Goal: Obtain resource: Download file/media

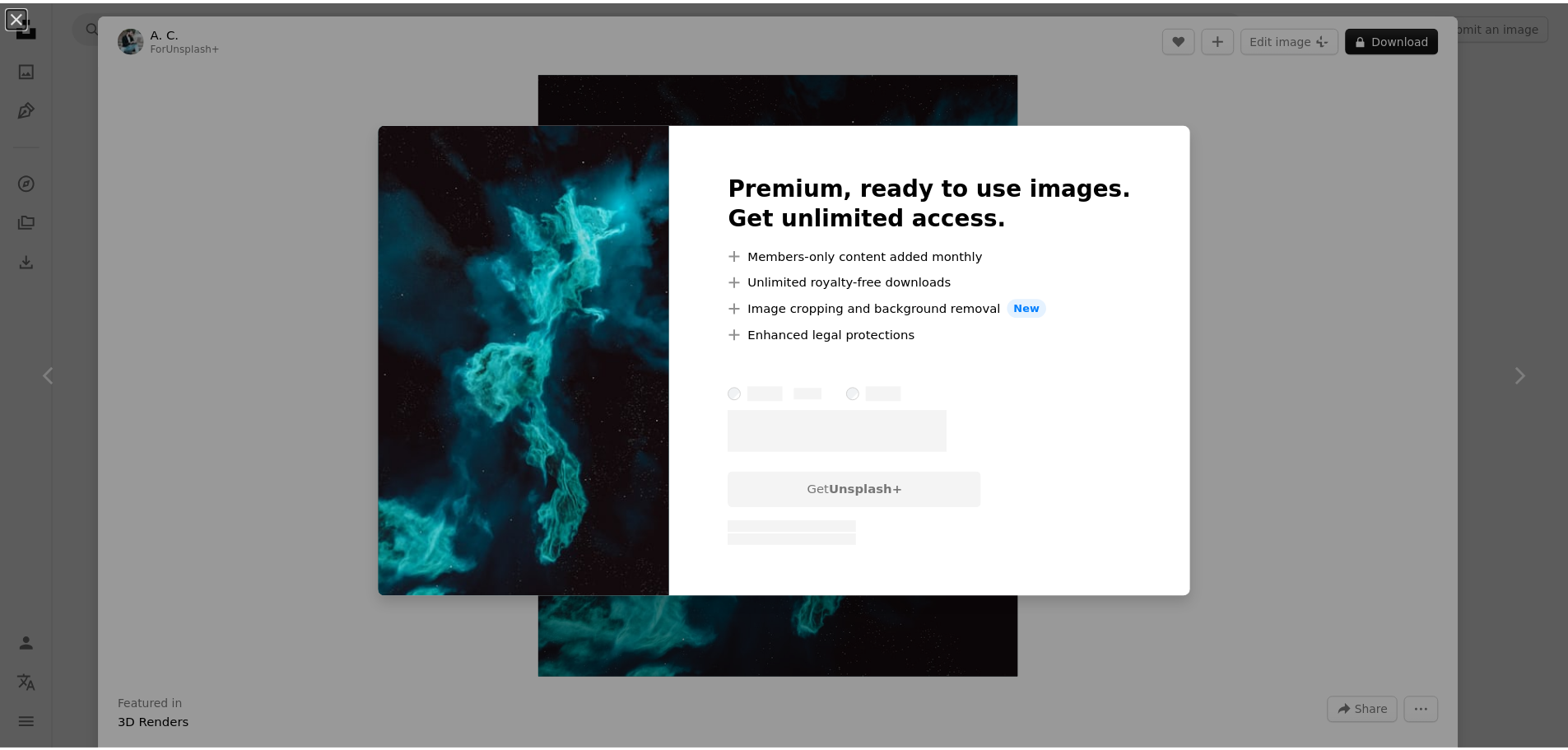
scroll to position [9217, 0]
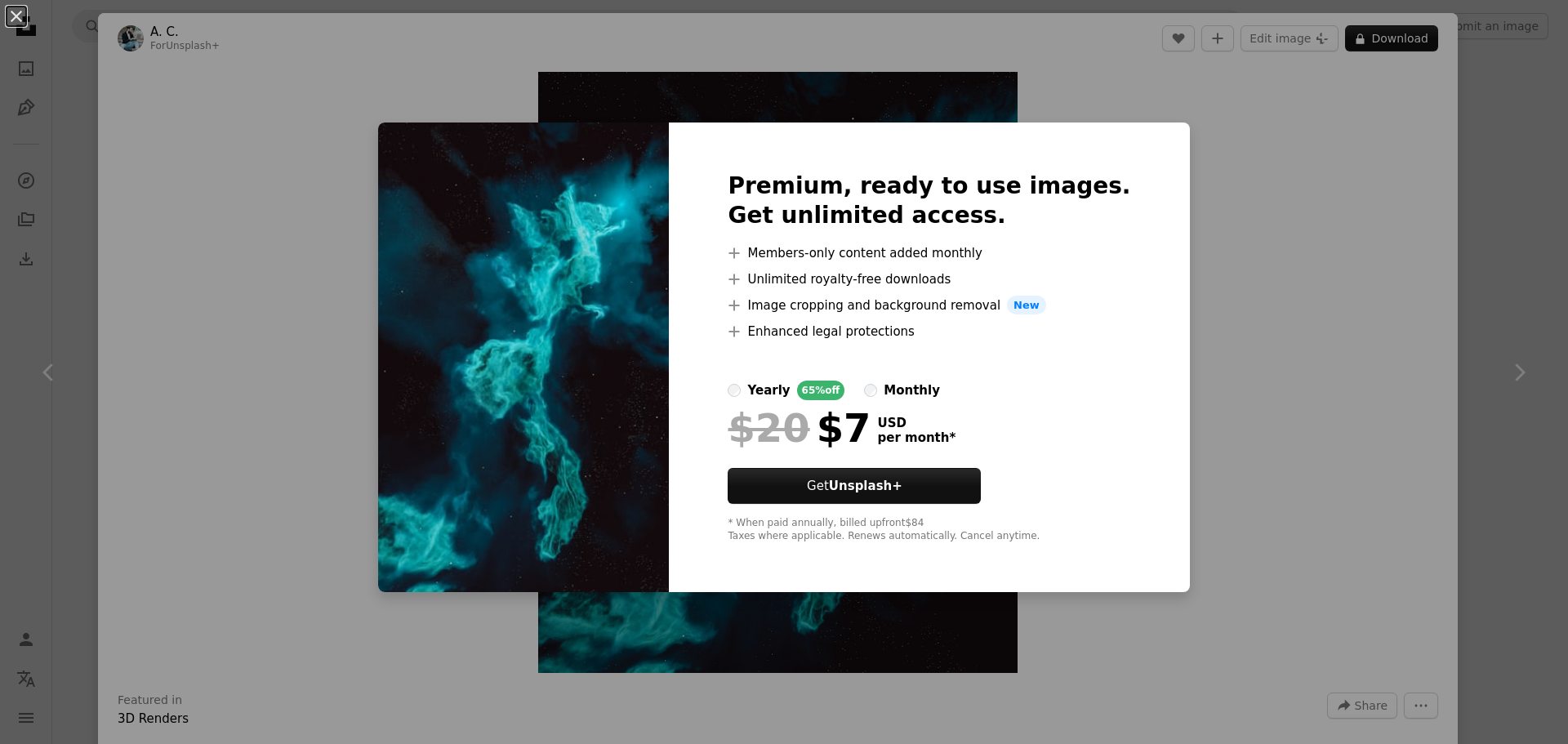
click at [1474, 227] on div "An X shape Premium, ready to use images. Get unlimited access. A plus sign Memb…" at bounding box center [784, 372] width 1568 height 744
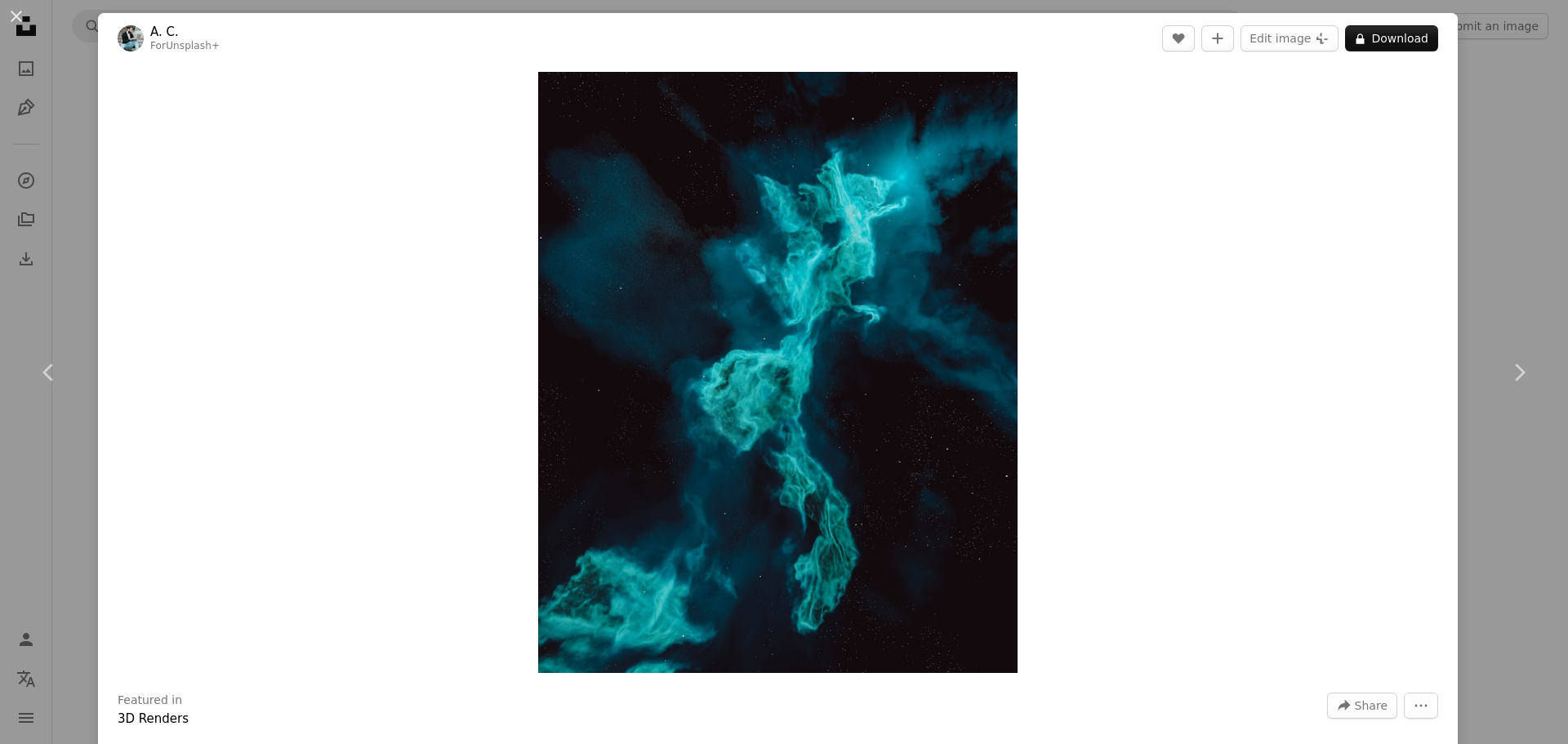
click at [78, 526] on div "An X shape Chevron left Chevron right A. C. For Unsplash+ A heart A plus sign E…" at bounding box center [784, 372] width 1568 height 744
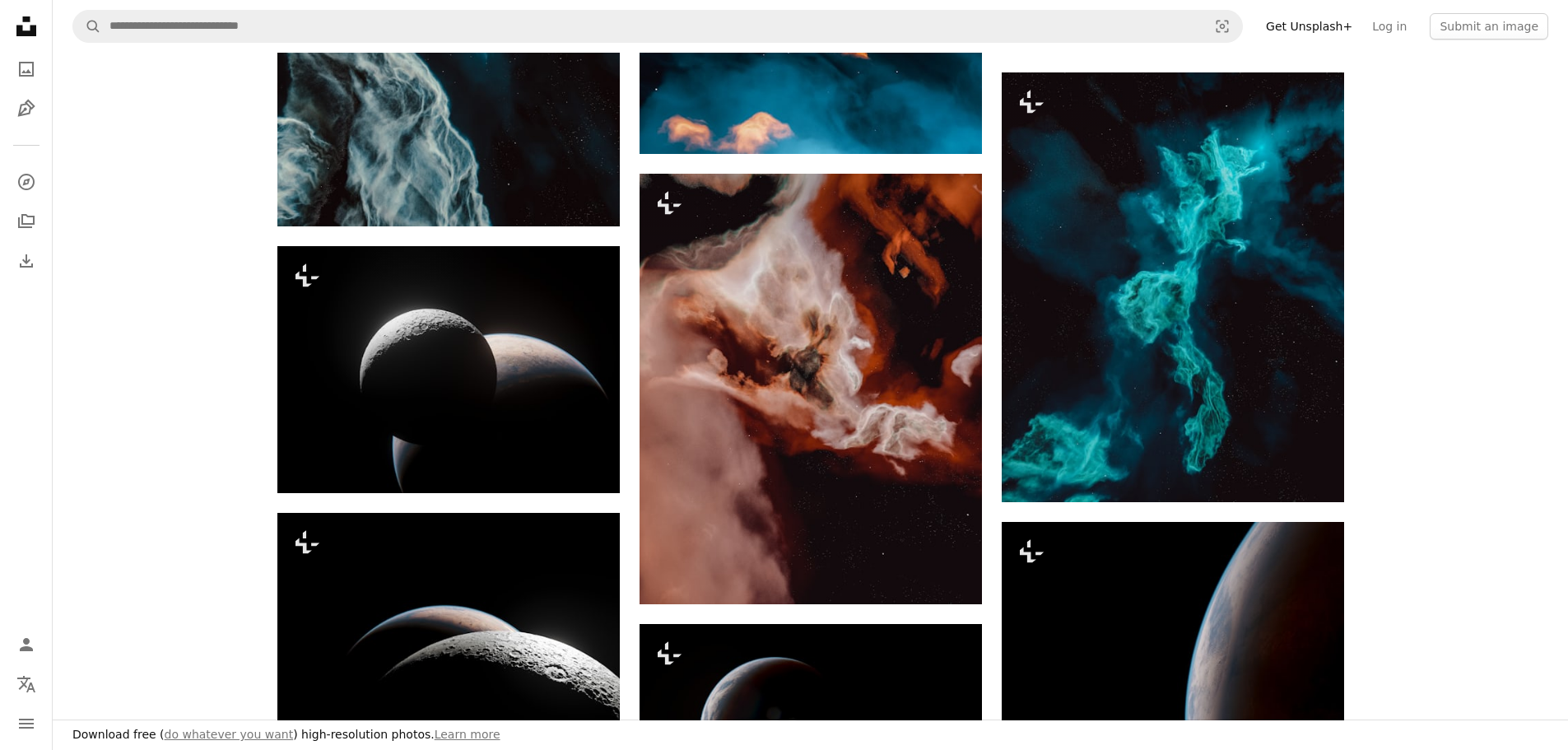
scroll to position [8997, 0]
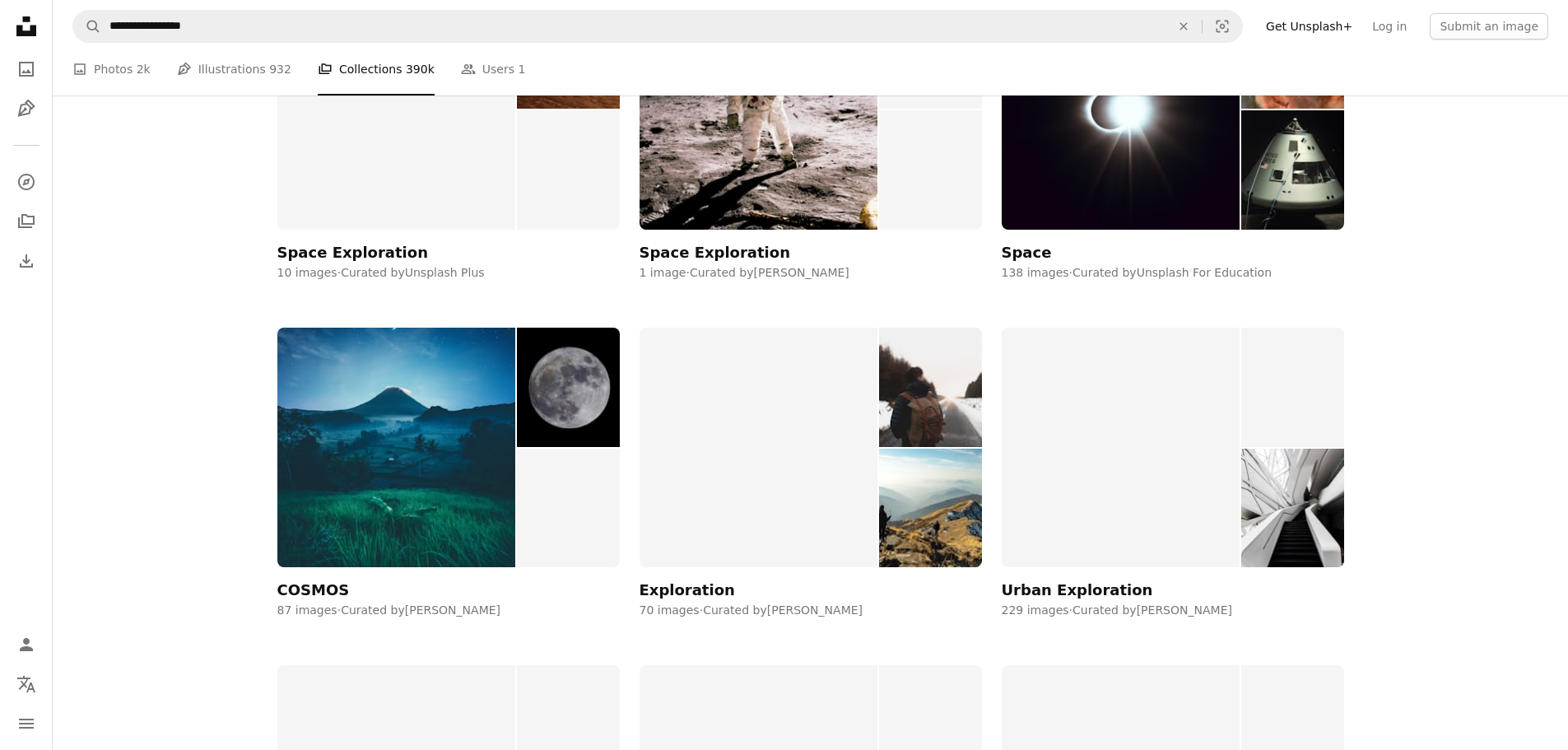
scroll to position [1975, 0]
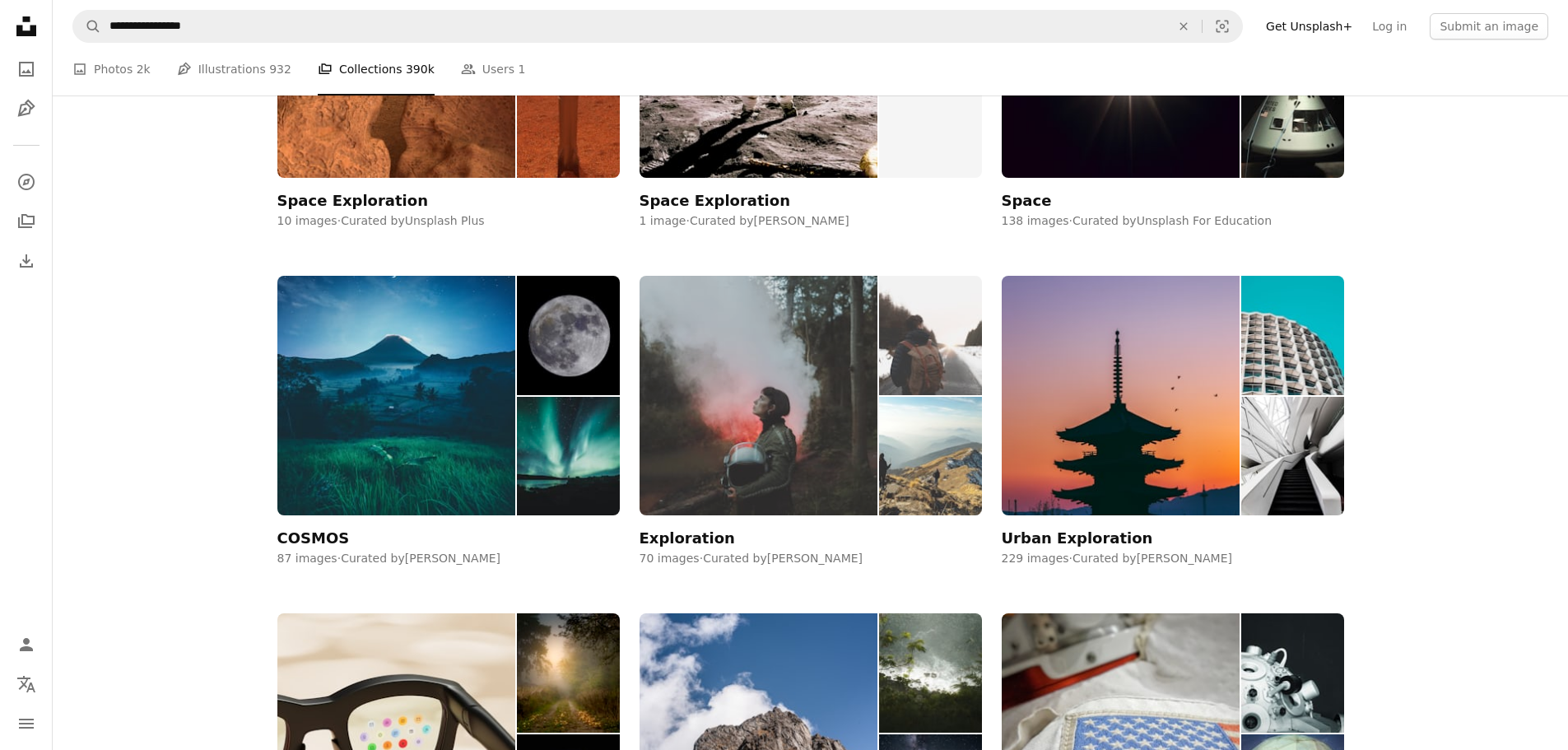
click at [791, 446] on img at bounding box center [758, 396] width 239 height 239
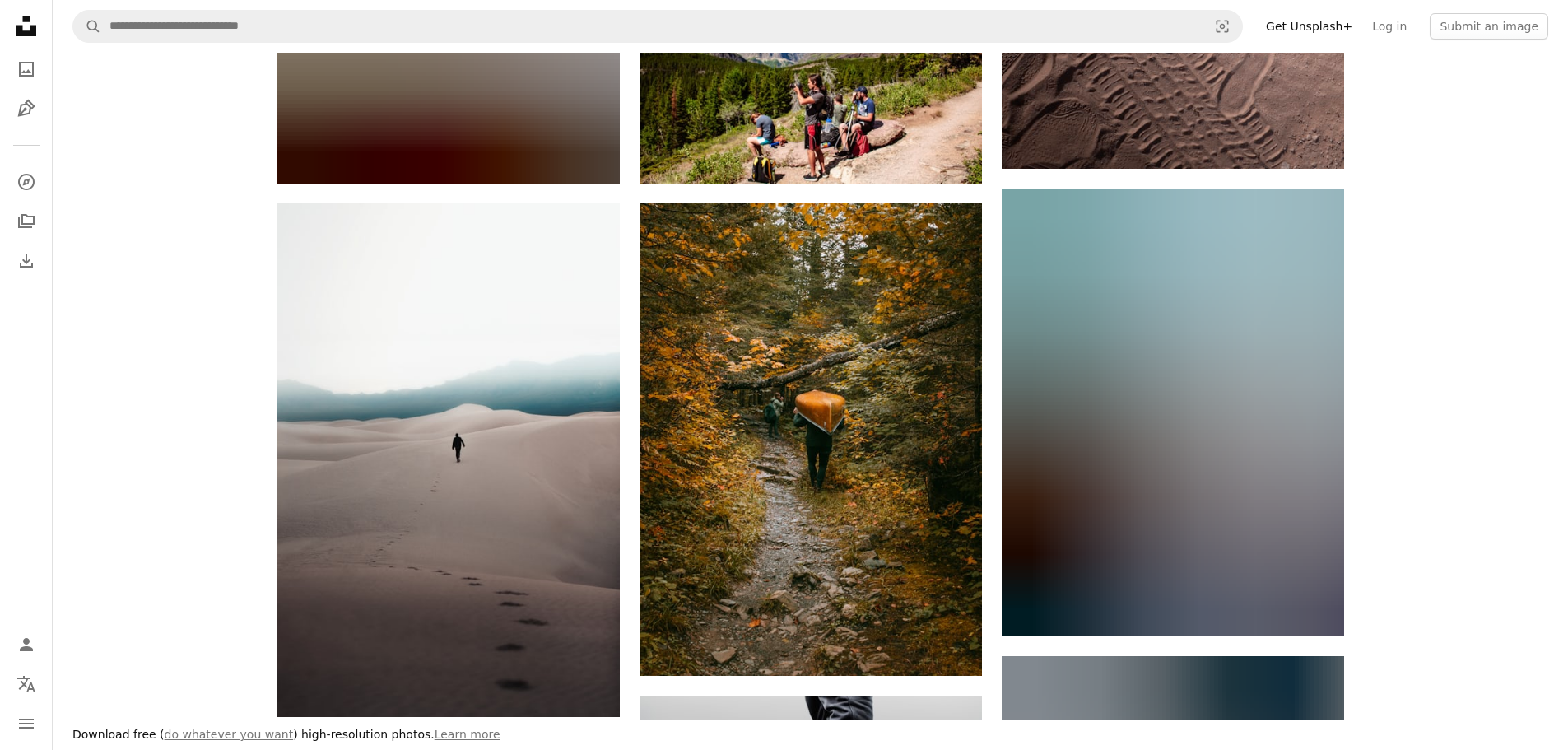
scroll to position [1975, 0]
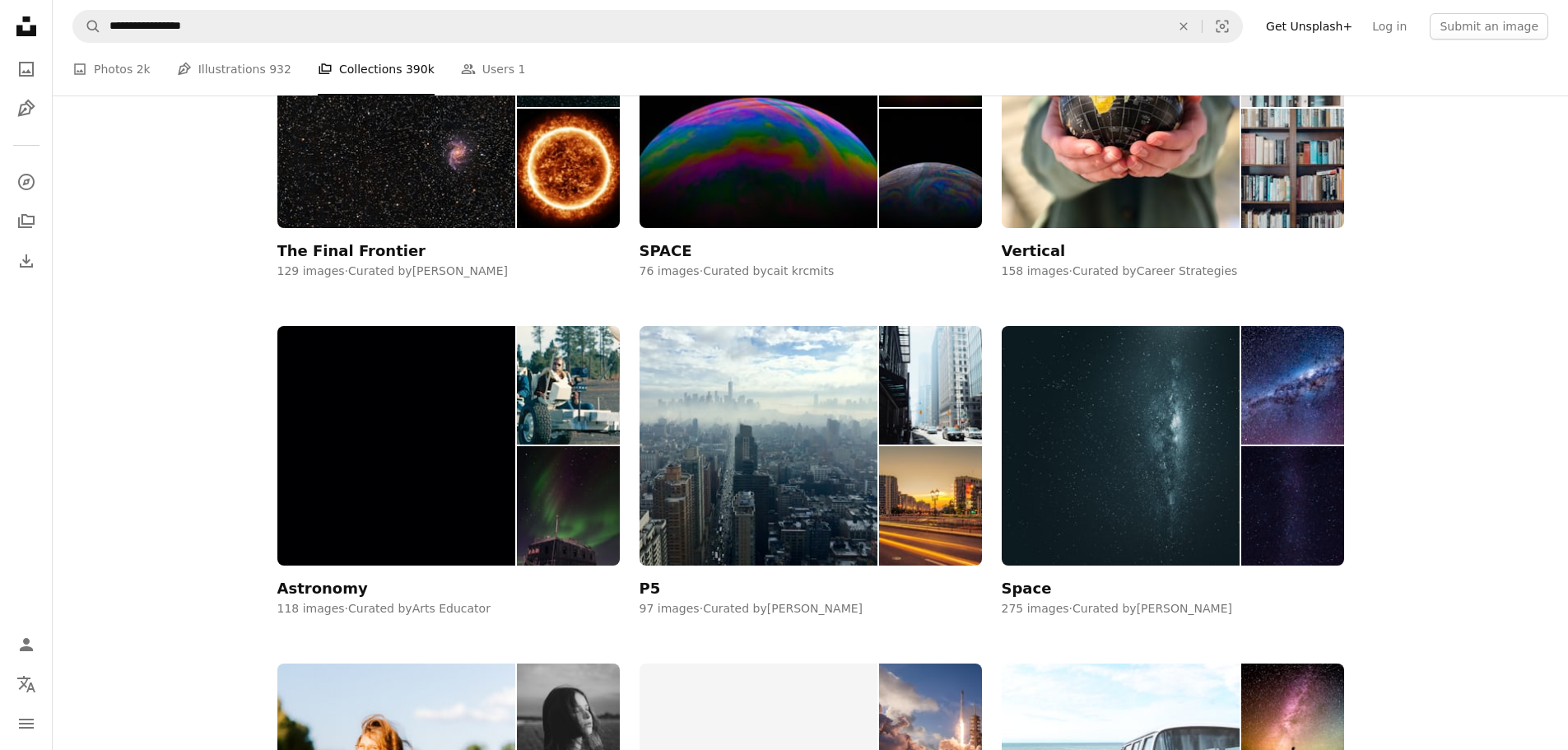
scroll to position [4170, 0]
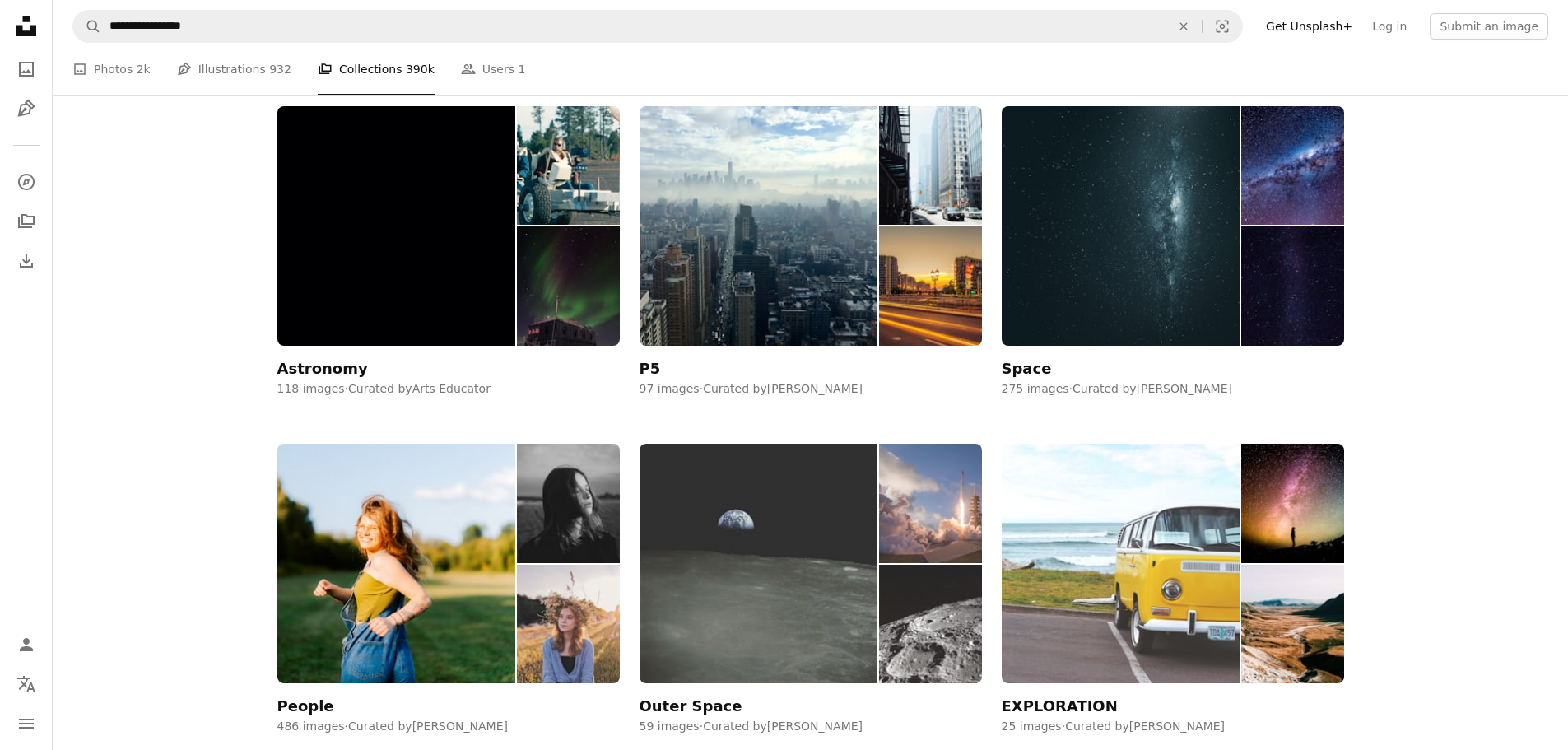
click at [813, 572] on img at bounding box center [758, 563] width 239 height 239
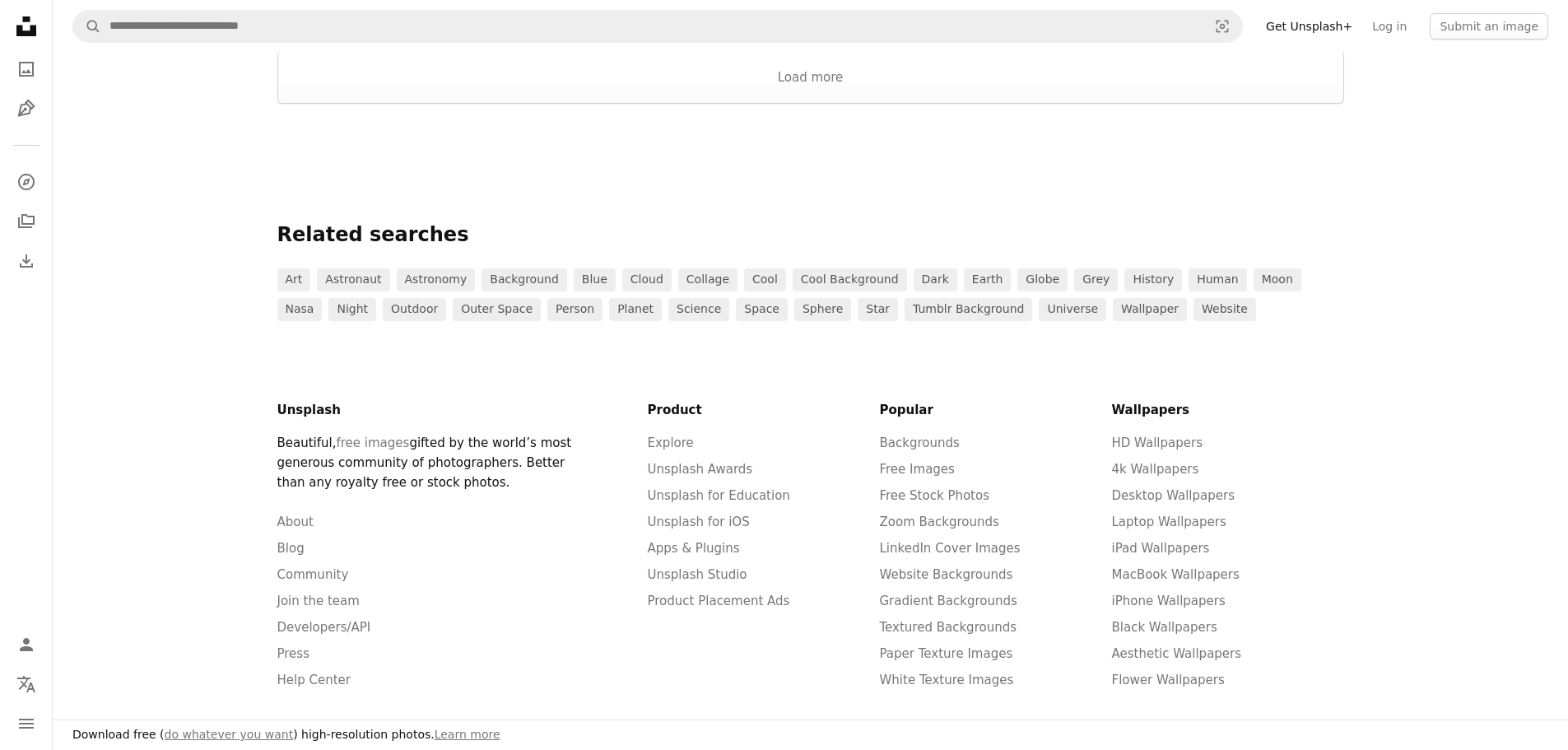
scroll to position [2195, 0]
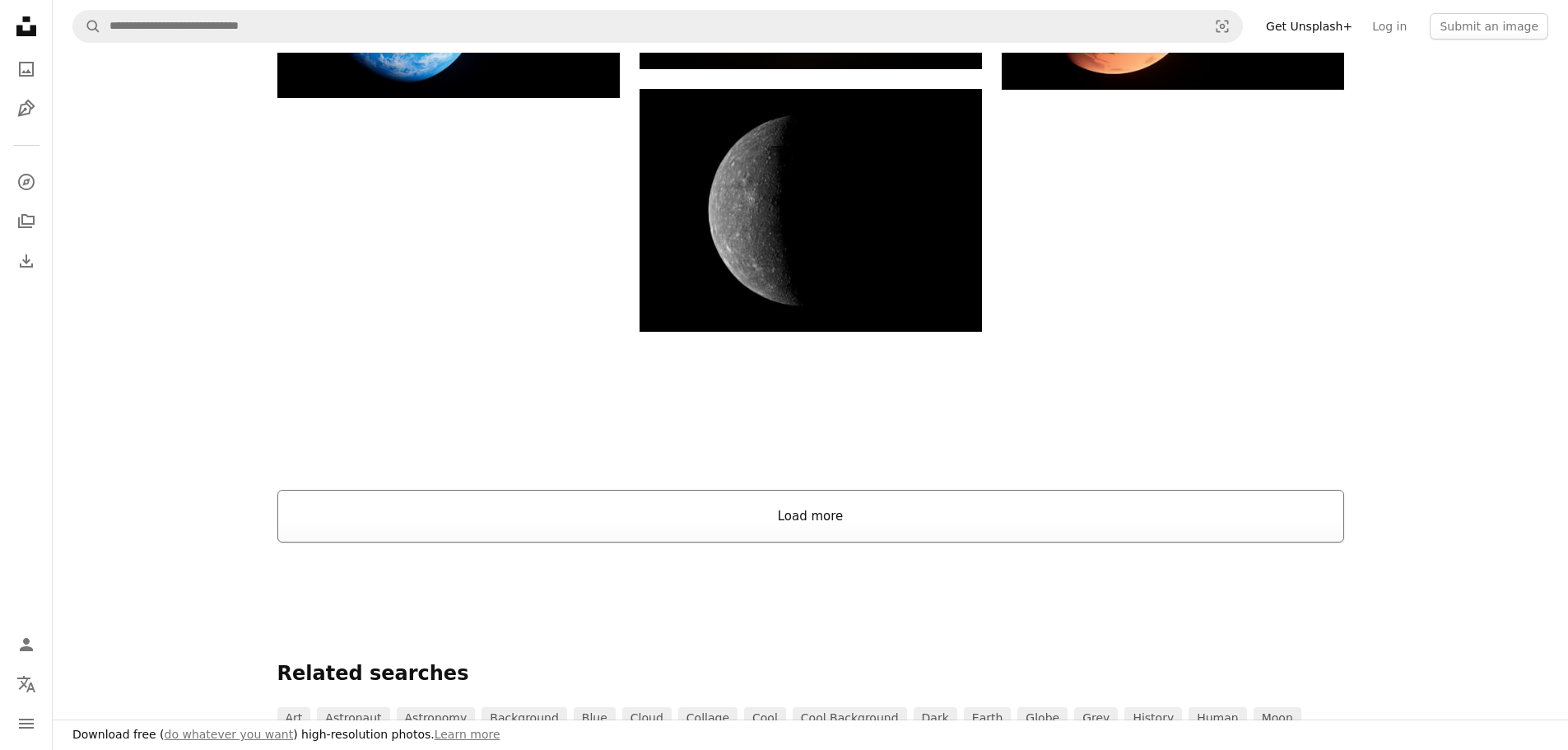
click at [817, 530] on button "Load more" at bounding box center [811, 516] width 1067 height 52
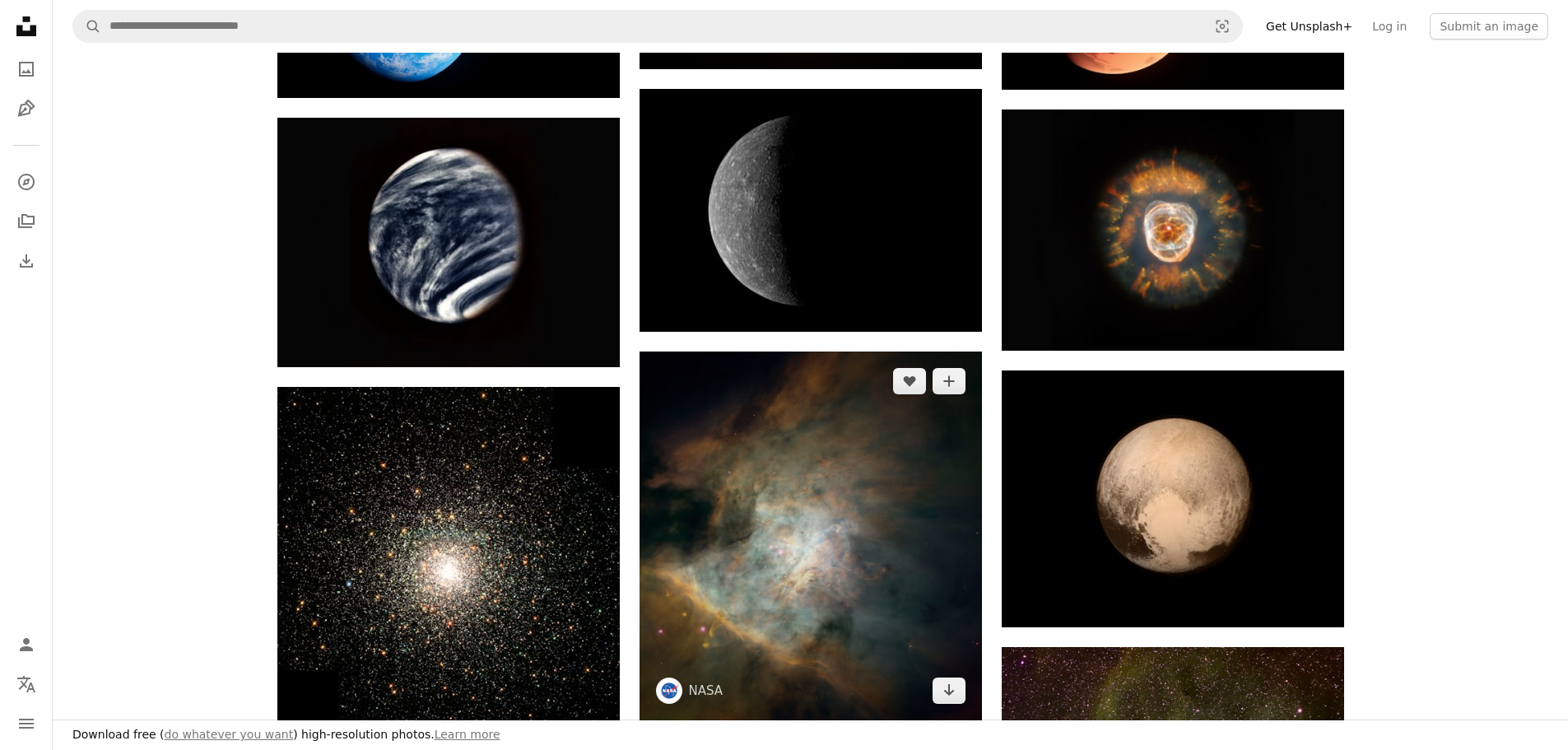
scroll to position [2413, 0]
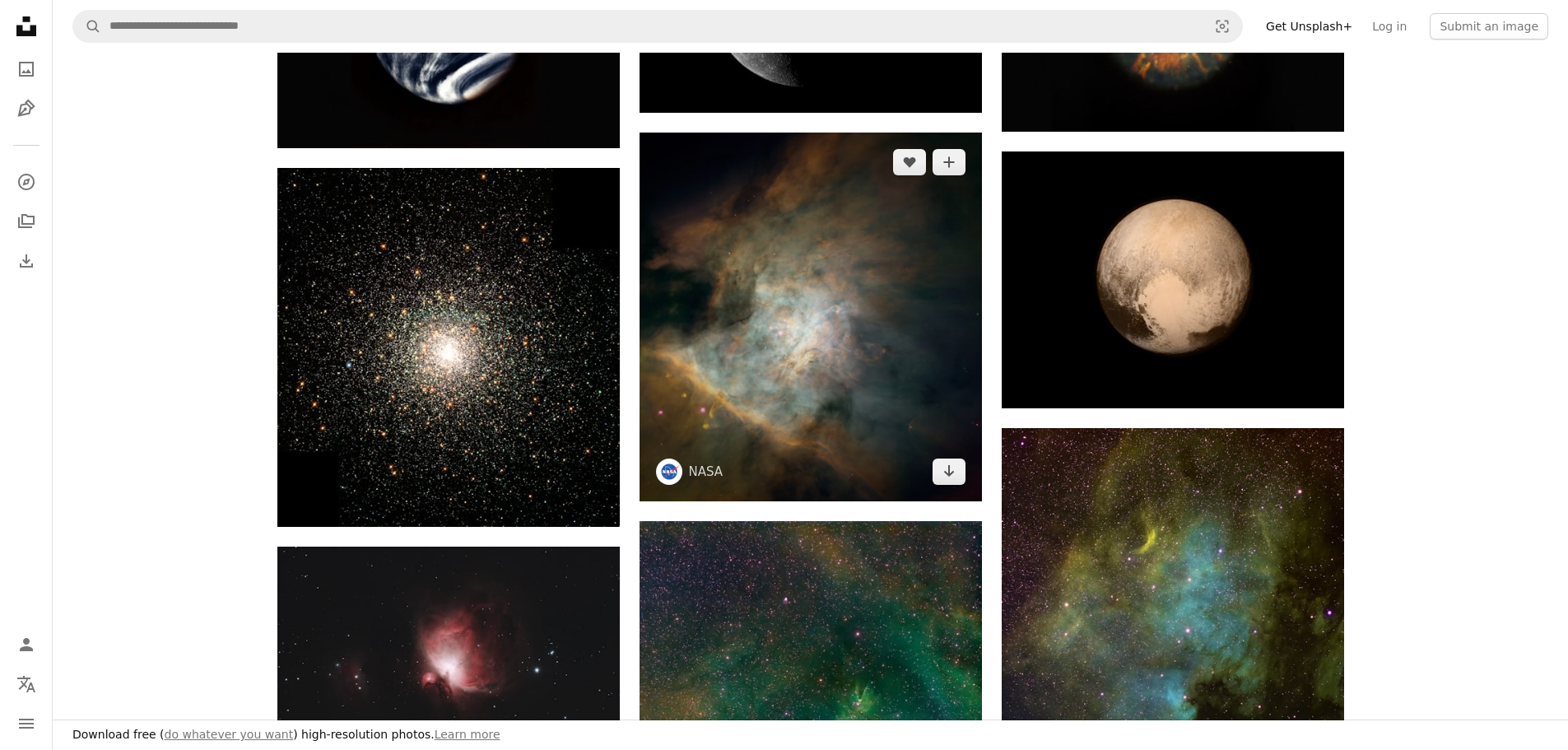
click at [843, 345] on img at bounding box center [811, 317] width 343 height 369
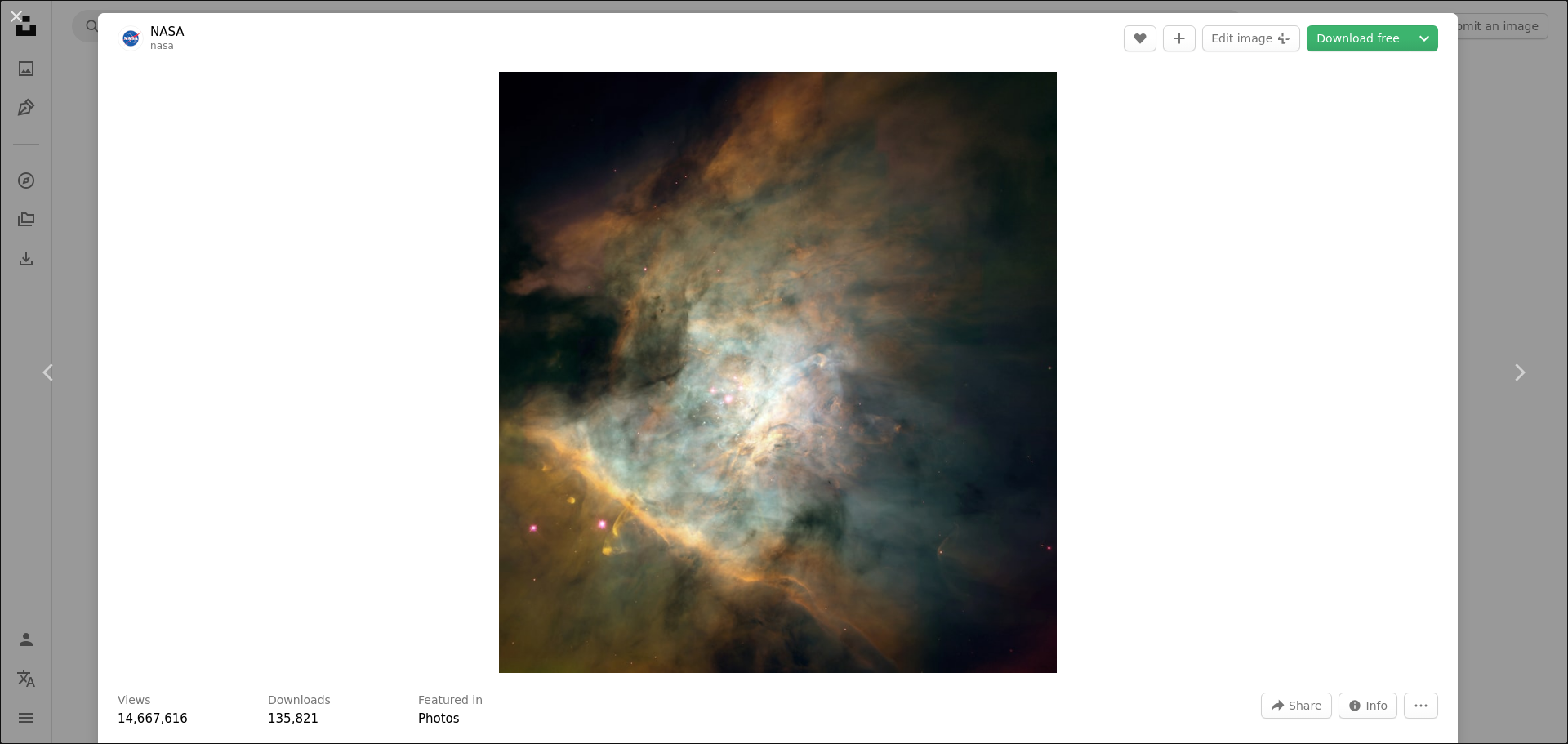
click at [86, 138] on div "An X shape Chevron left Chevron right NASA nasa A heart A plus sign Edit image …" at bounding box center [784, 372] width 1568 height 744
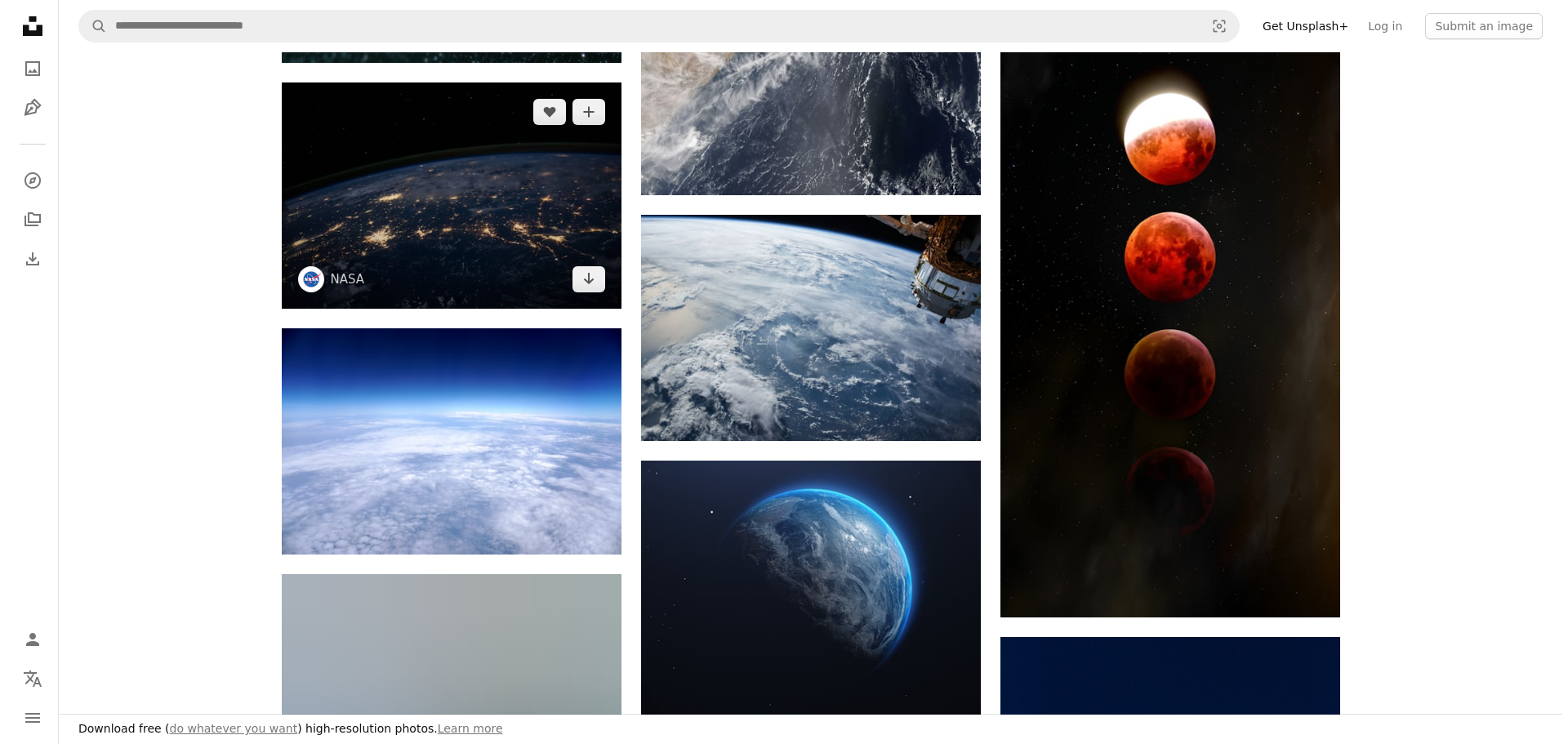
scroll to position [3700, 0]
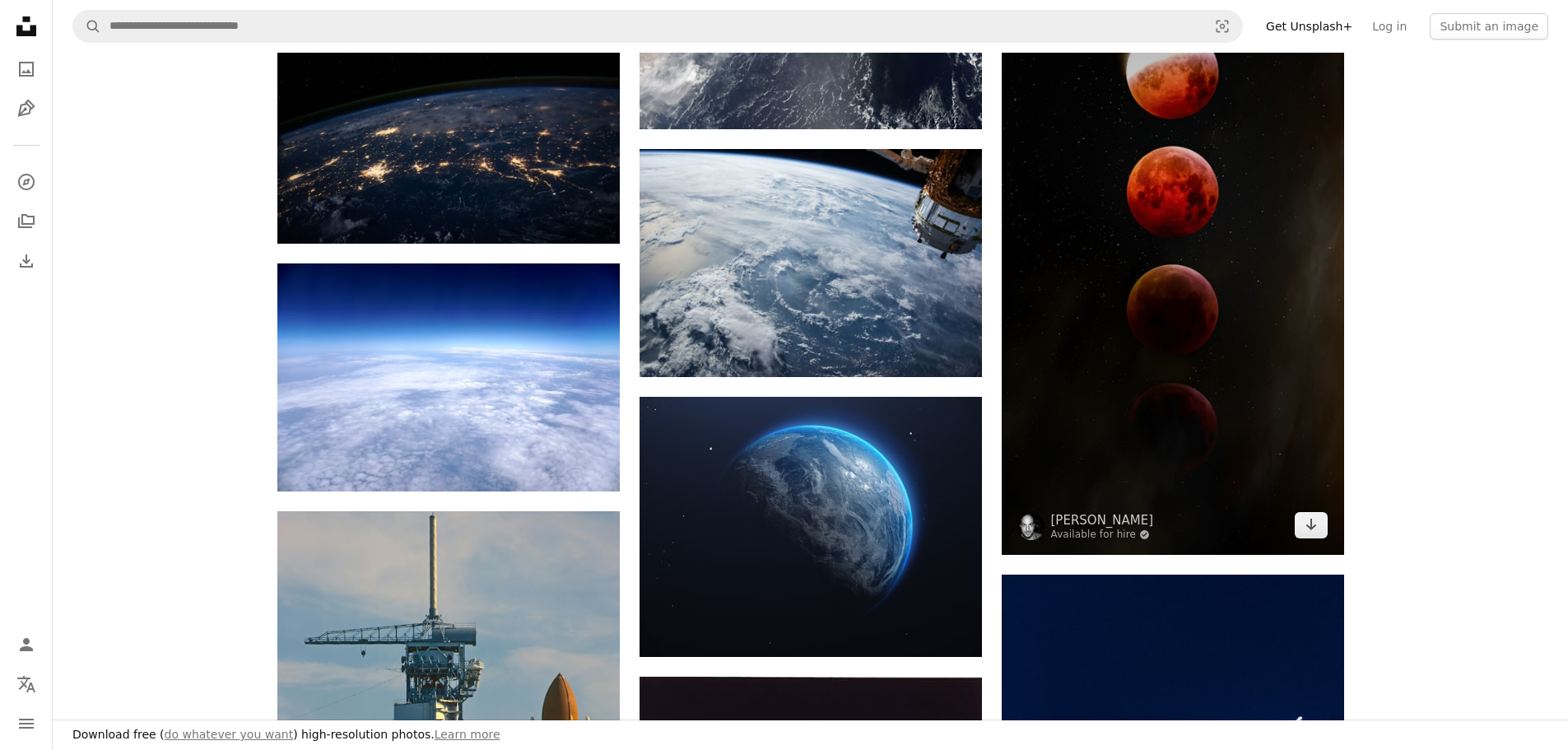
click at [1141, 367] on img at bounding box center [1173, 250] width 343 height 609
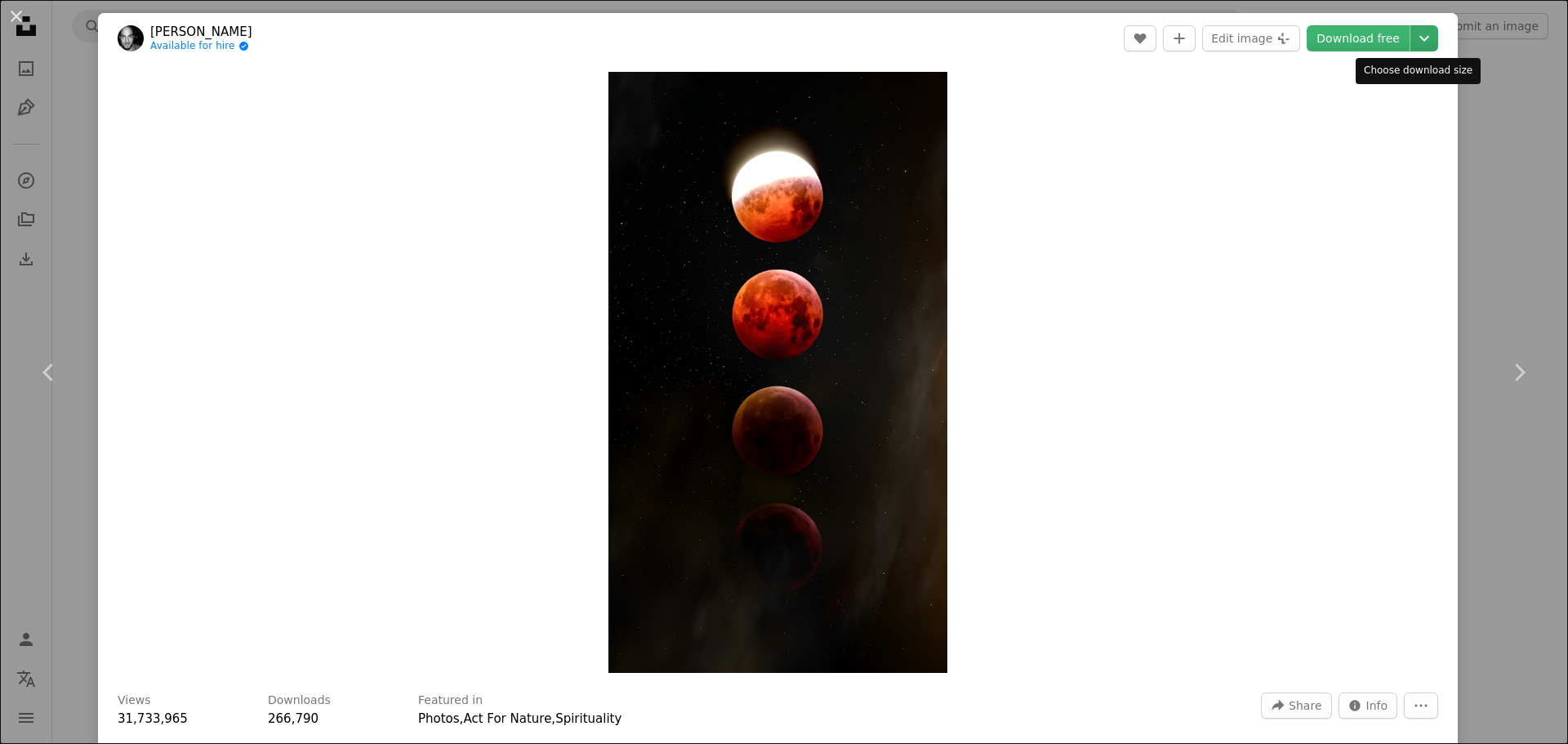
click at [1416, 41] on icon "Chevron down" at bounding box center [1424, 38] width 27 height 20
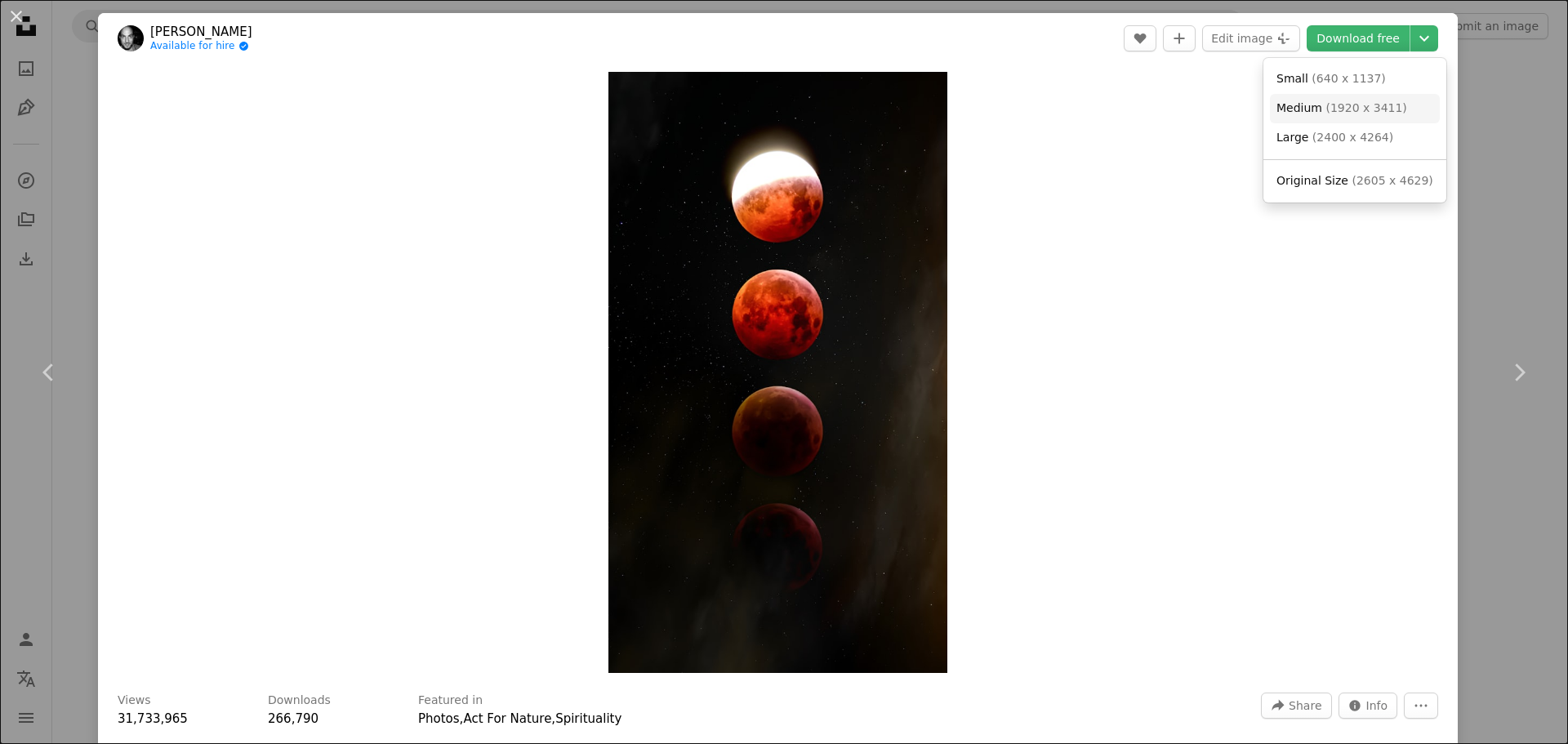
click at [1328, 108] on span "( 1920 x 3411 )" at bounding box center [1366, 107] width 81 height 13
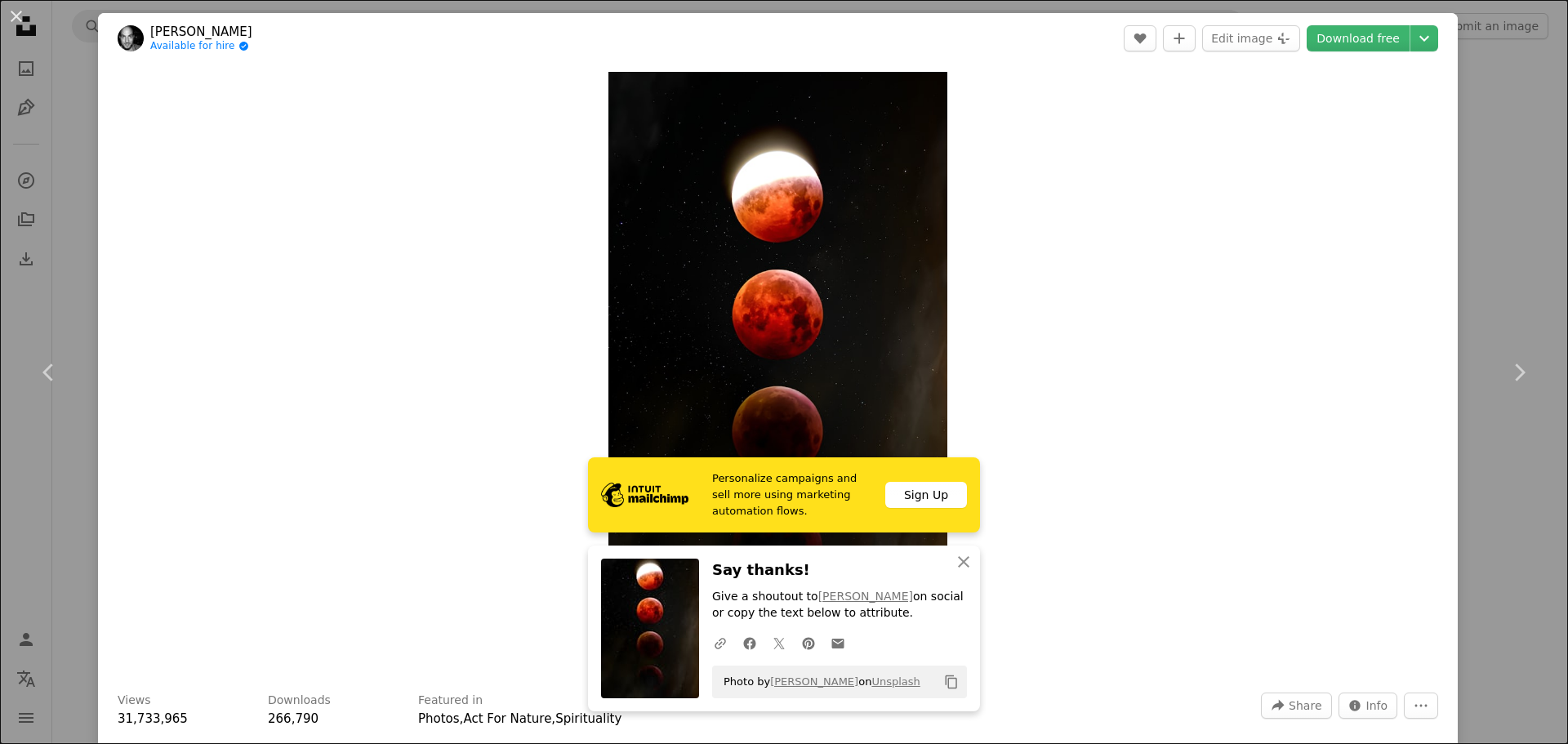
click at [77, 175] on div "An X shape Chevron left Chevron right [PERSON_NAME] Available for hire A checkm…" at bounding box center [784, 372] width 1568 height 744
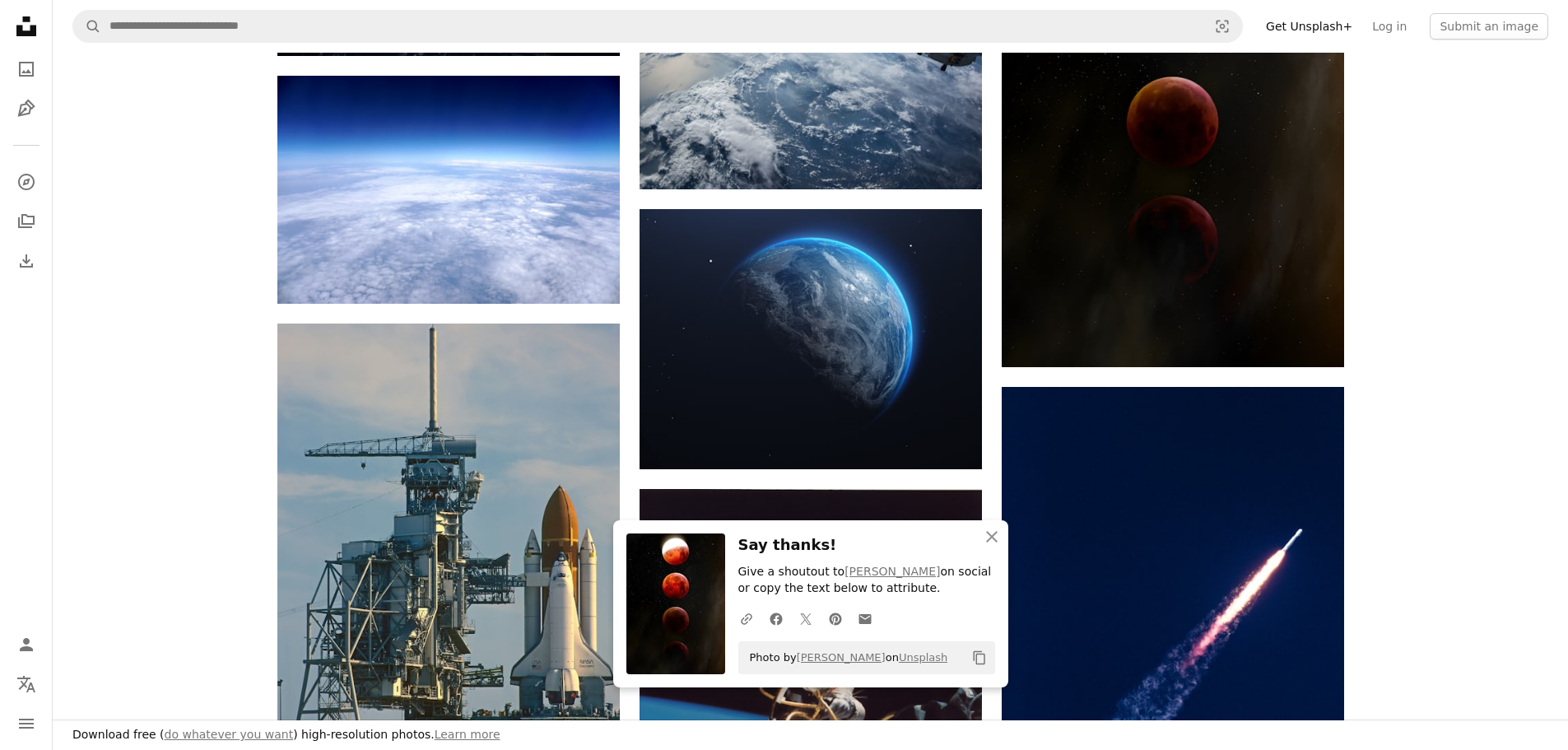
scroll to position [3950, 0]
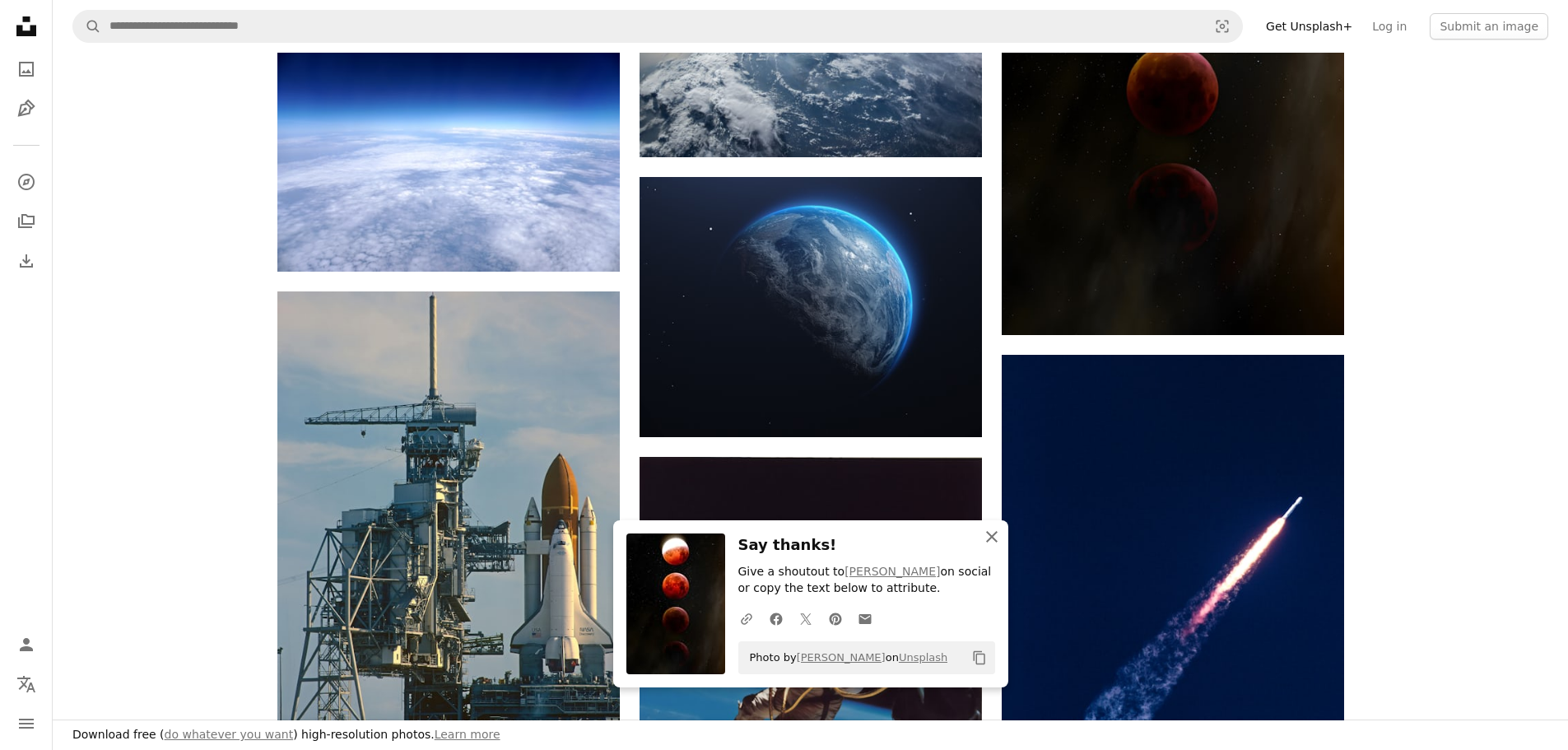
click at [996, 532] on icon "button" at bounding box center [992, 536] width 12 height 12
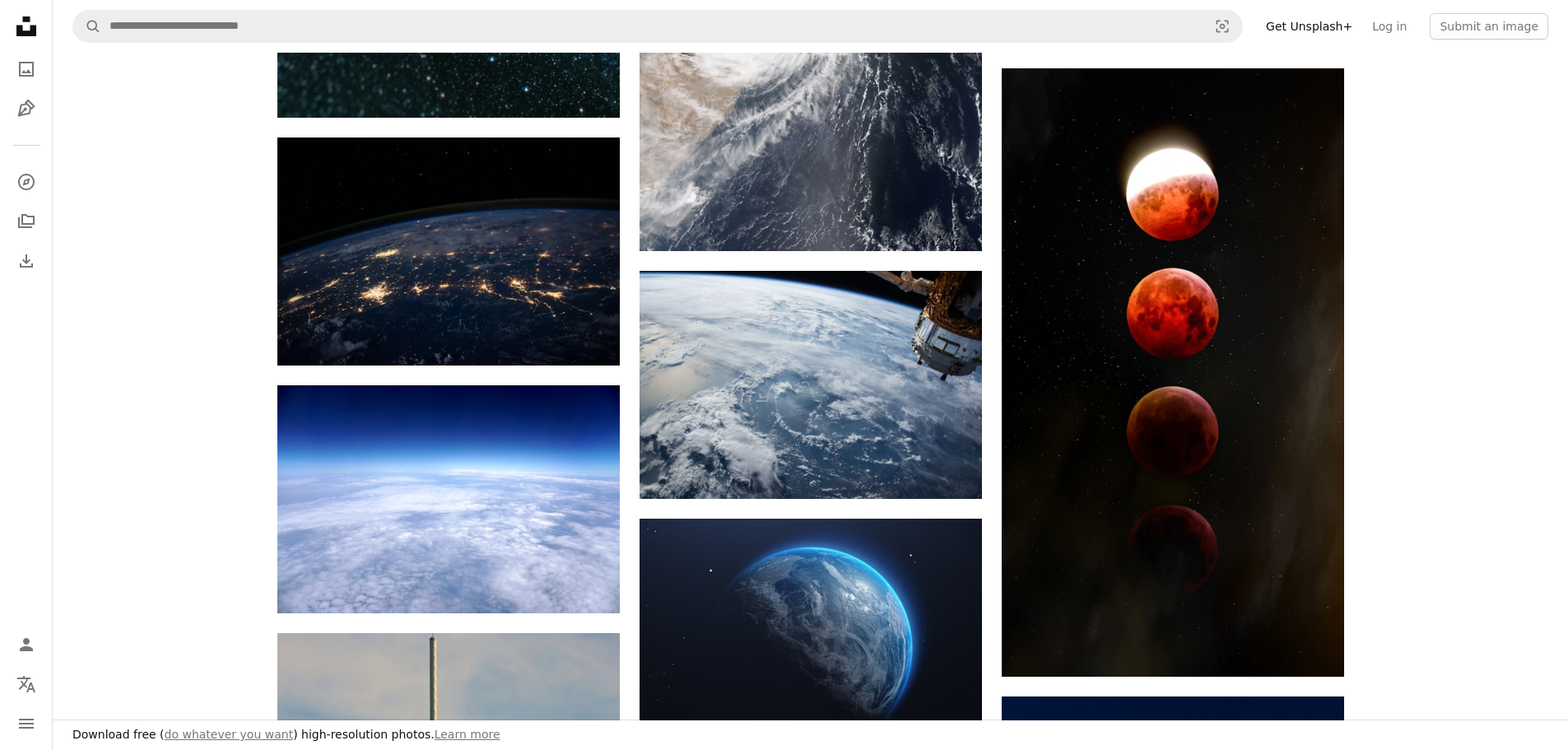
scroll to position [0, 0]
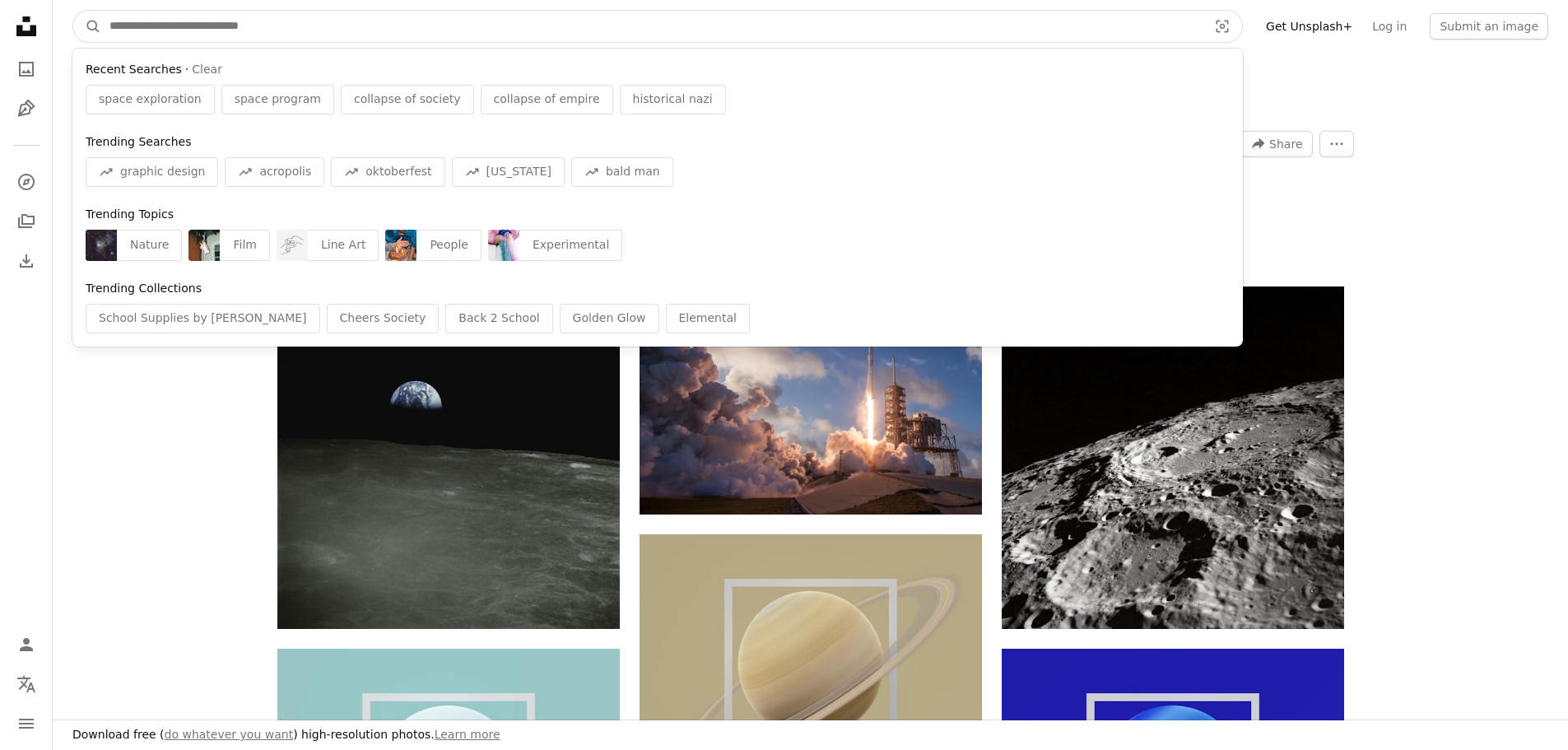
click at [260, 19] on input "Find visuals sitewide" at bounding box center [651, 27] width 1102 height 32
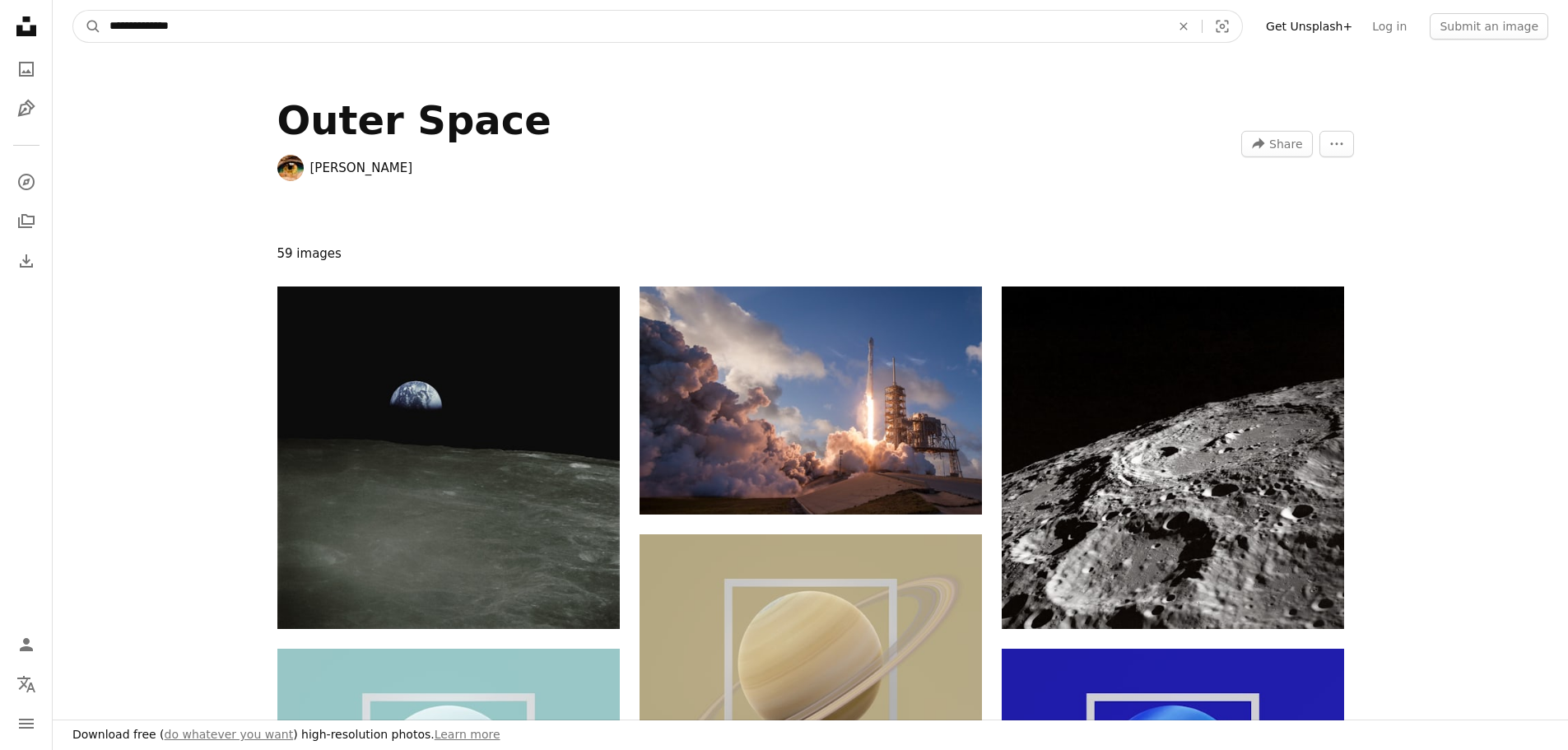
type input "**********"
click button "A magnifying glass" at bounding box center [87, 27] width 28 height 32
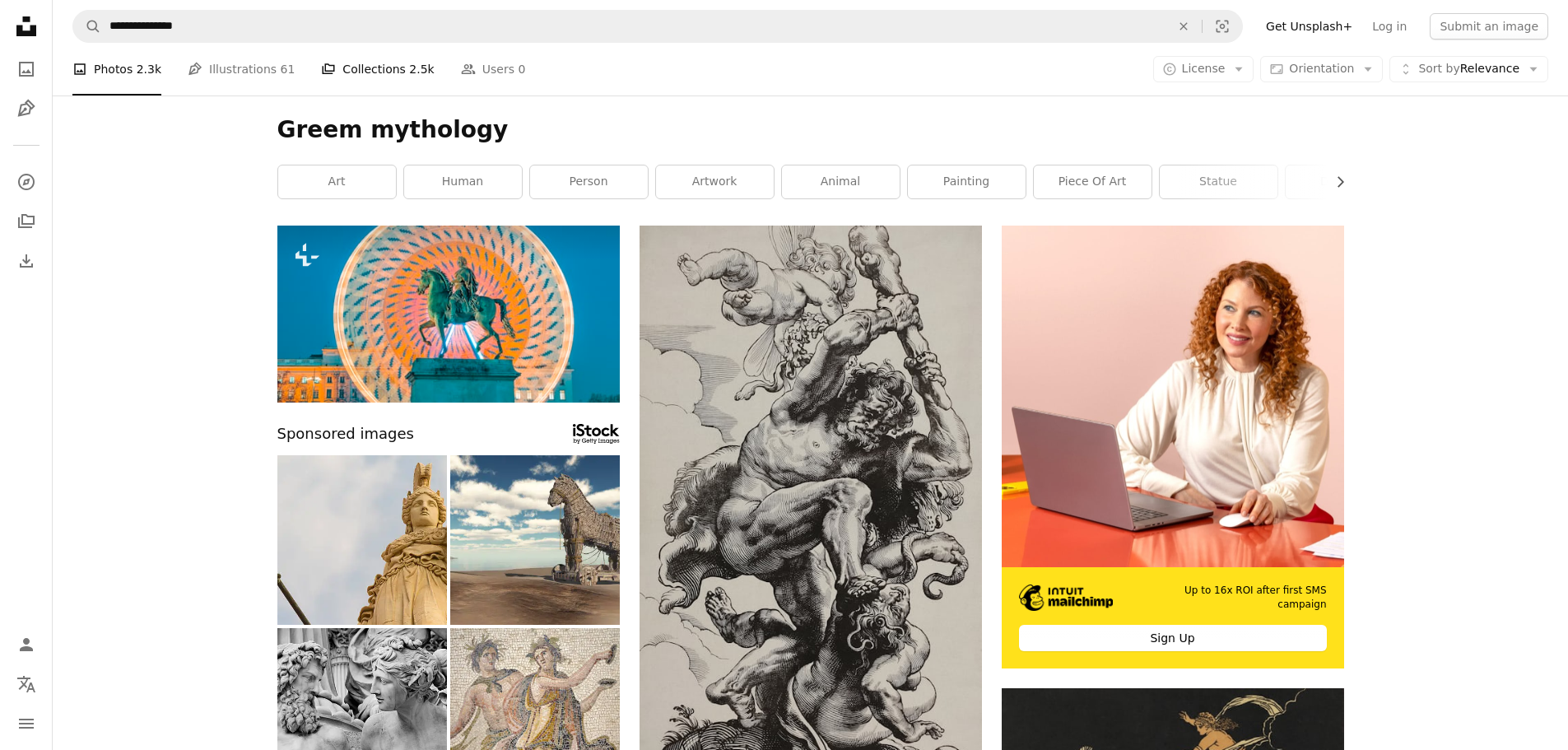
click at [409, 60] on span "2.5k" at bounding box center [421, 69] width 25 height 18
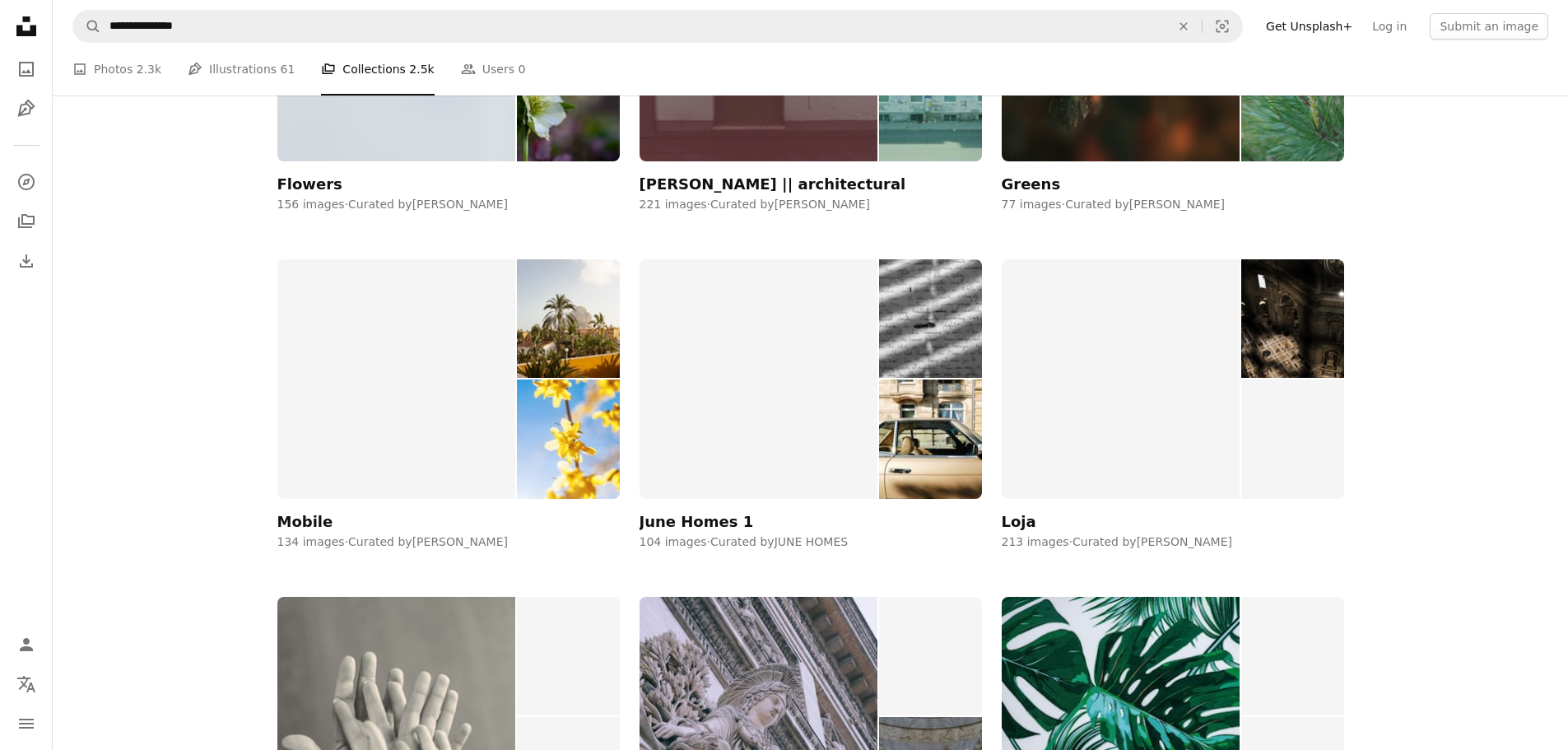
scroll to position [1537, 0]
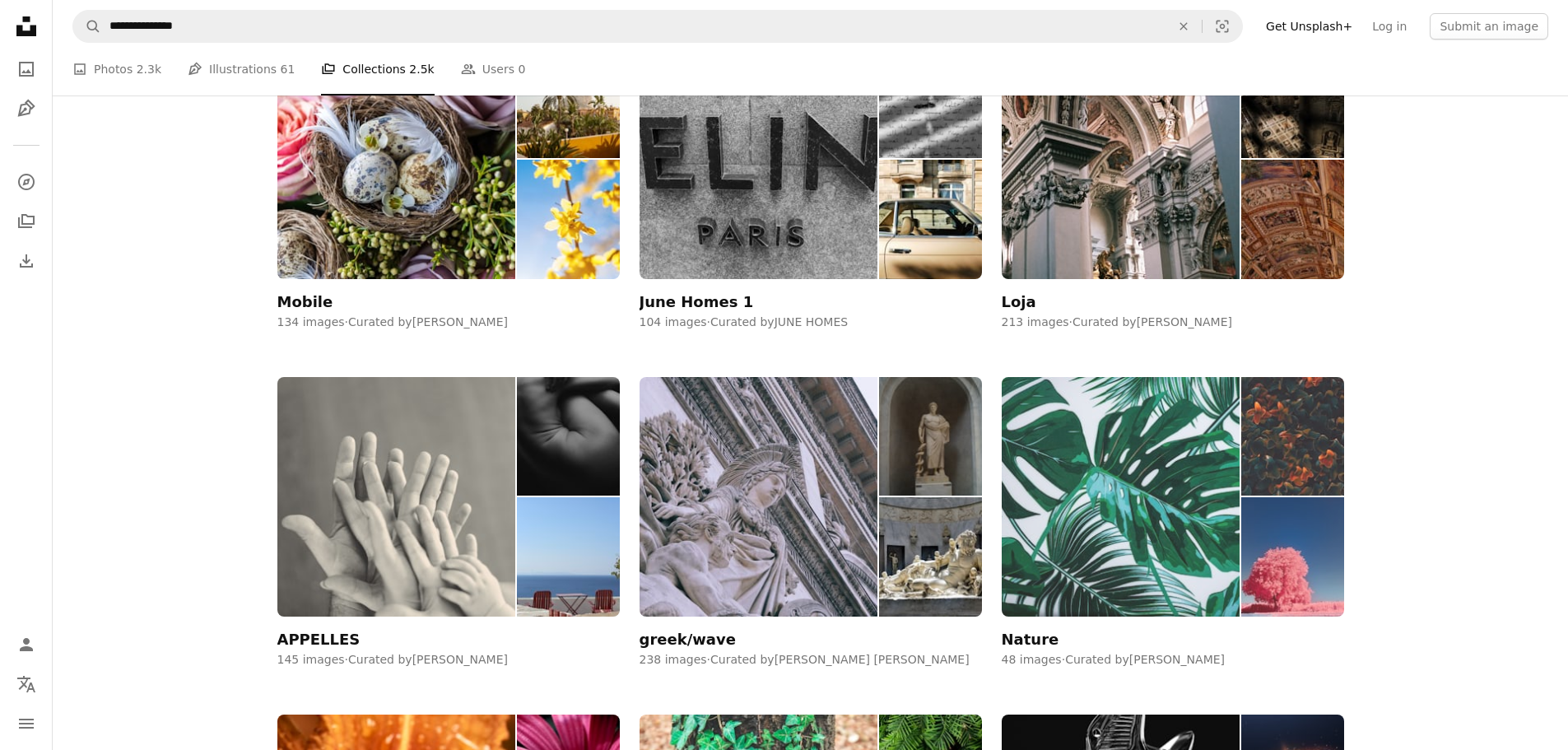
click at [1083, 462] on img at bounding box center [1121, 497] width 239 height 239
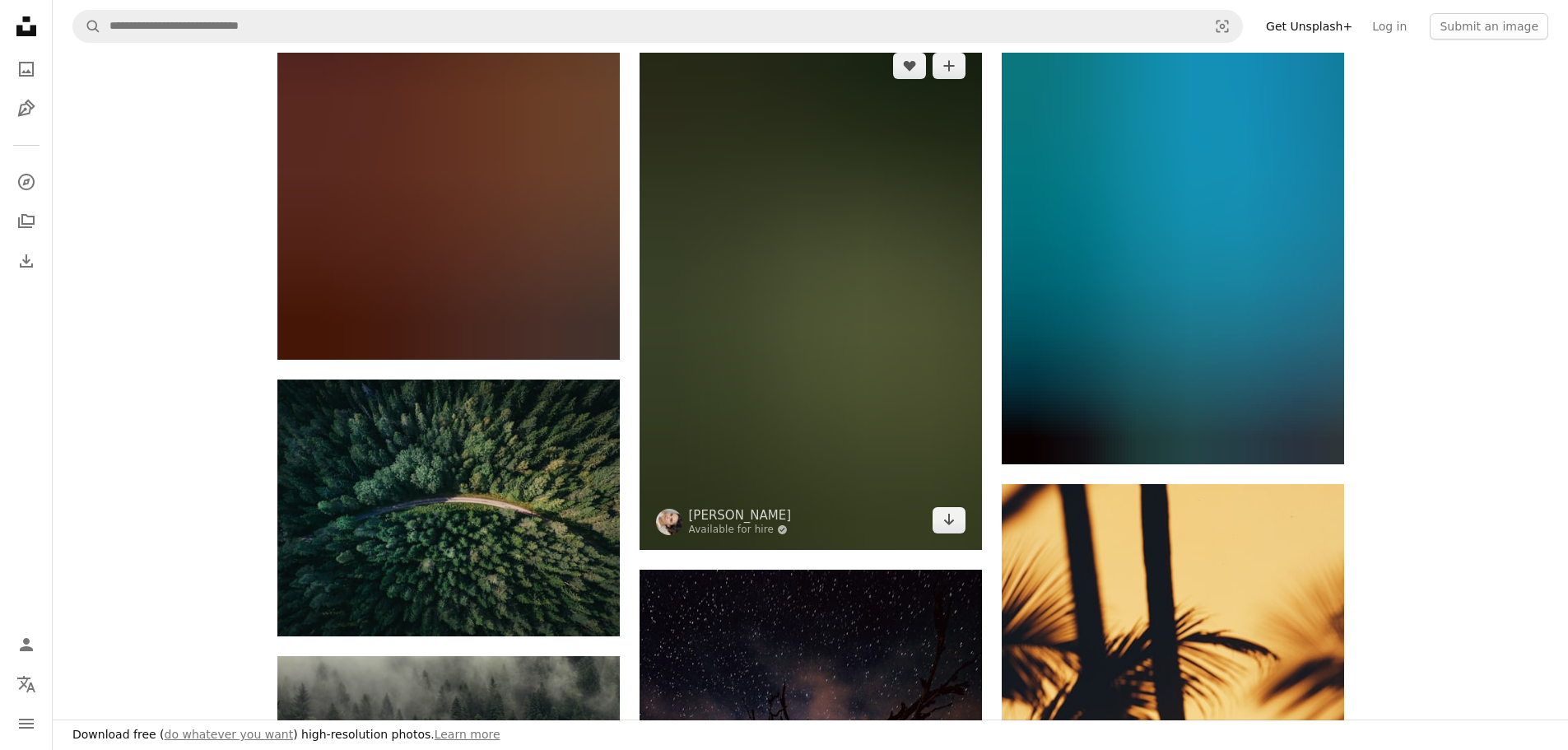
scroll to position [1097, 0]
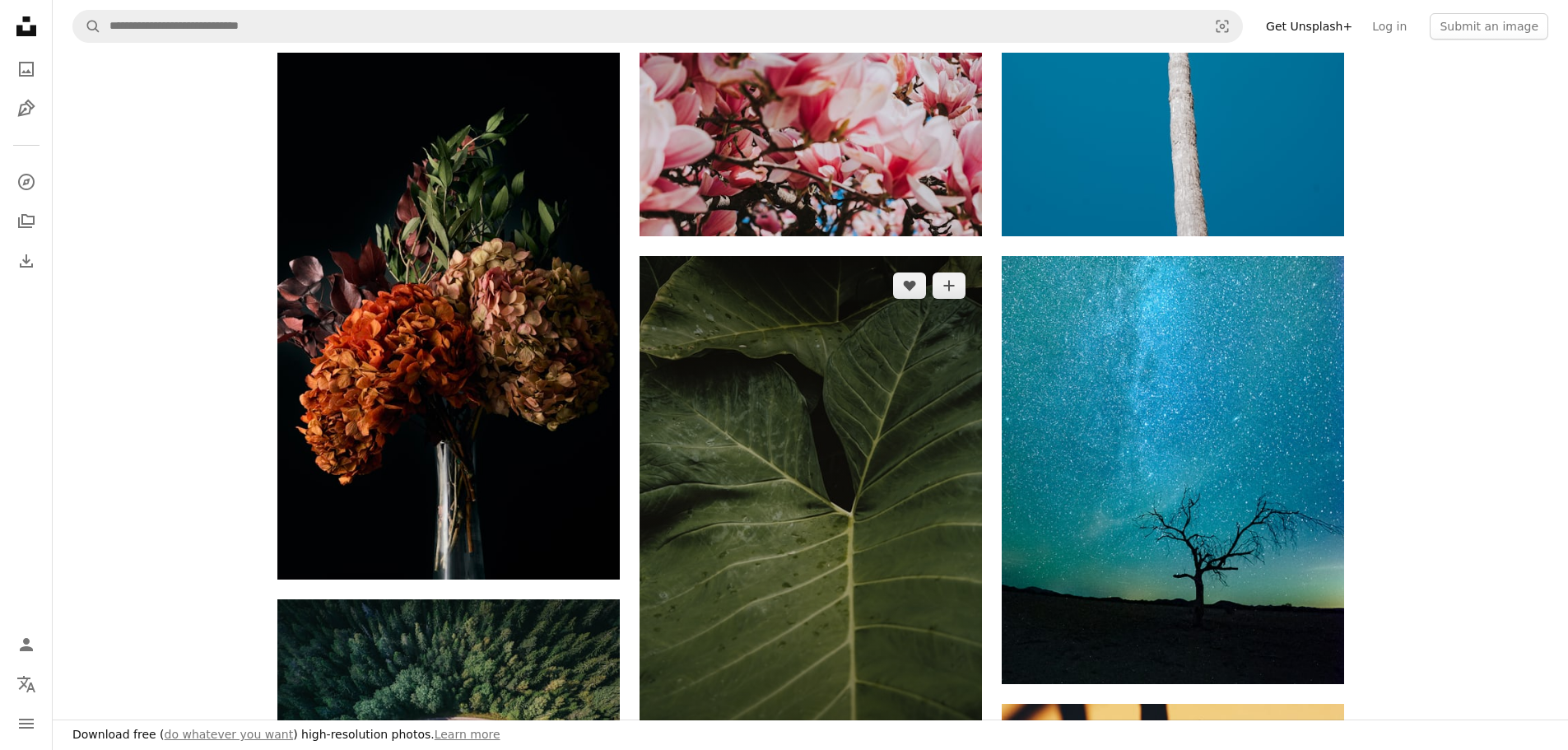
click at [878, 502] on img at bounding box center [811, 513] width 343 height 514
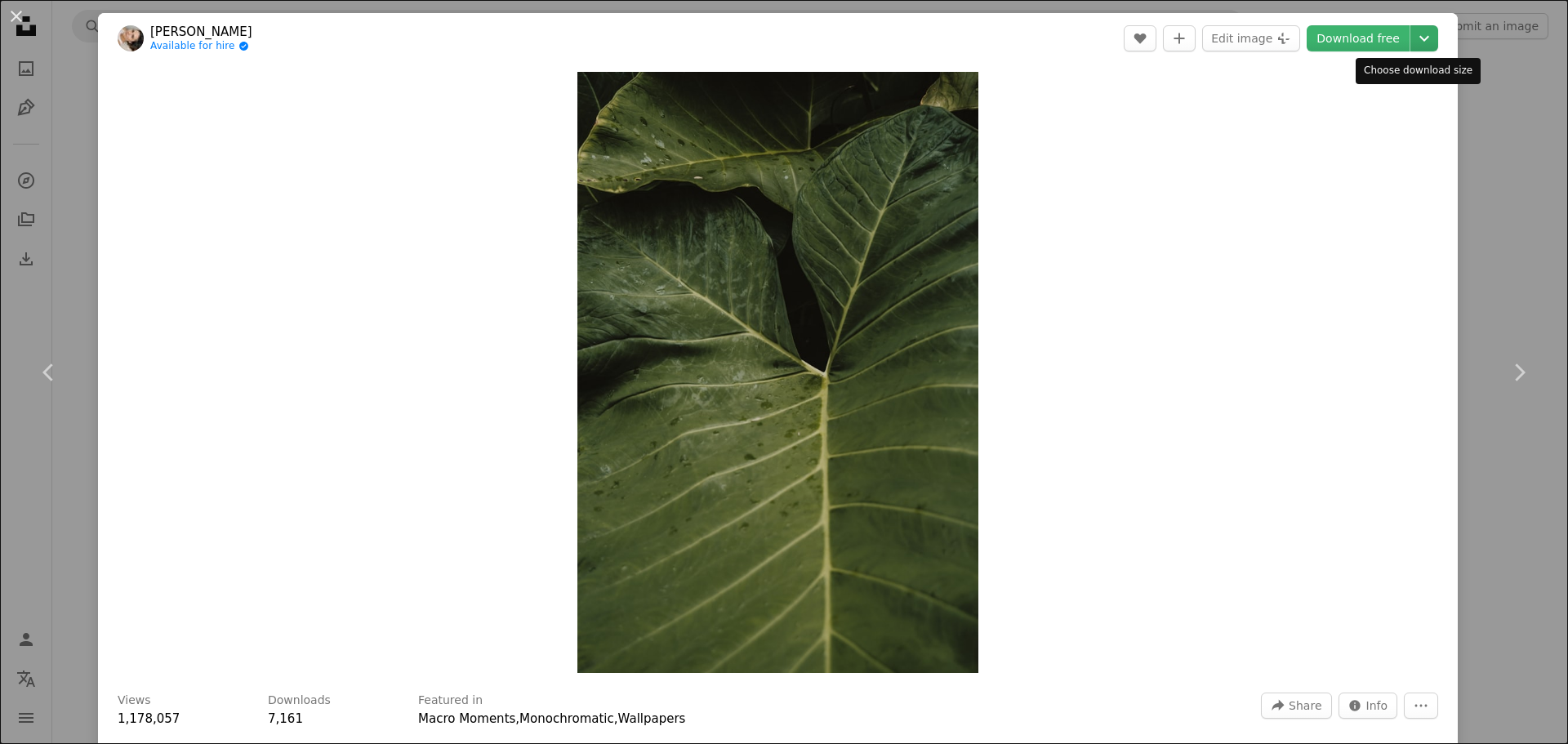
click at [1420, 36] on icon "Choose download size" at bounding box center [1425, 39] width 10 height 6
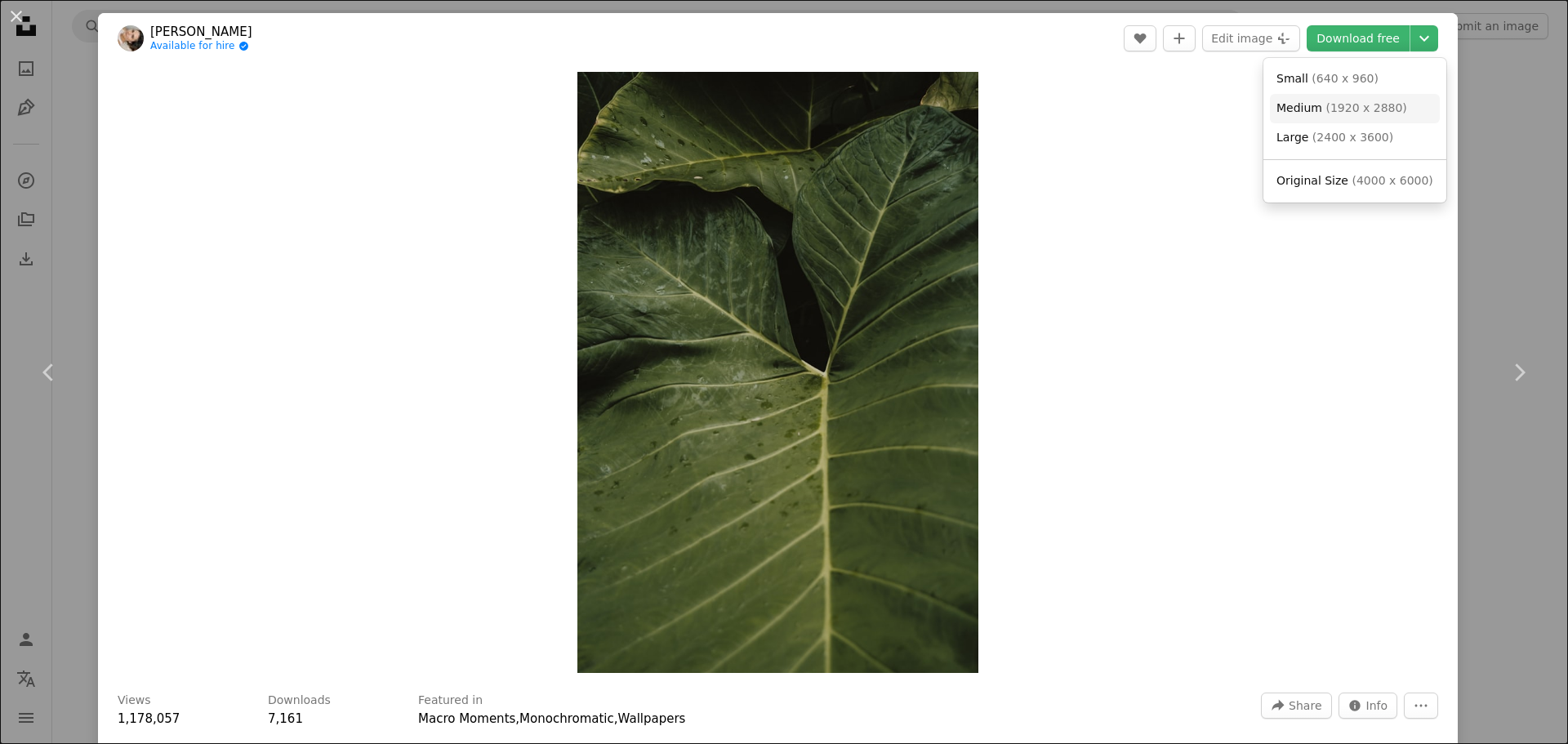
click at [1325, 114] on span "( 1920 x 2880 )" at bounding box center [1366, 107] width 81 height 13
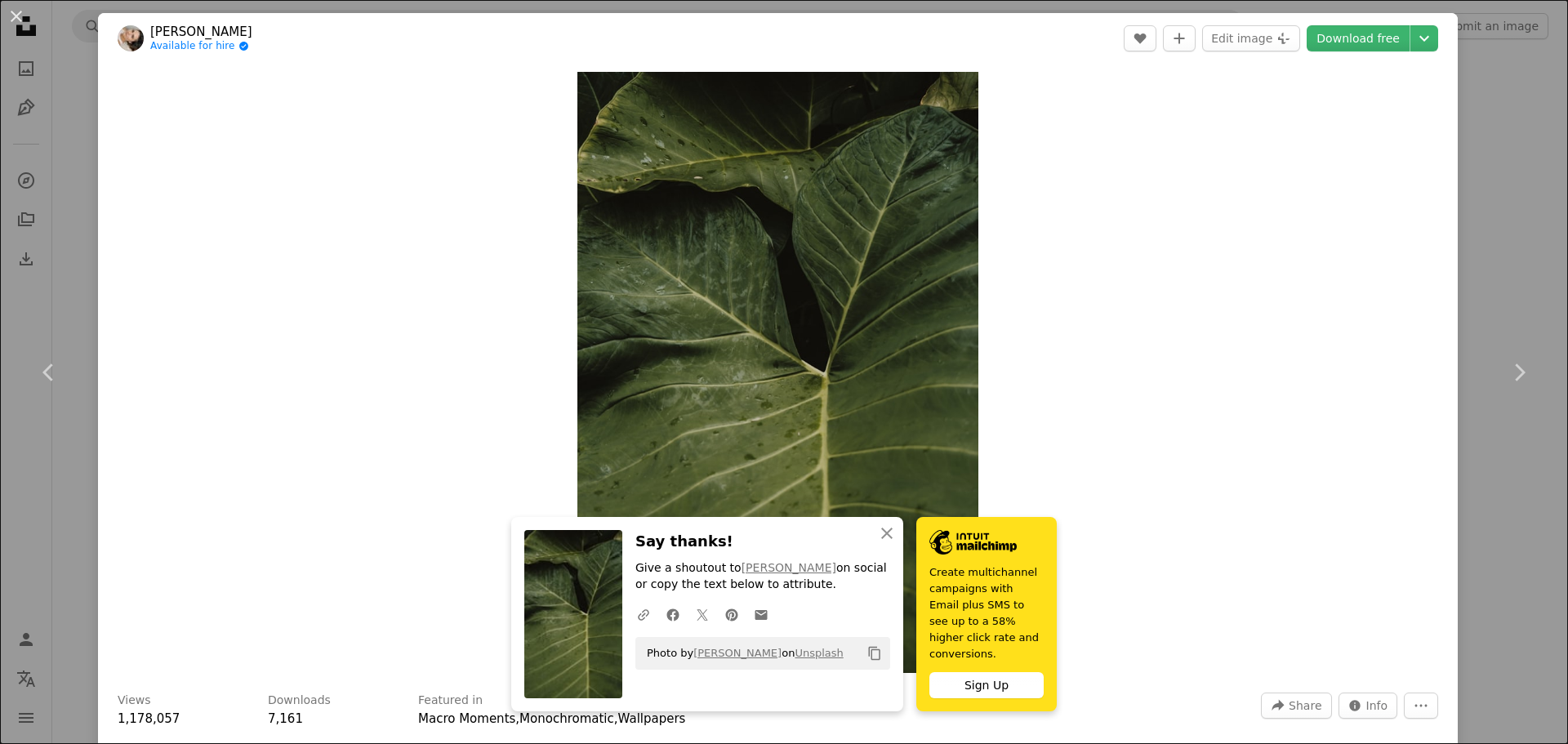
click at [1512, 235] on div "An X shape Chevron left Chevron right [PERSON_NAME] Available for hire A checkm…" at bounding box center [784, 372] width 1568 height 744
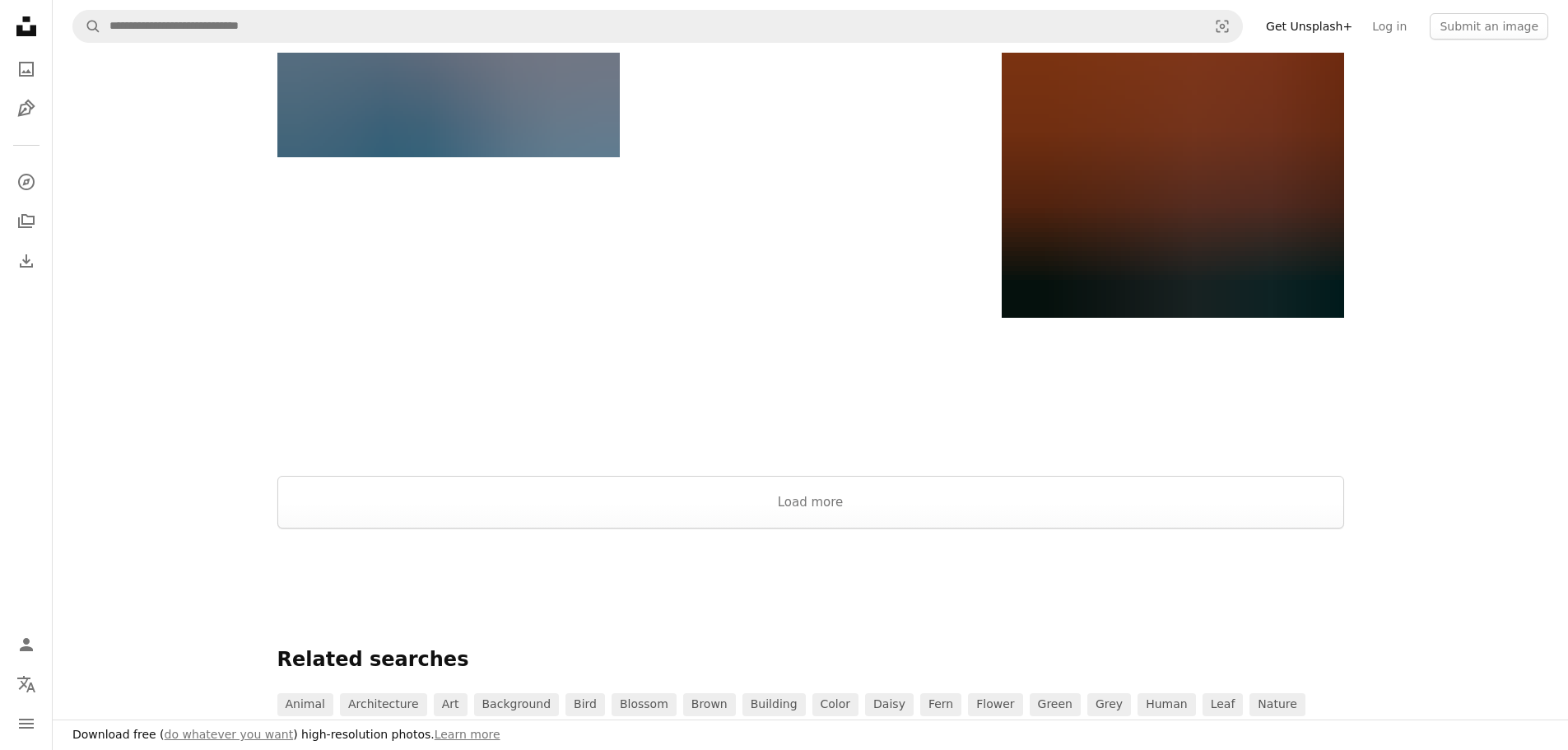
scroll to position [3292, 0]
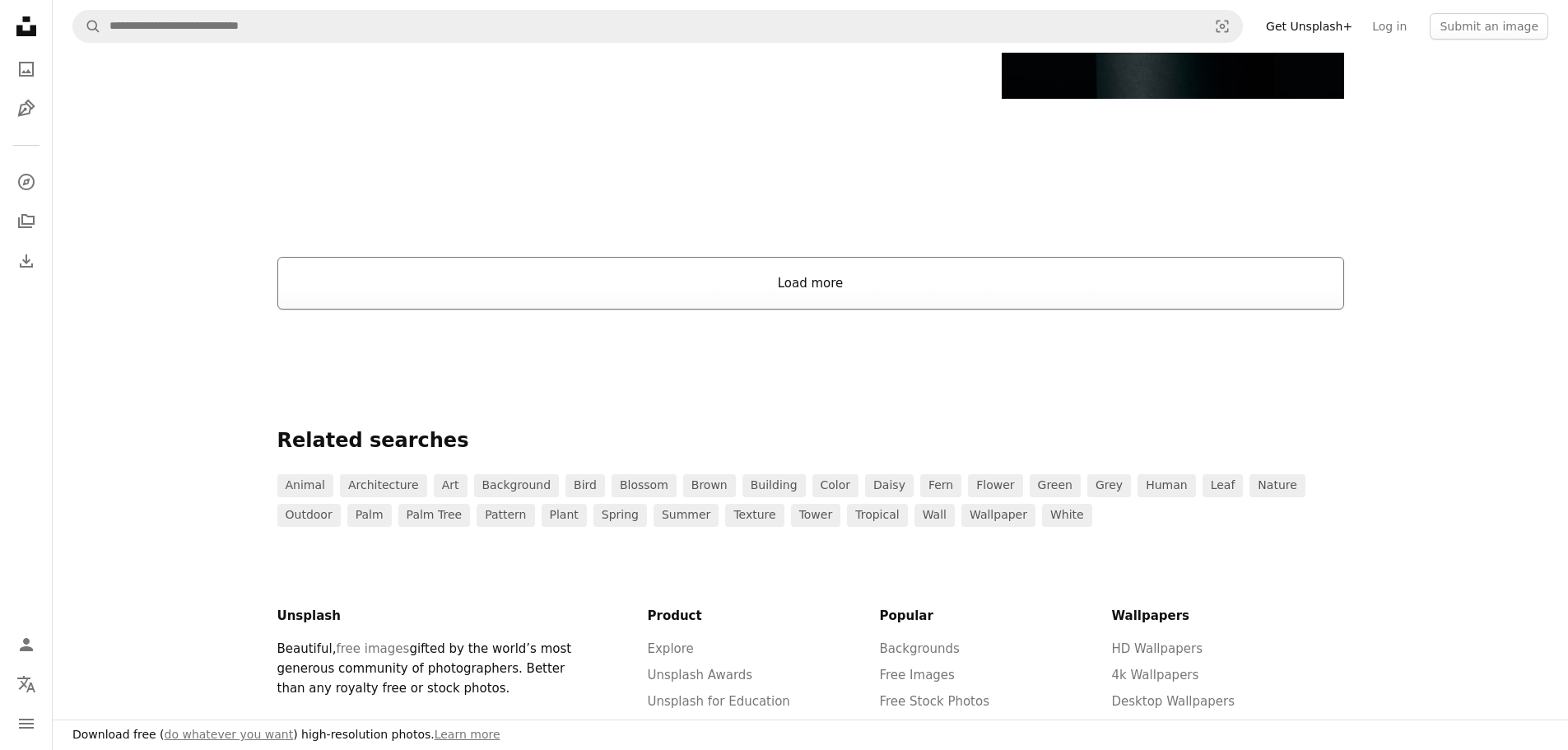
click at [878, 283] on button "Load more" at bounding box center [811, 282] width 1067 height 52
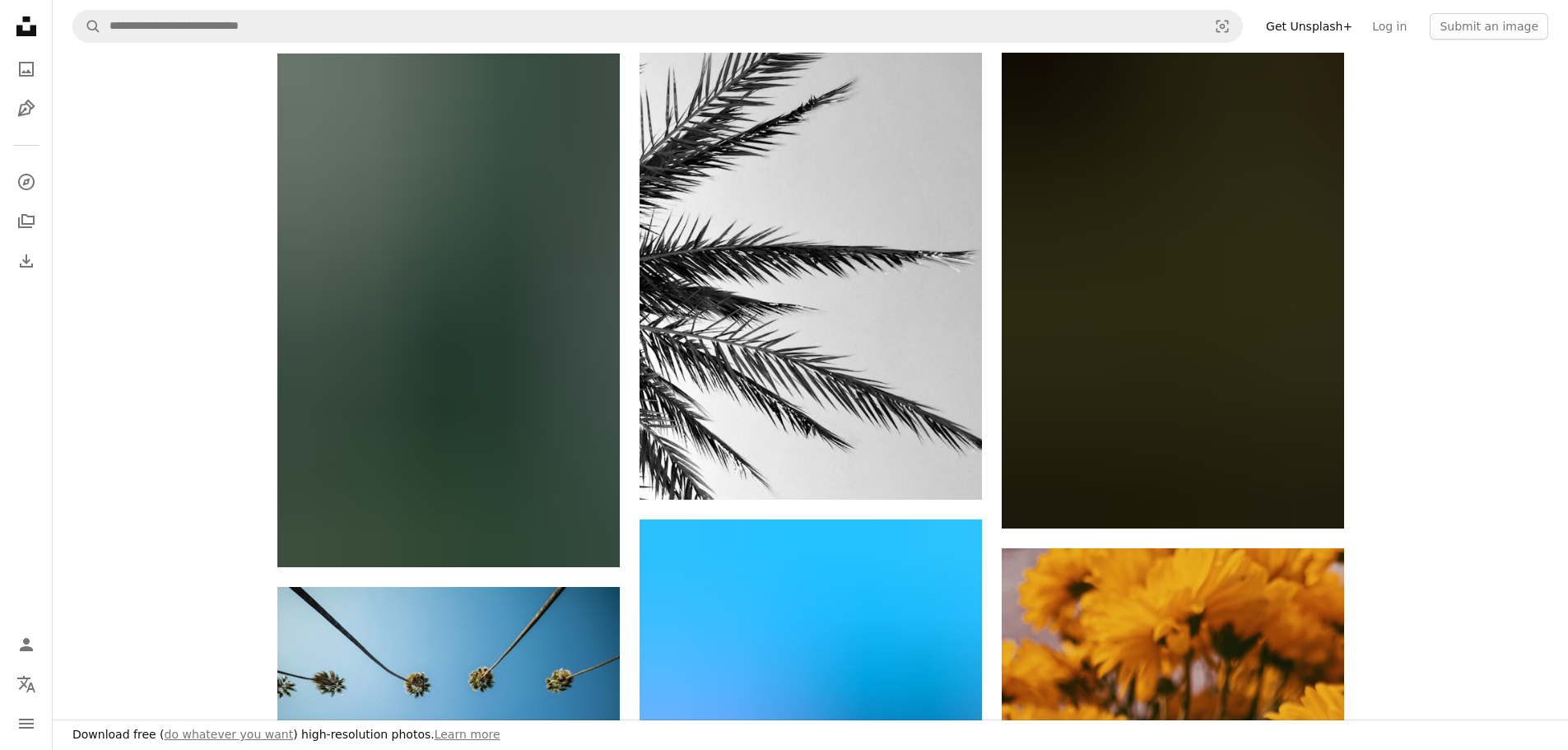
scroll to position [4828, 0]
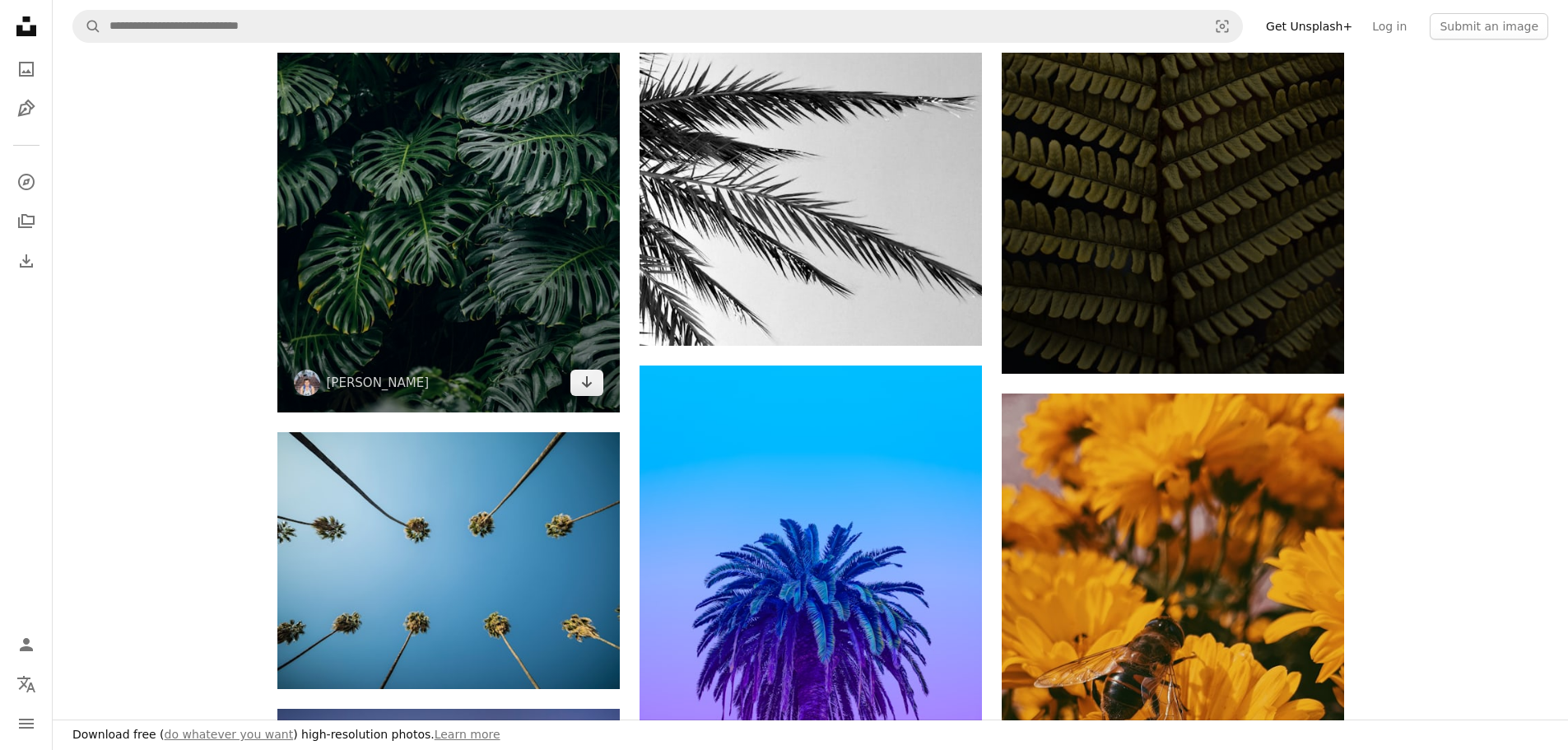
click at [555, 232] on img at bounding box center [448, 155] width 343 height 514
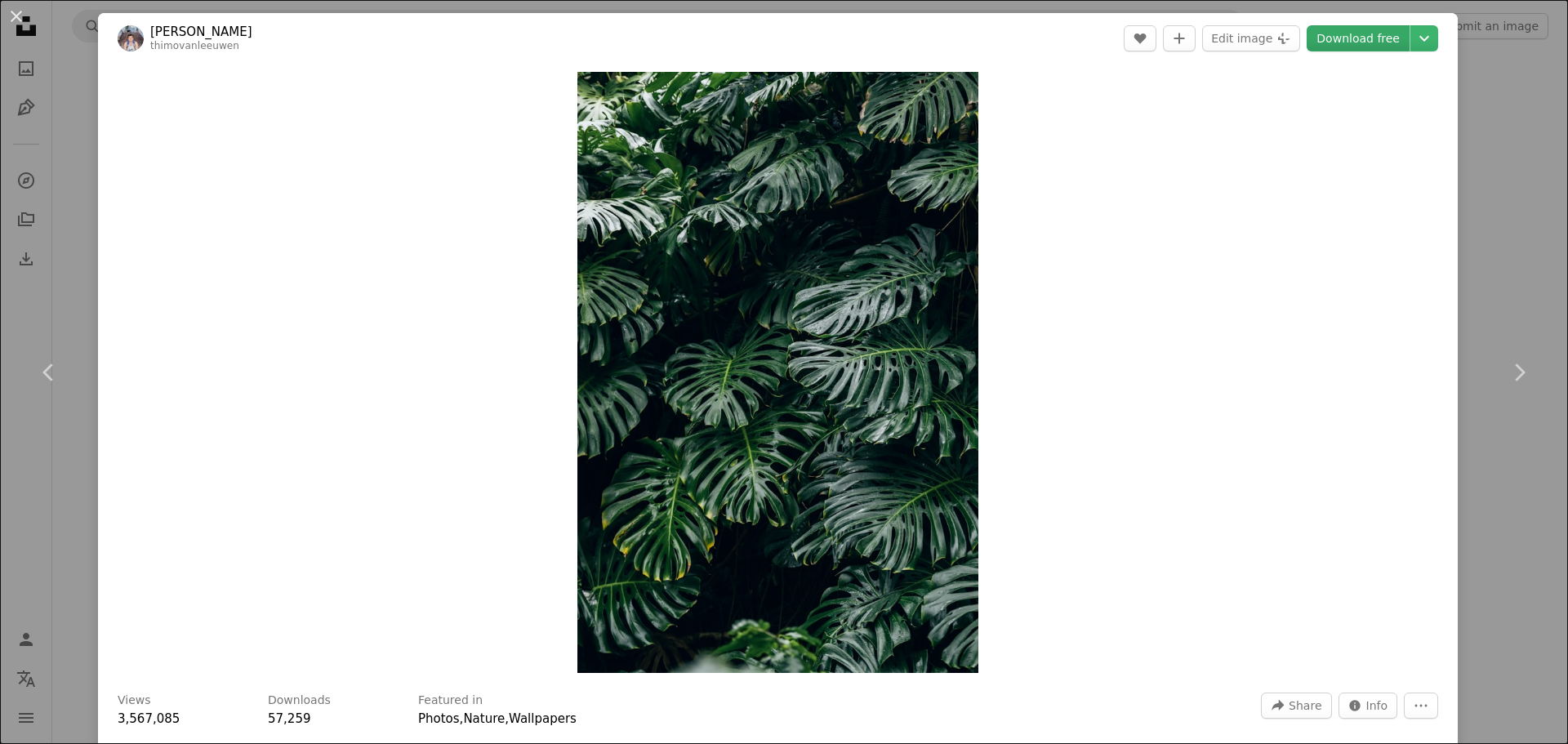
click at [1371, 46] on link "Download free" at bounding box center [1358, 38] width 103 height 27
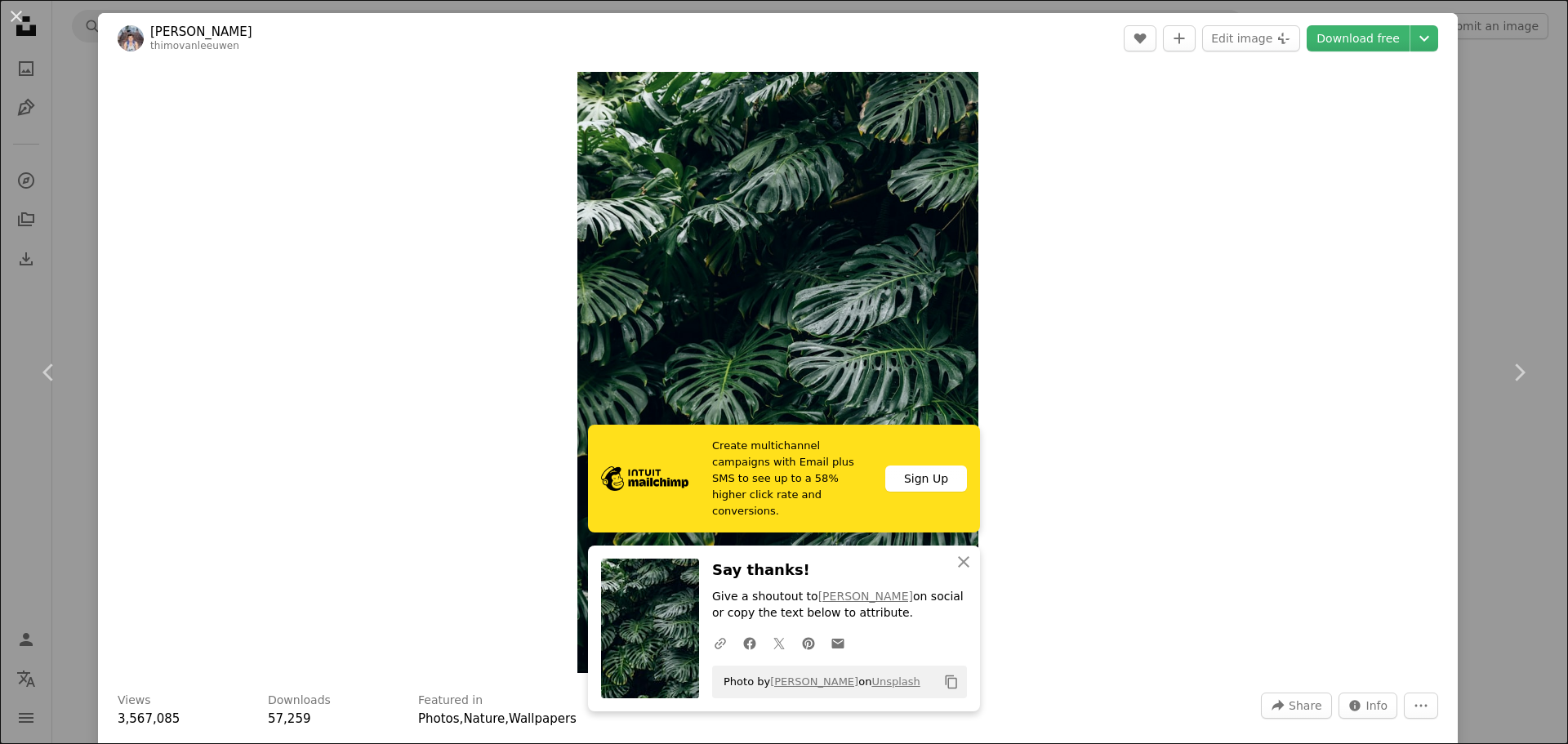
click at [71, 133] on div "An X shape Chevron left Chevron right Thimo van Leeuwen thimovanleeuwen A heart…" at bounding box center [784, 372] width 1568 height 744
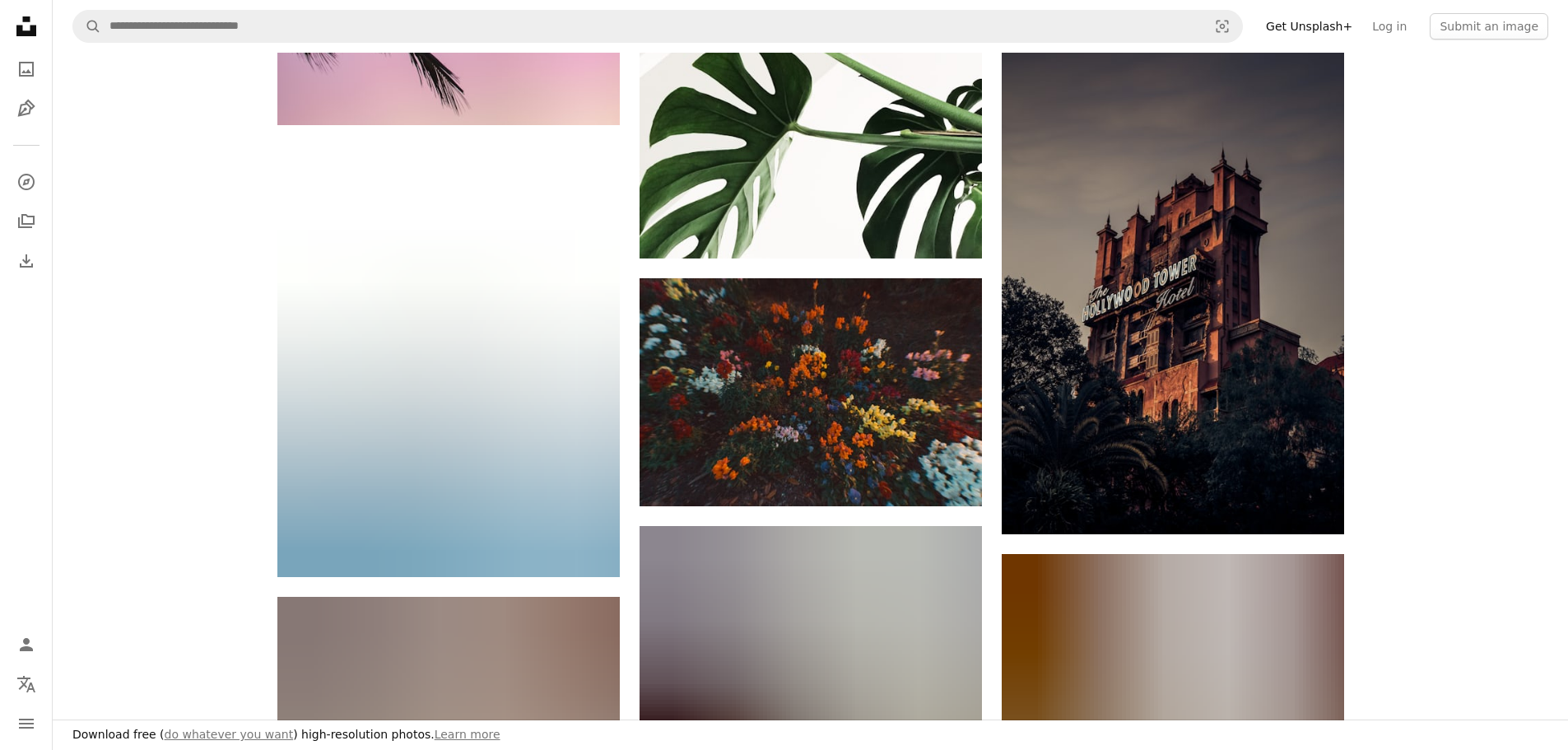
scroll to position [6364, 0]
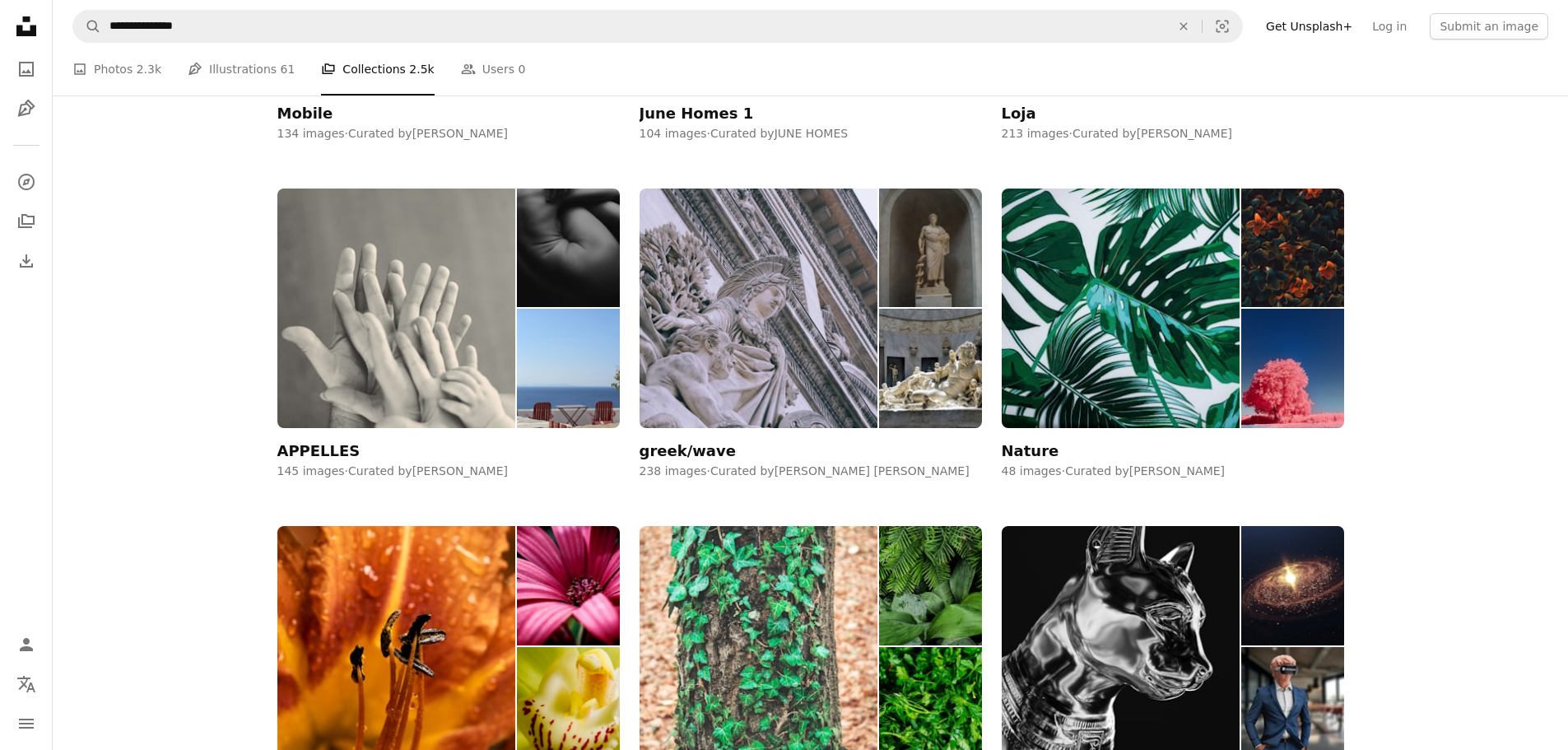
scroll to position [1756, 0]
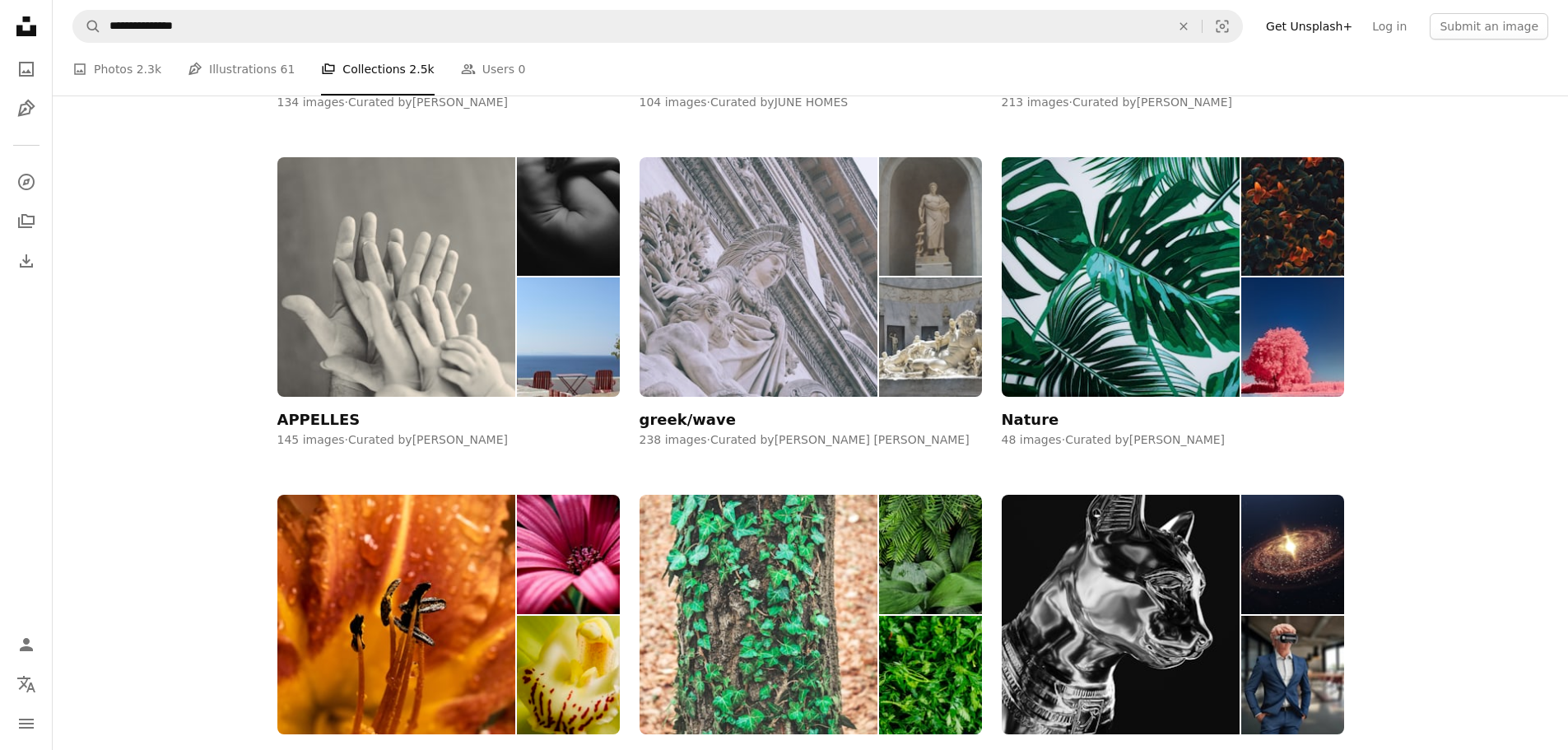
click at [758, 293] on img at bounding box center [758, 277] width 239 height 239
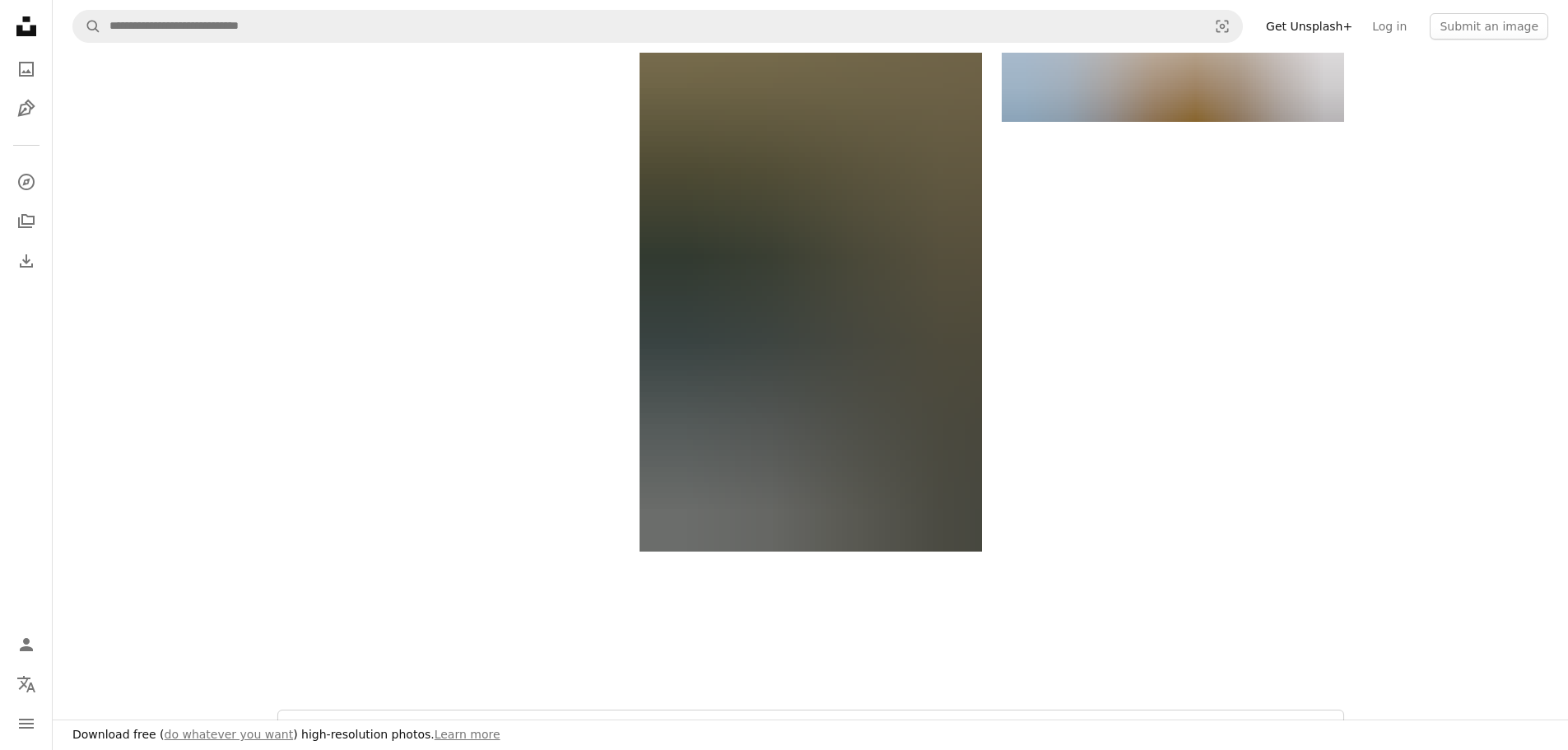
scroll to position [2633, 0]
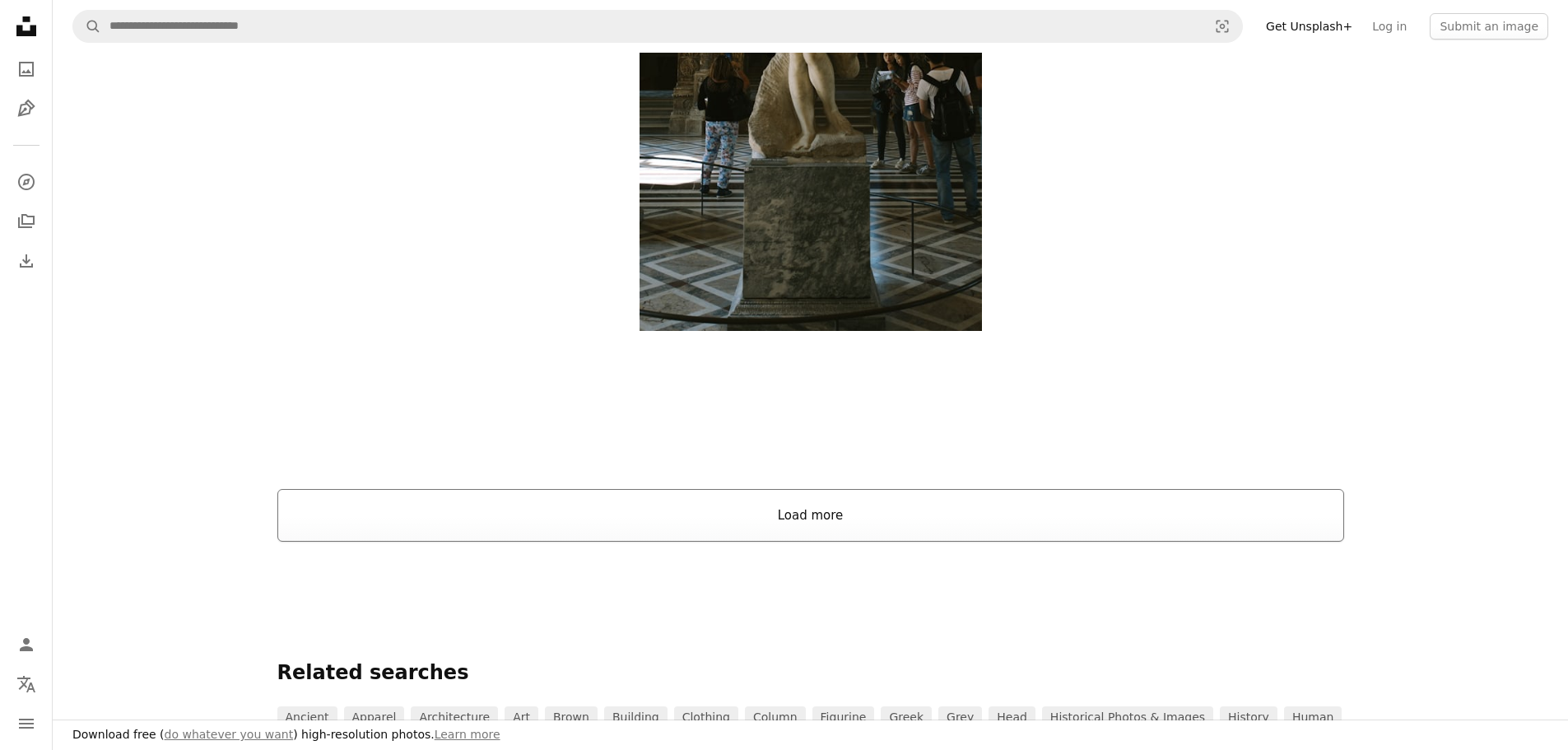
click at [786, 516] on button "Load more" at bounding box center [811, 515] width 1067 height 52
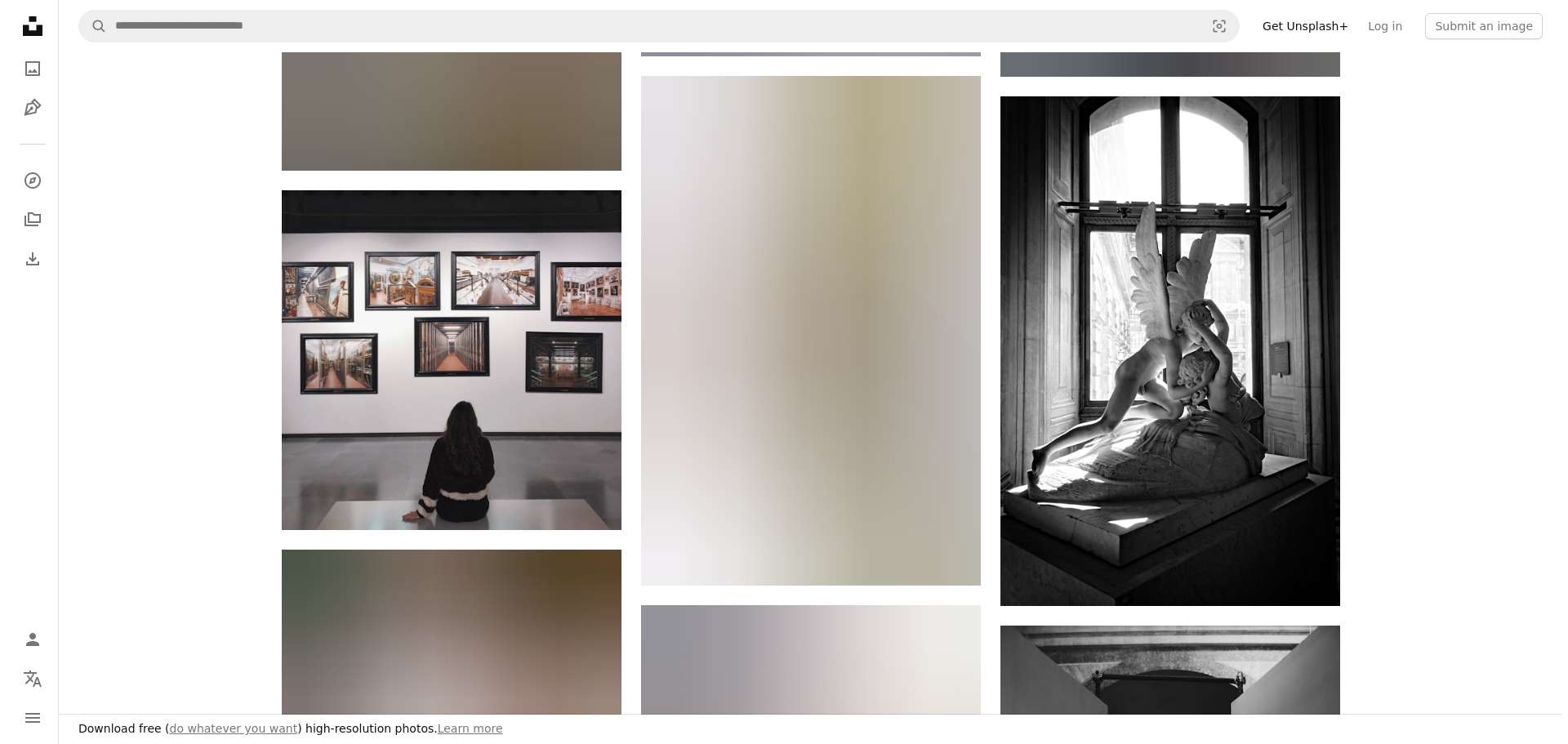
scroll to position [15892, 0]
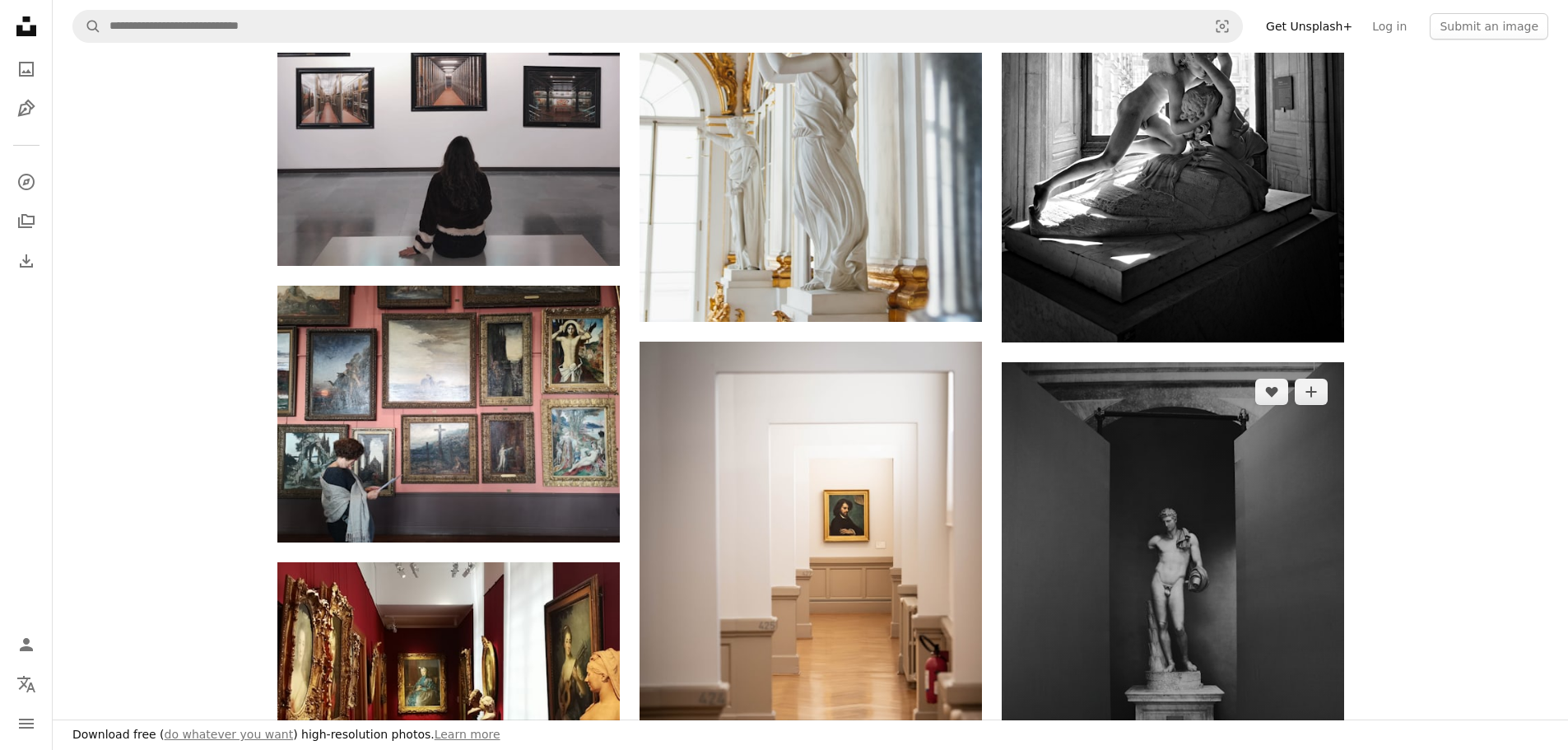
click at [1196, 563] on img at bounding box center [1173, 618] width 343 height 514
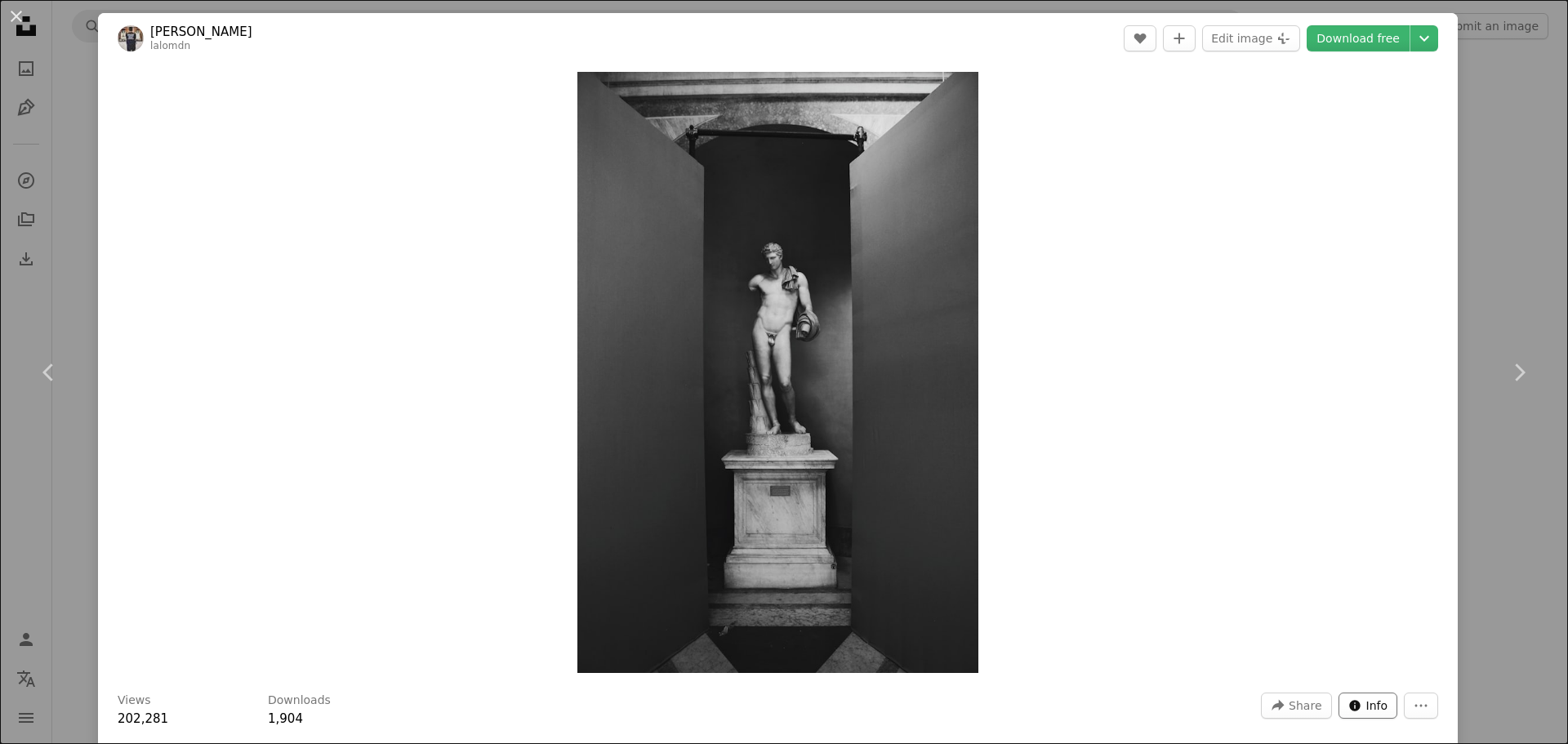
click at [1348, 704] on icon "Info icon" at bounding box center [1354, 705] width 13 height 13
click at [804, 331] on img "Zoom in on this image" at bounding box center [778, 372] width 401 height 601
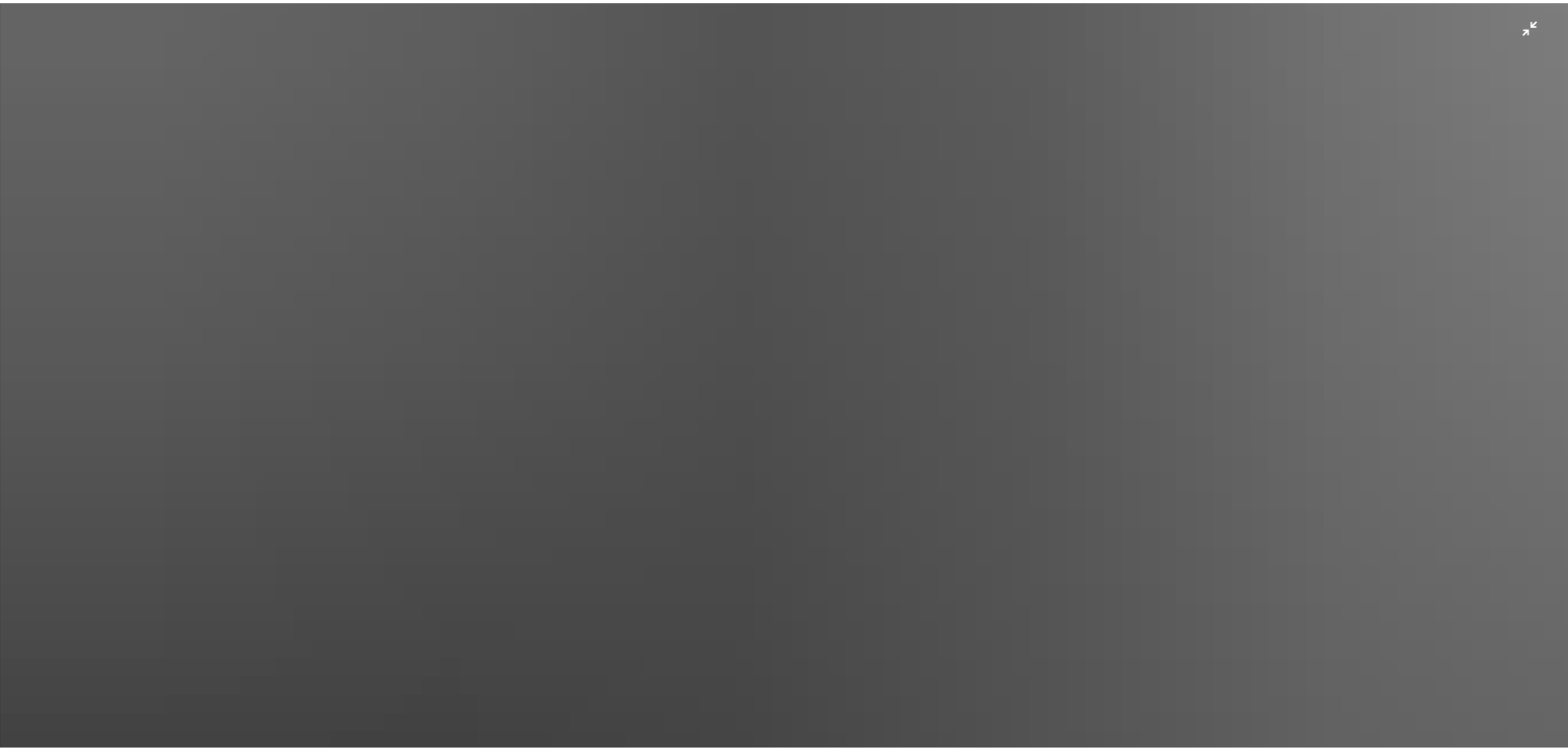
scroll to position [354, 0]
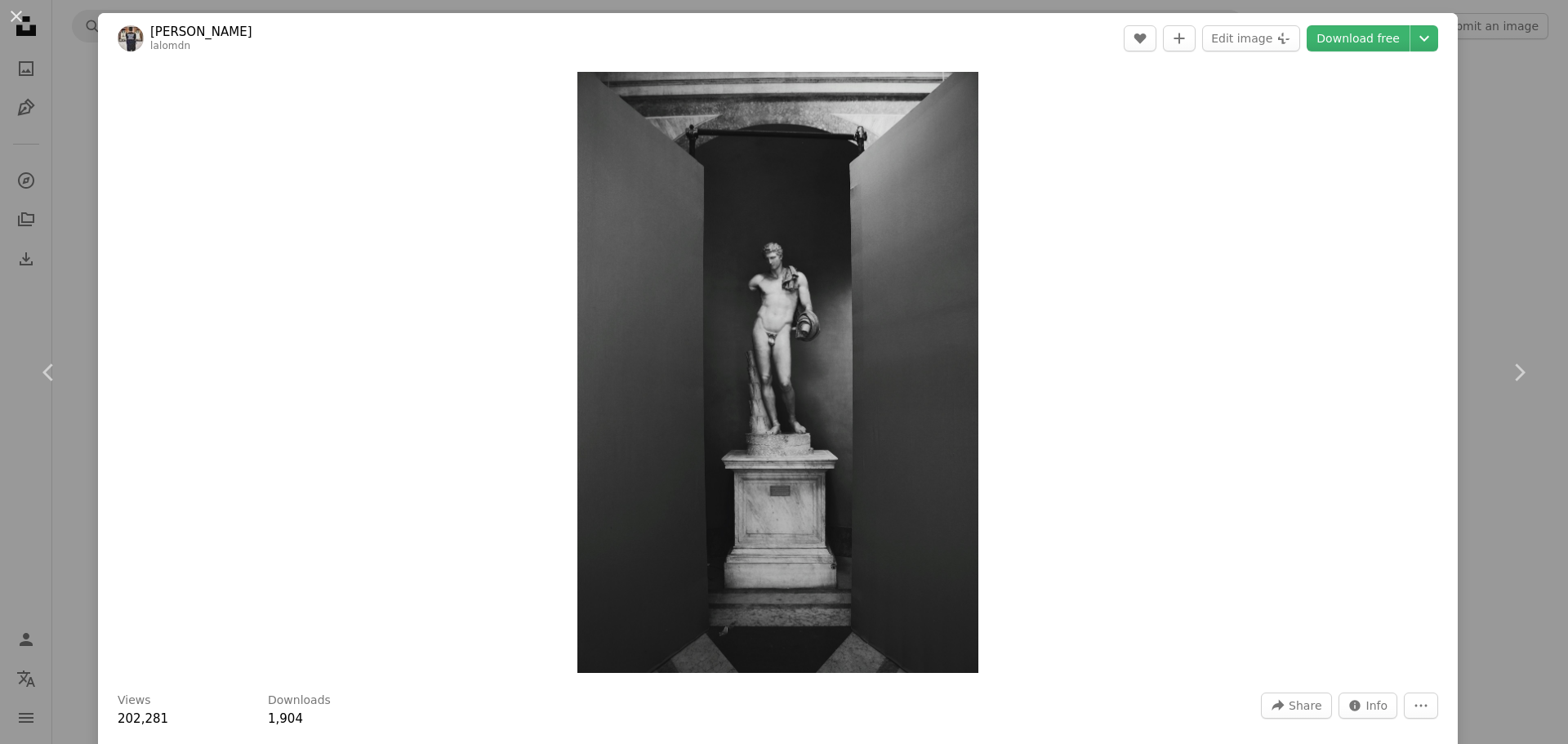
drag, startPoint x: 1492, startPoint y: 328, endPoint x: 1388, endPoint y: 350, distance: 106.3
click at [1492, 328] on link "Chevron right" at bounding box center [1519, 372] width 98 height 157
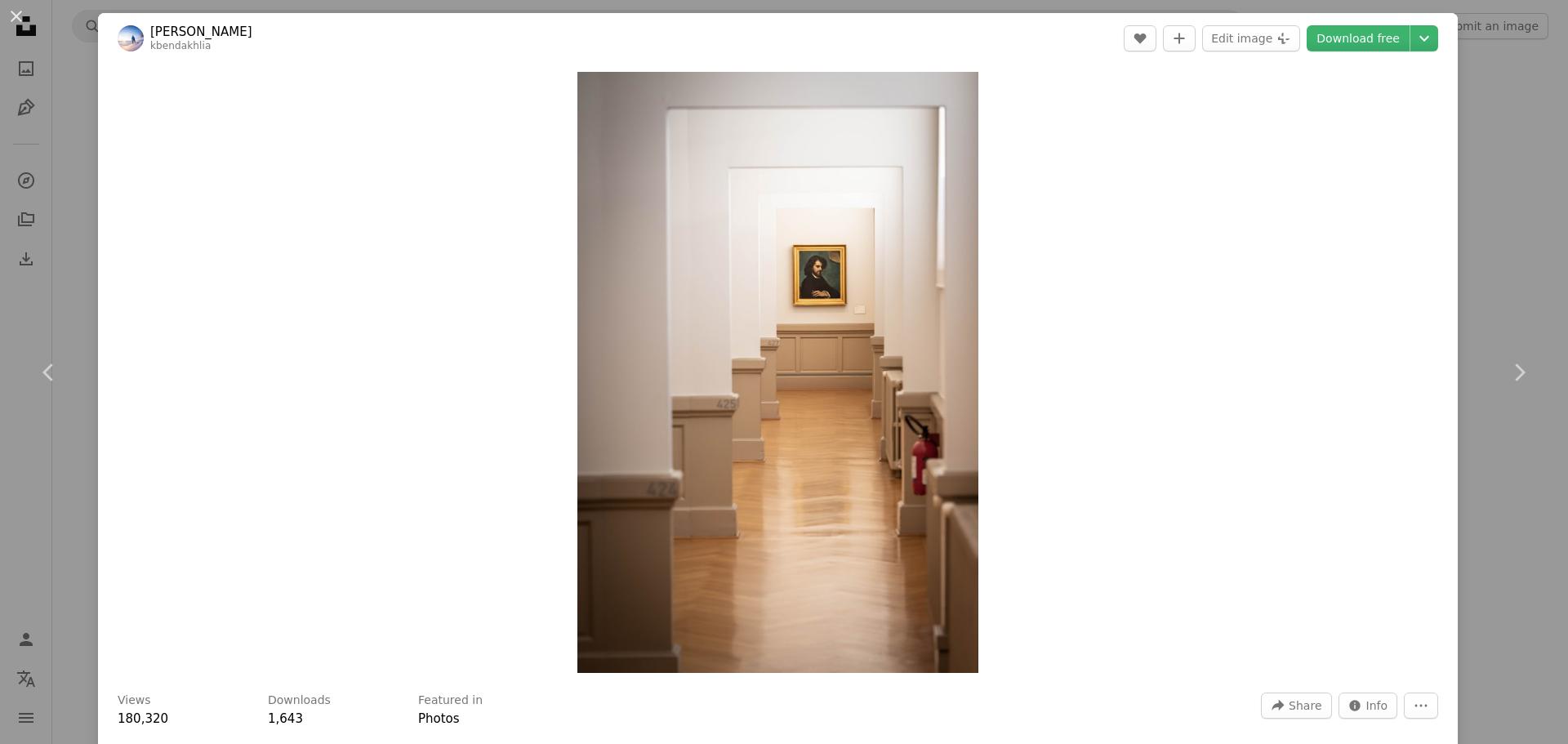
click at [76, 105] on div "An X shape Chevron left Chevron right [PERSON_NAME] kbendakhlia A heart A plus …" at bounding box center [784, 372] width 1568 height 744
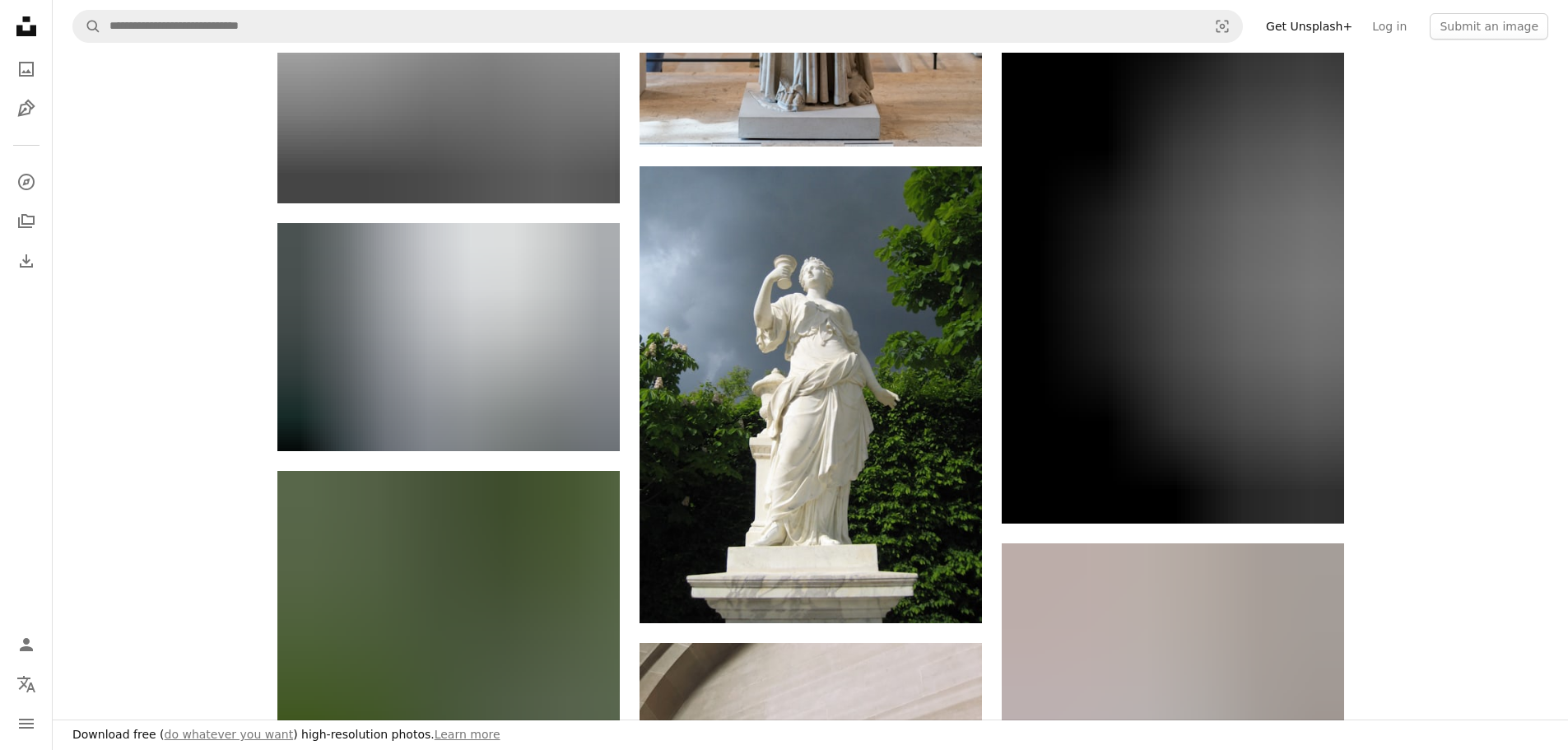
scroll to position [23042, 0]
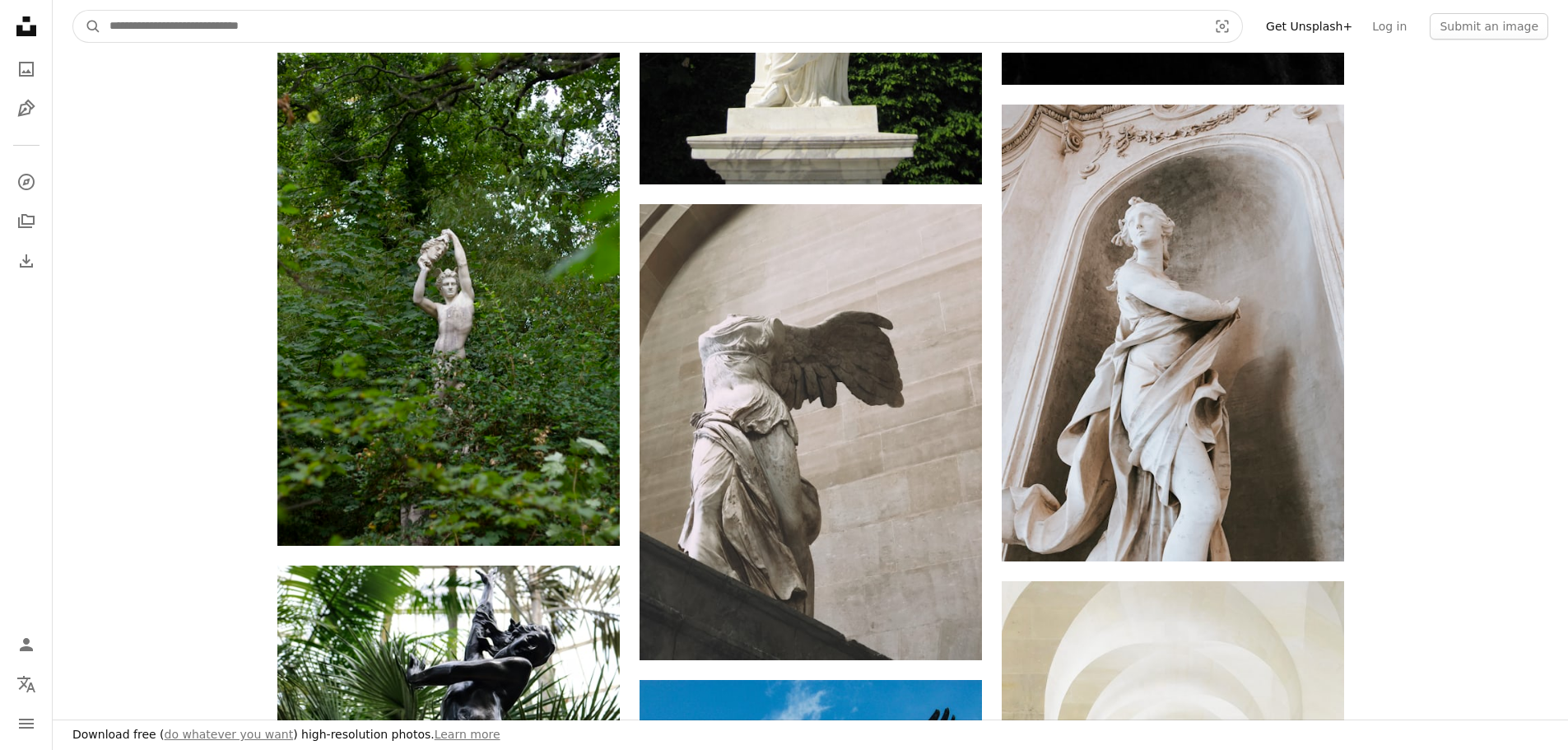
click at [265, 19] on input "Find visuals sitewide" at bounding box center [651, 27] width 1102 height 32
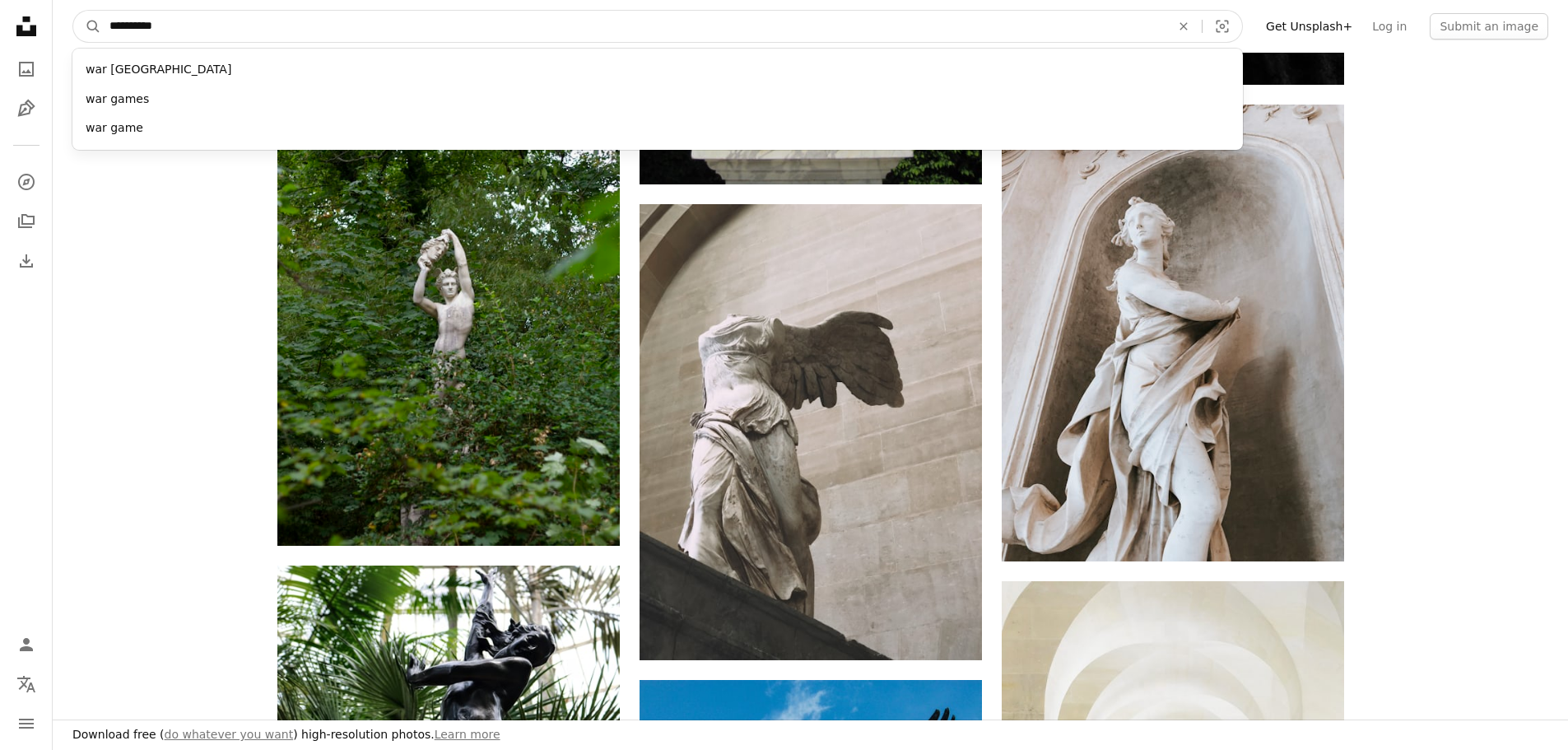
type input "**********"
click button "A magnifying glass" at bounding box center [87, 27] width 28 height 32
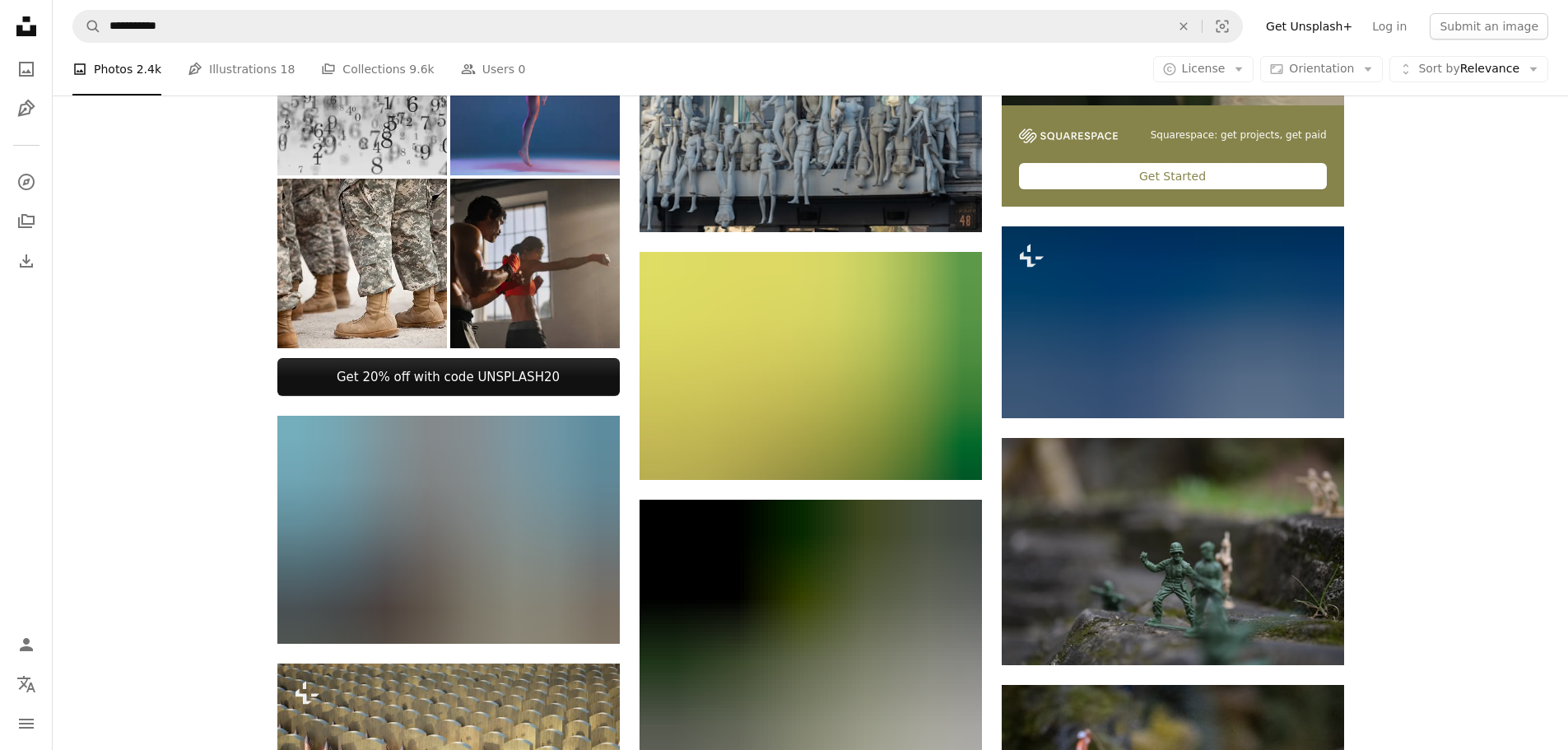
scroll to position [438, 0]
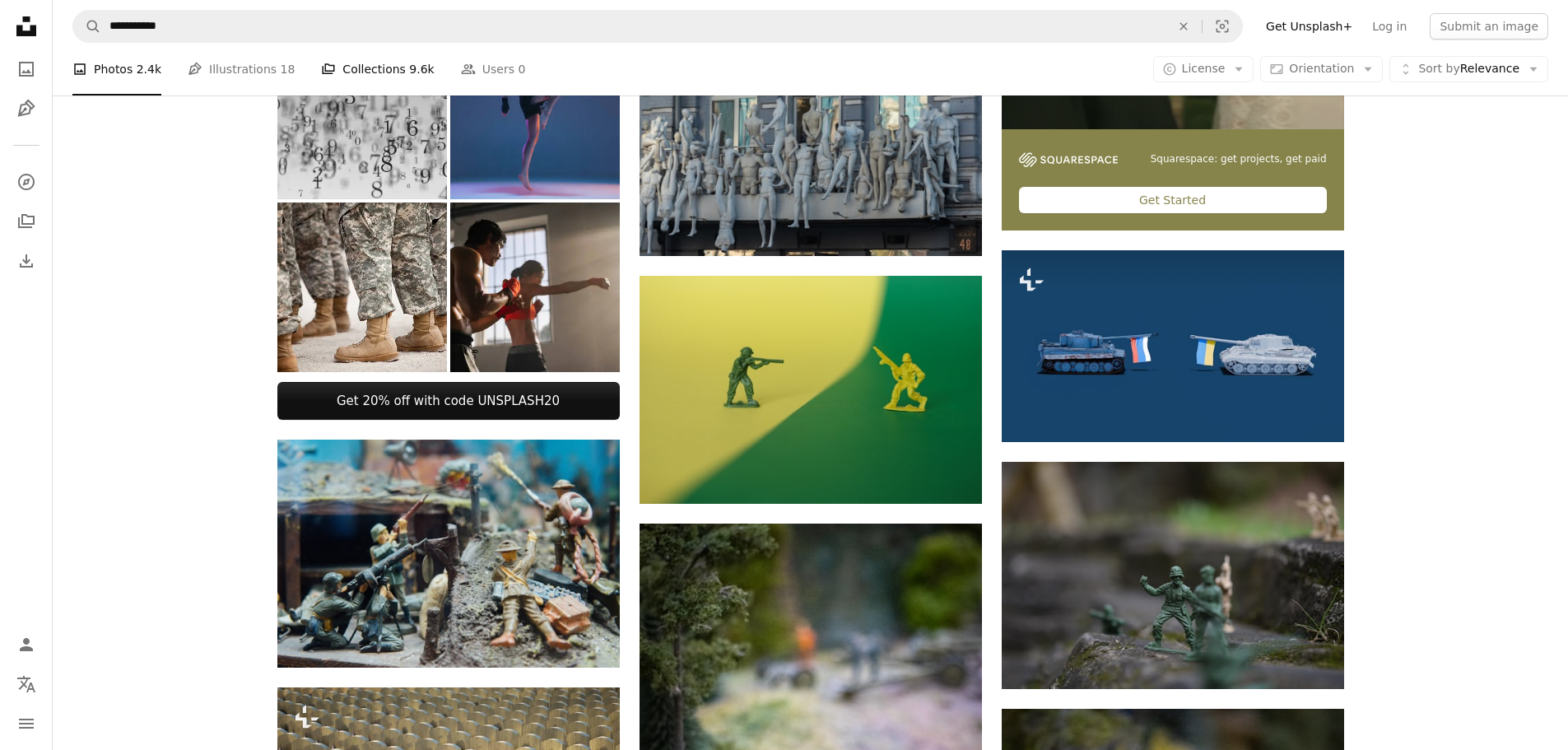
click at [340, 64] on link "A stack of folders Collections 9.6k" at bounding box center [377, 68] width 113 height 52
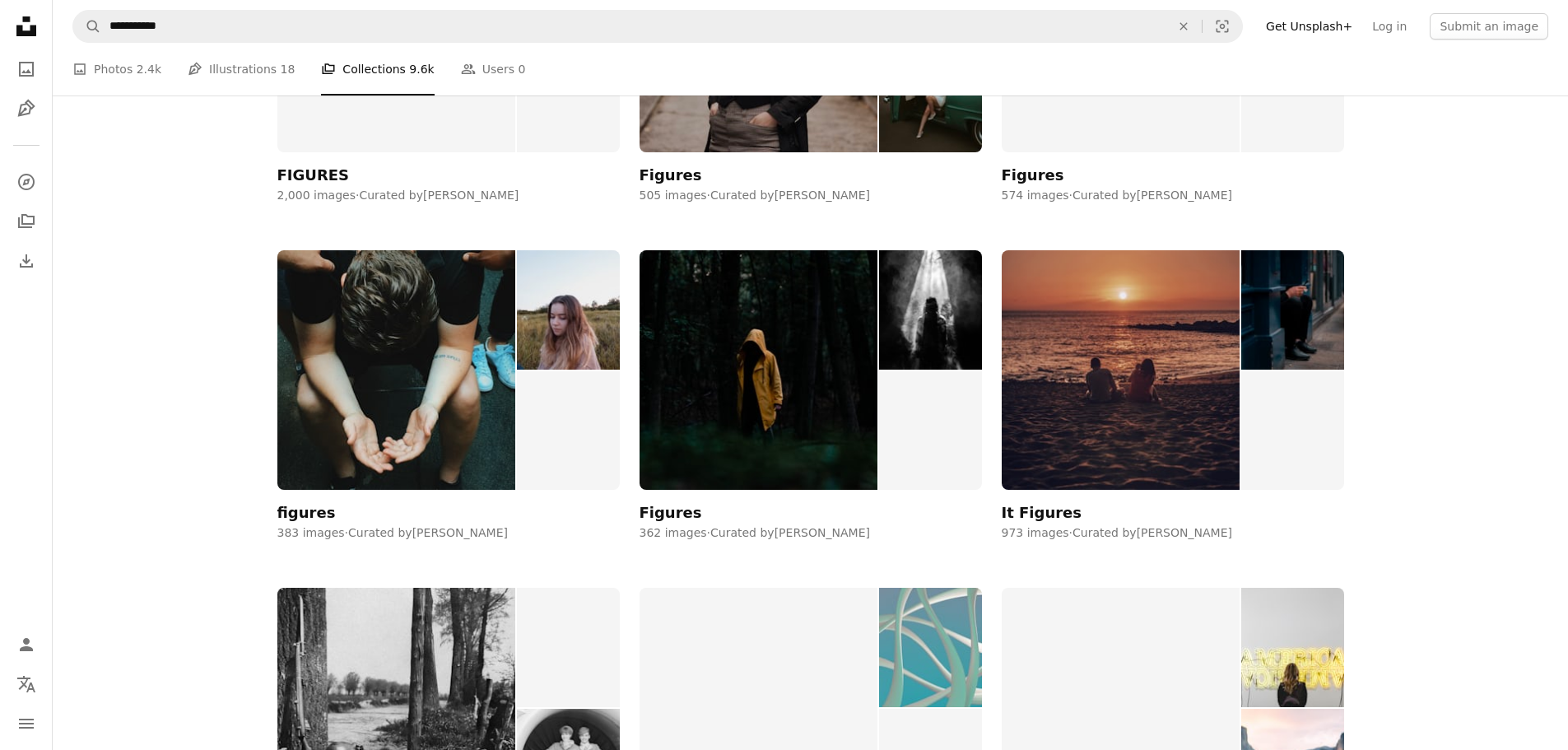
scroll to position [658, 0]
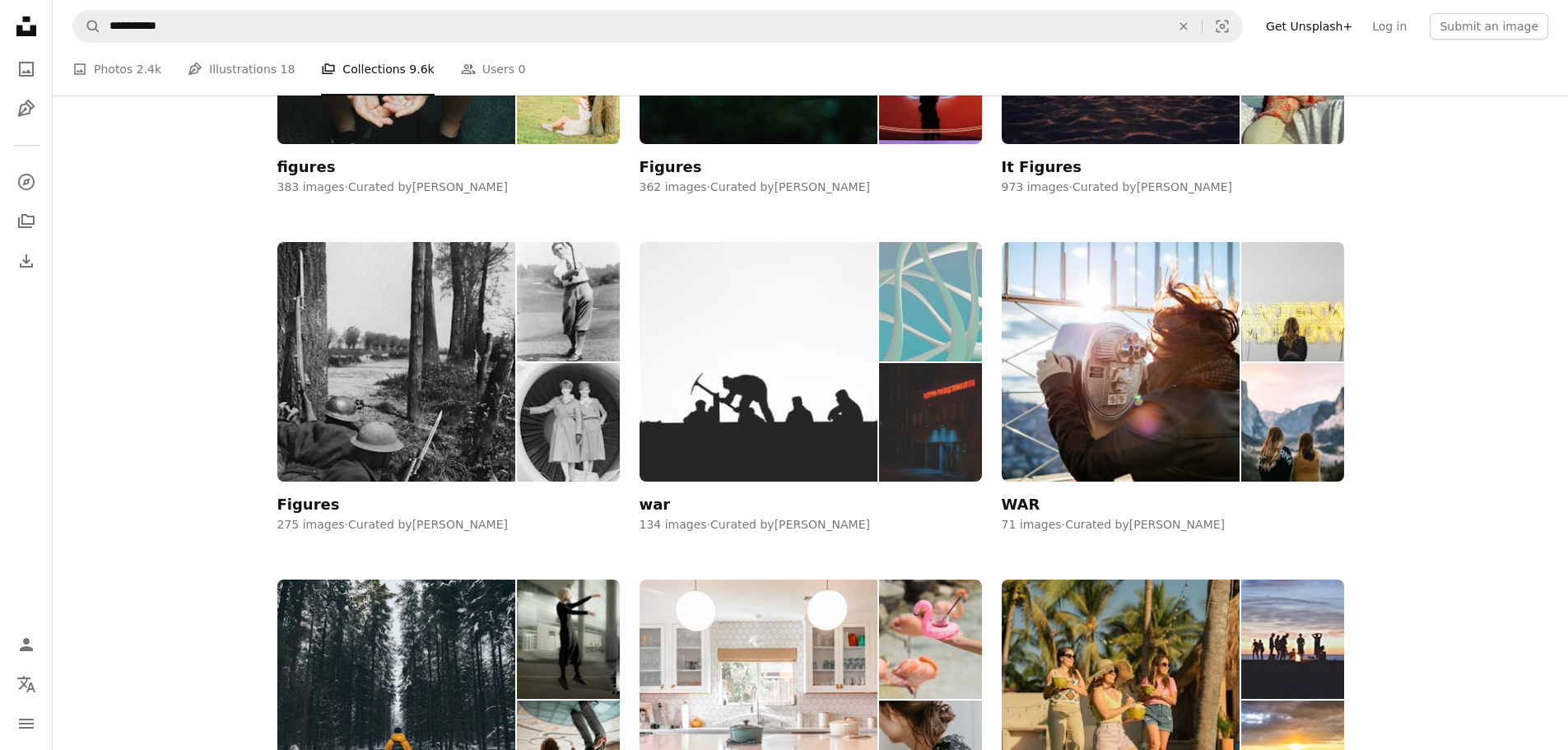
click at [765, 293] on img at bounding box center [758, 362] width 239 height 239
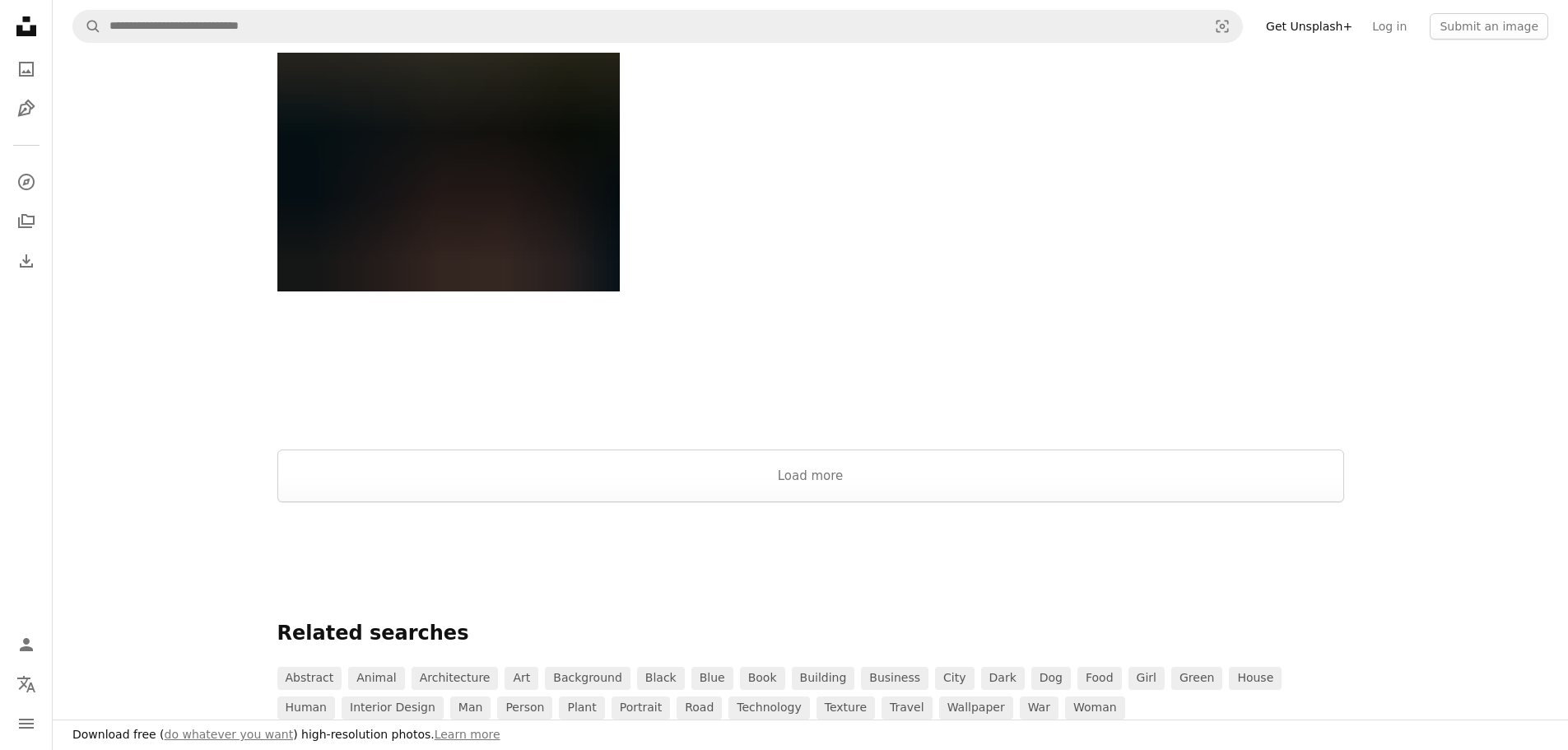
scroll to position [1975, 0]
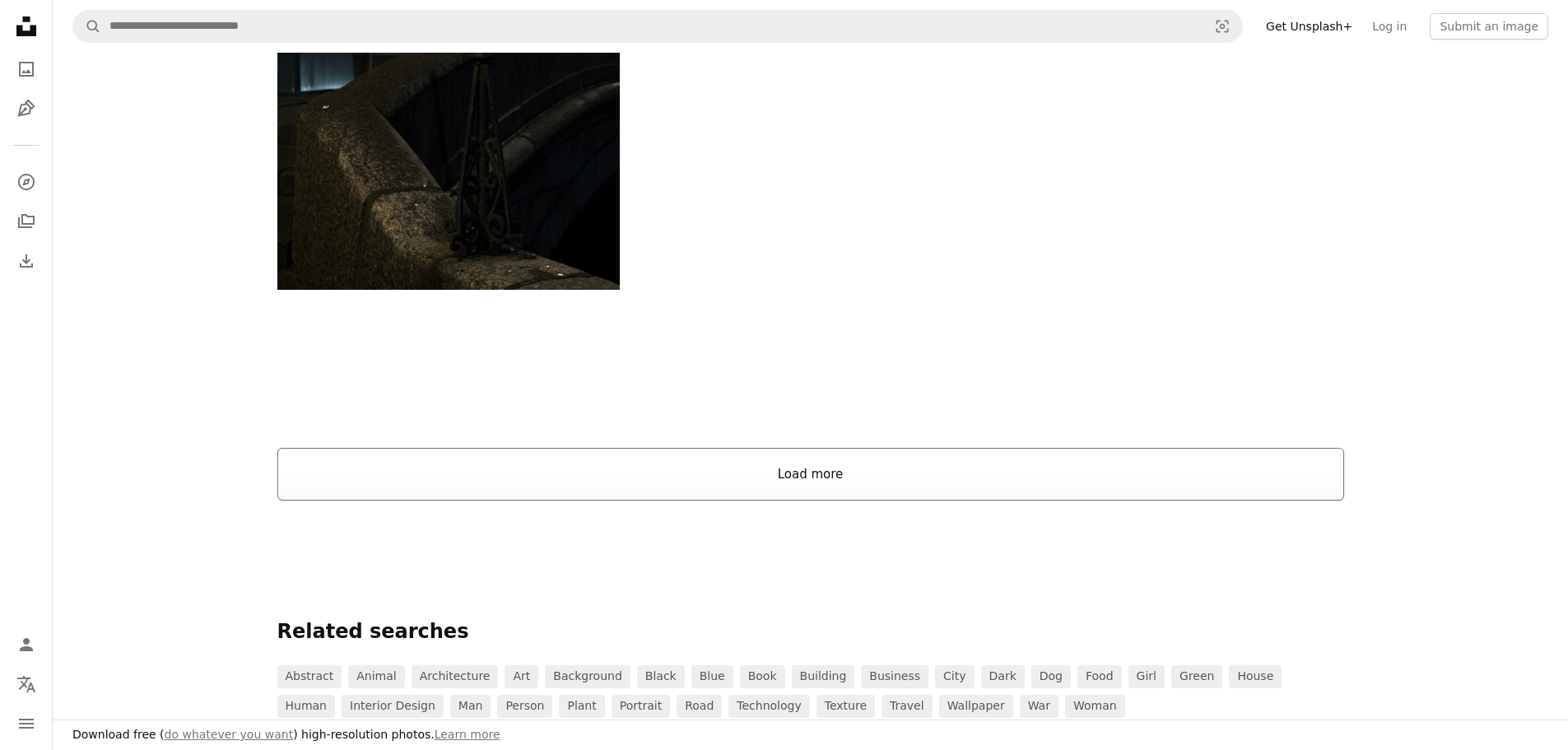
click at [736, 488] on button "Load more" at bounding box center [811, 473] width 1067 height 52
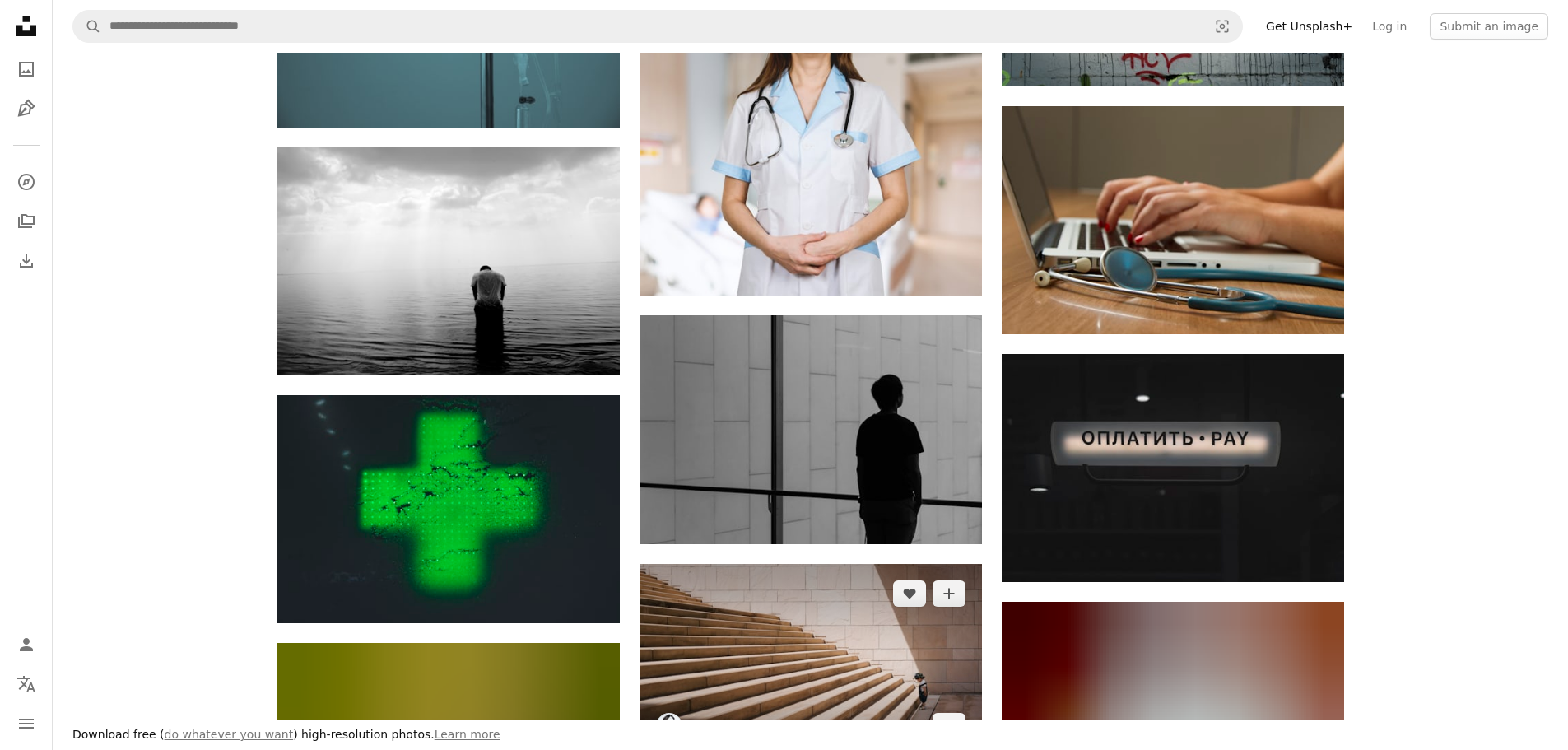
scroll to position [5925, 0]
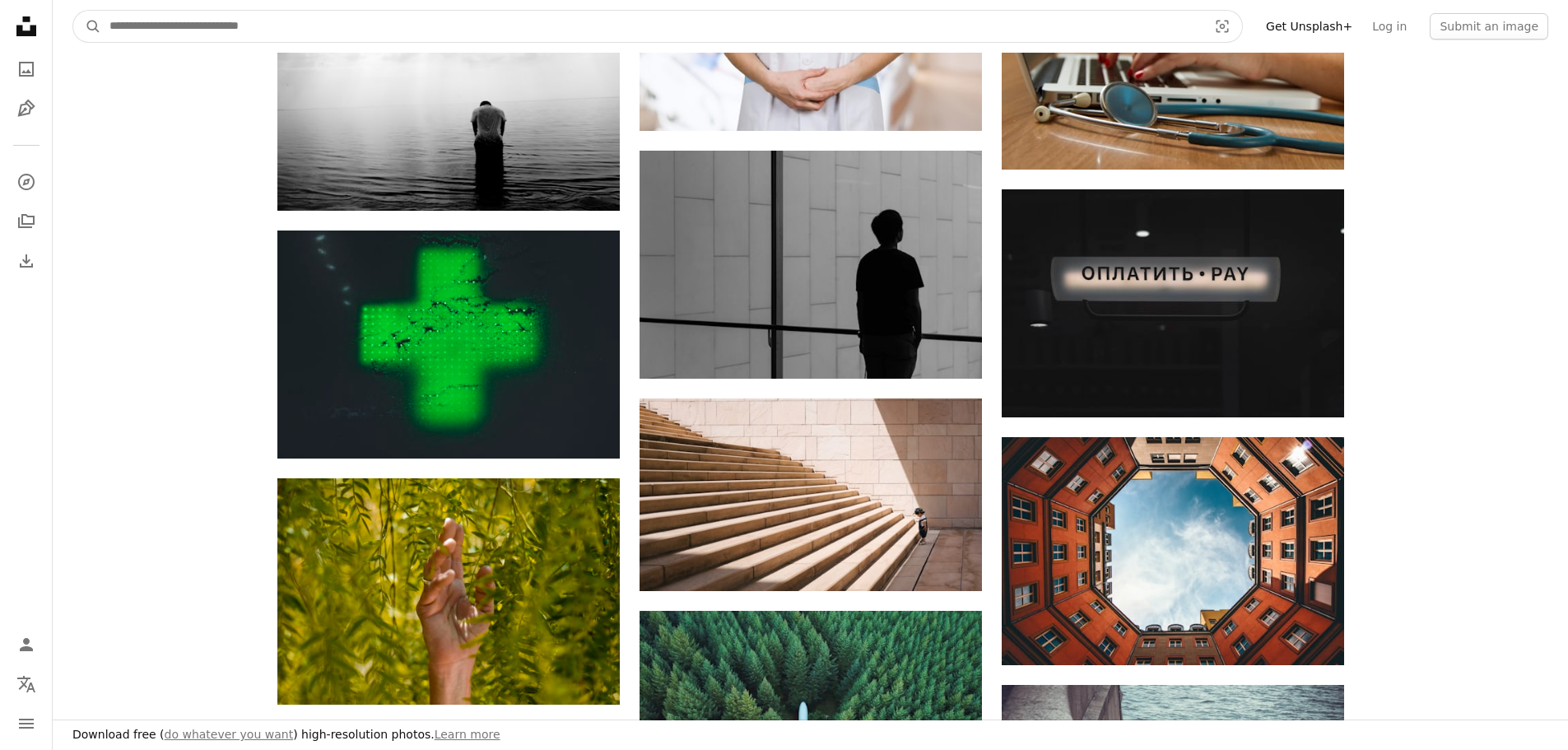
drag, startPoint x: 304, startPoint y: 23, endPoint x: 182, endPoint y: 9, distance: 122.8
click at [182, 9] on nav "A magnifying glass Visual search Get Unsplash+ Log in Submit an image" at bounding box center [810, 26] width 1516 height 52
type input "**********"
click button "A magnifying glass" at bounding box center [87, 27] width 28 height 32
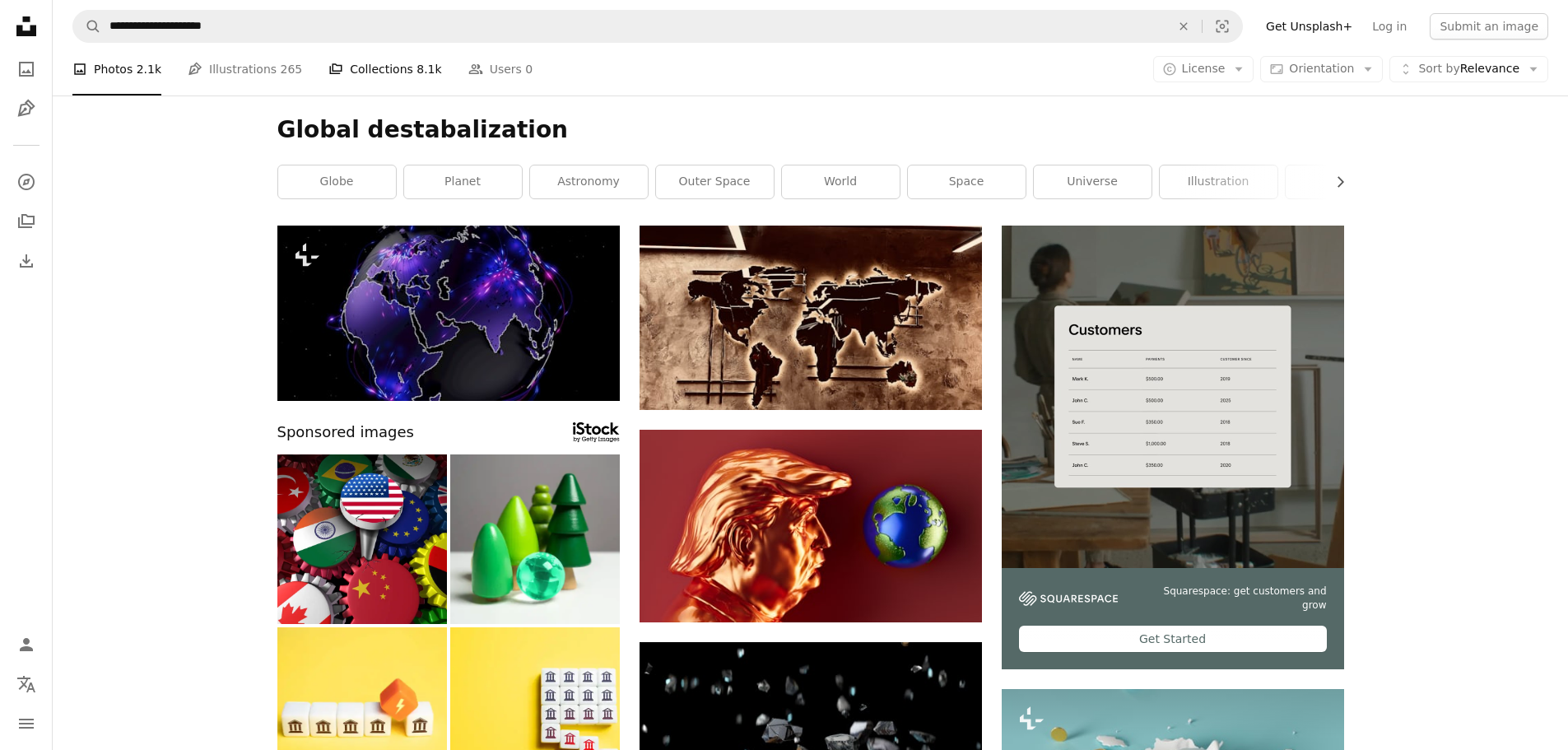
click at [343, 66] on link "A stack of folders Collections 8.1k" at bounding box center [385, 68] width 113 height 52
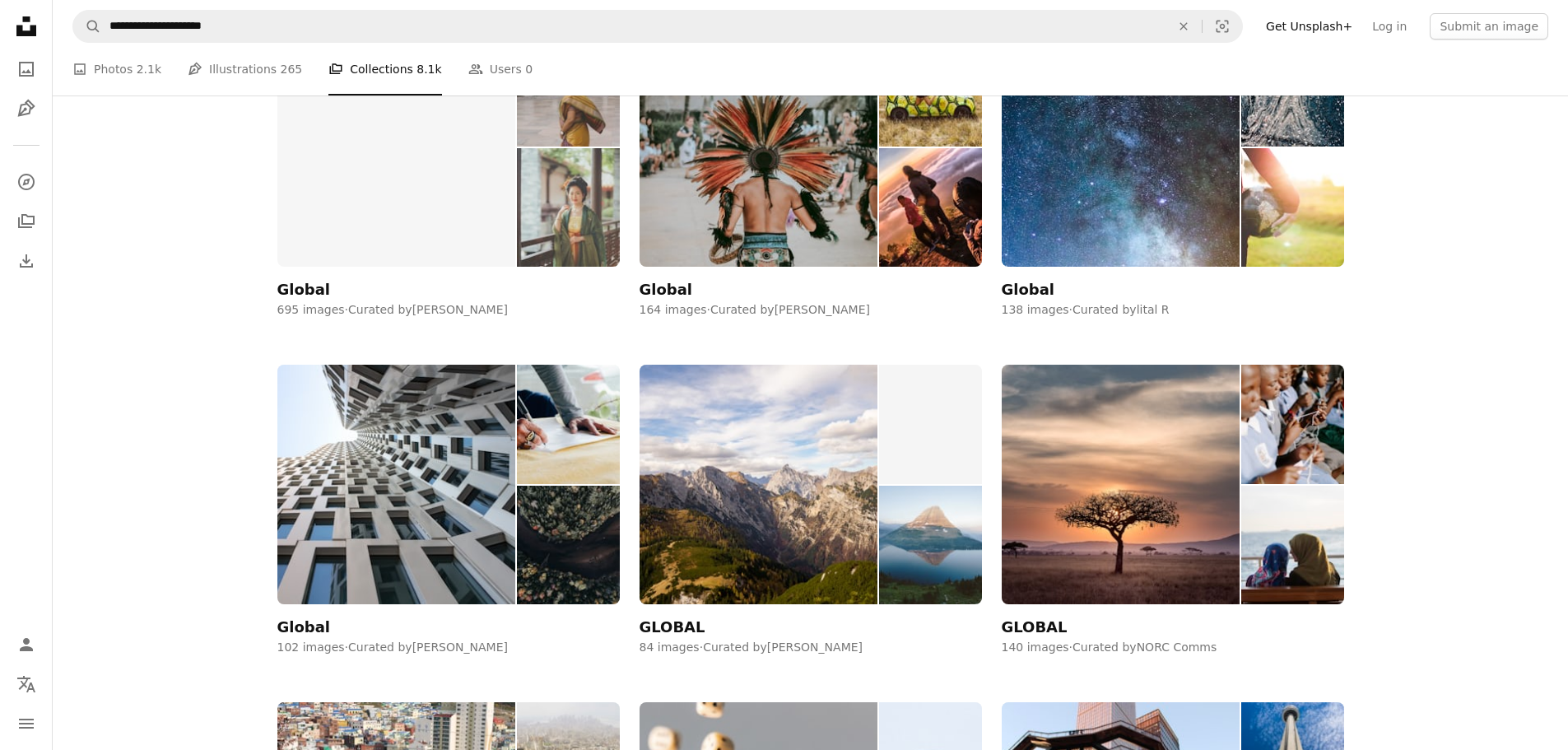
scroll to position [220, 0]
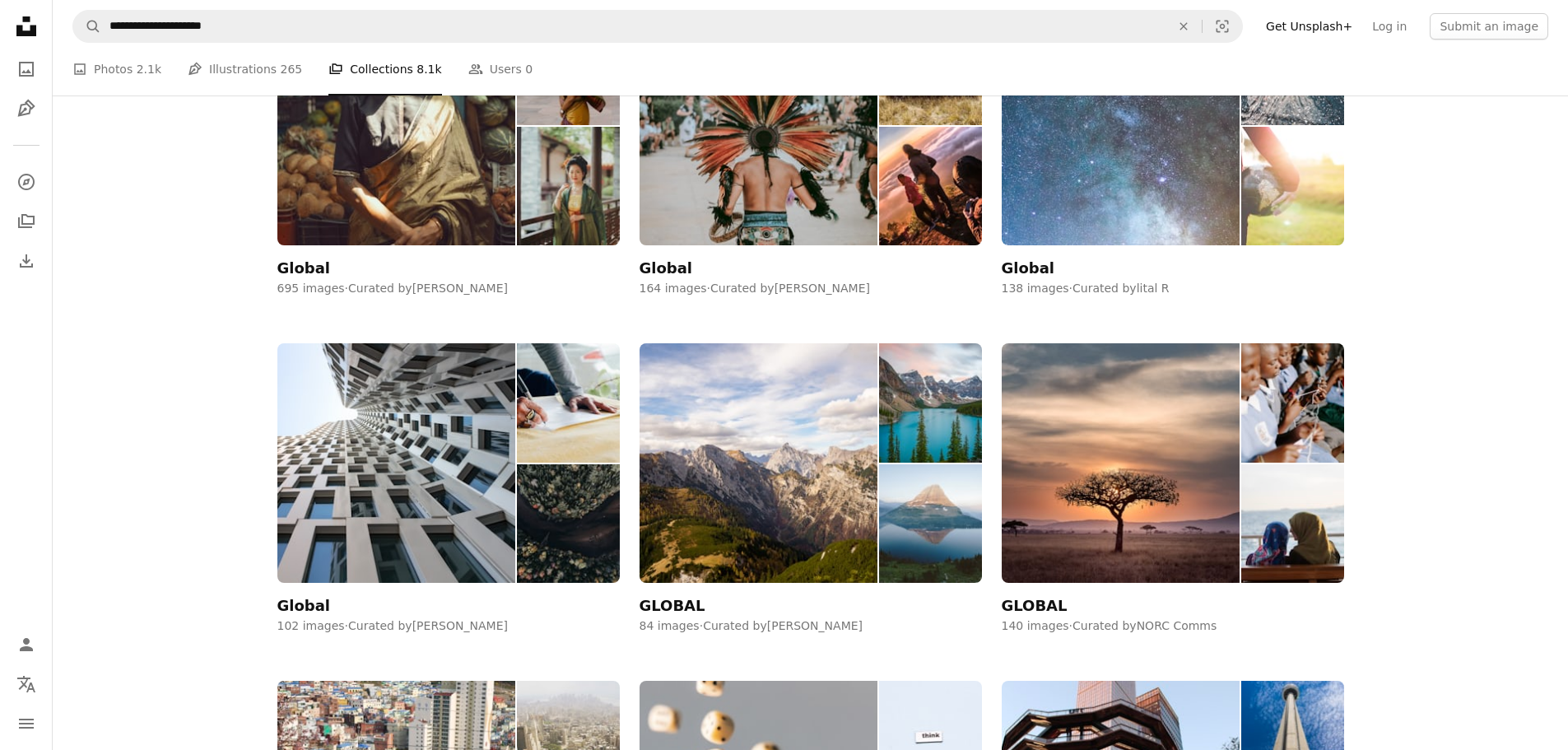
click at [1082, 184] on img at bounding box center [1121, 126] width 239 height 239
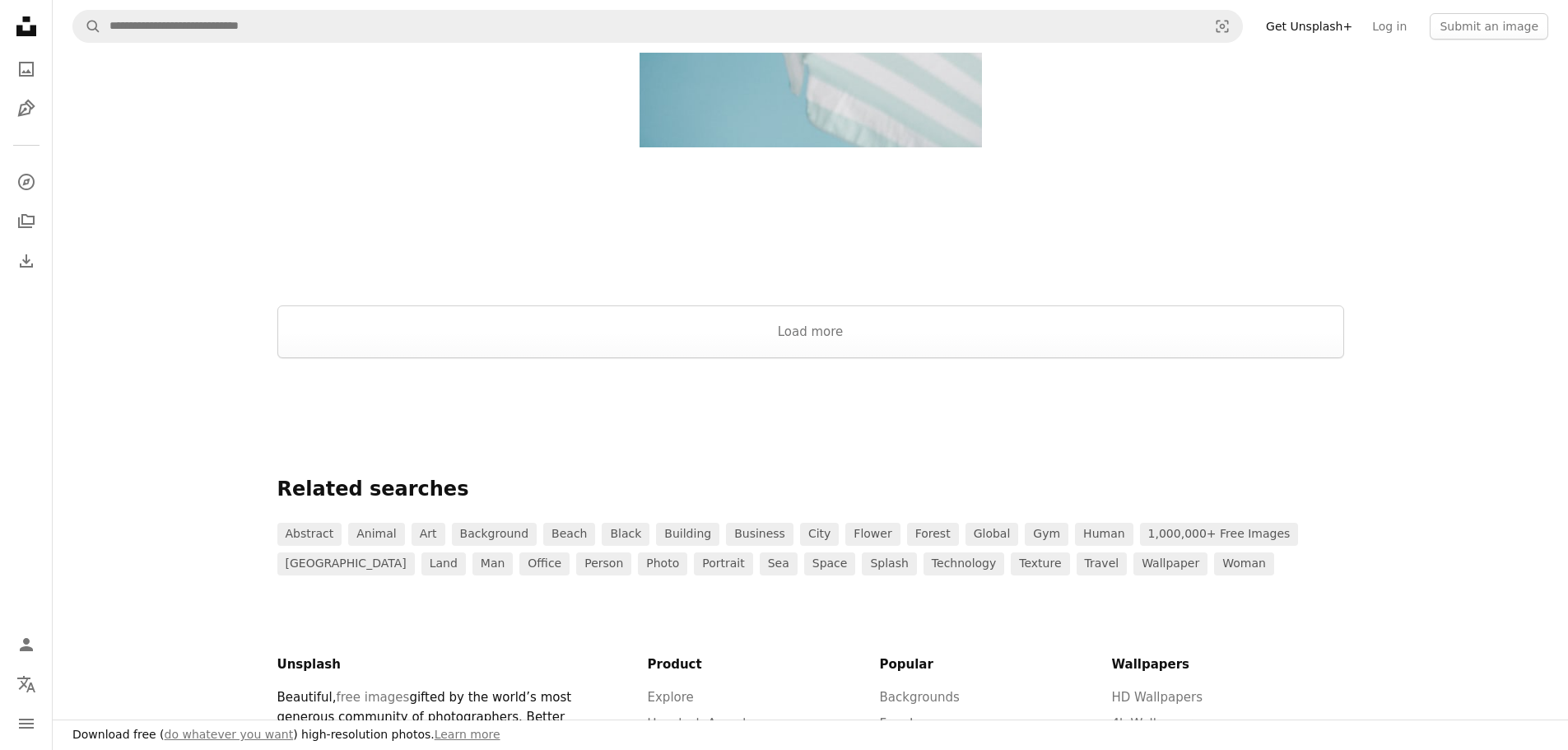
scroll to position [1755, 0]
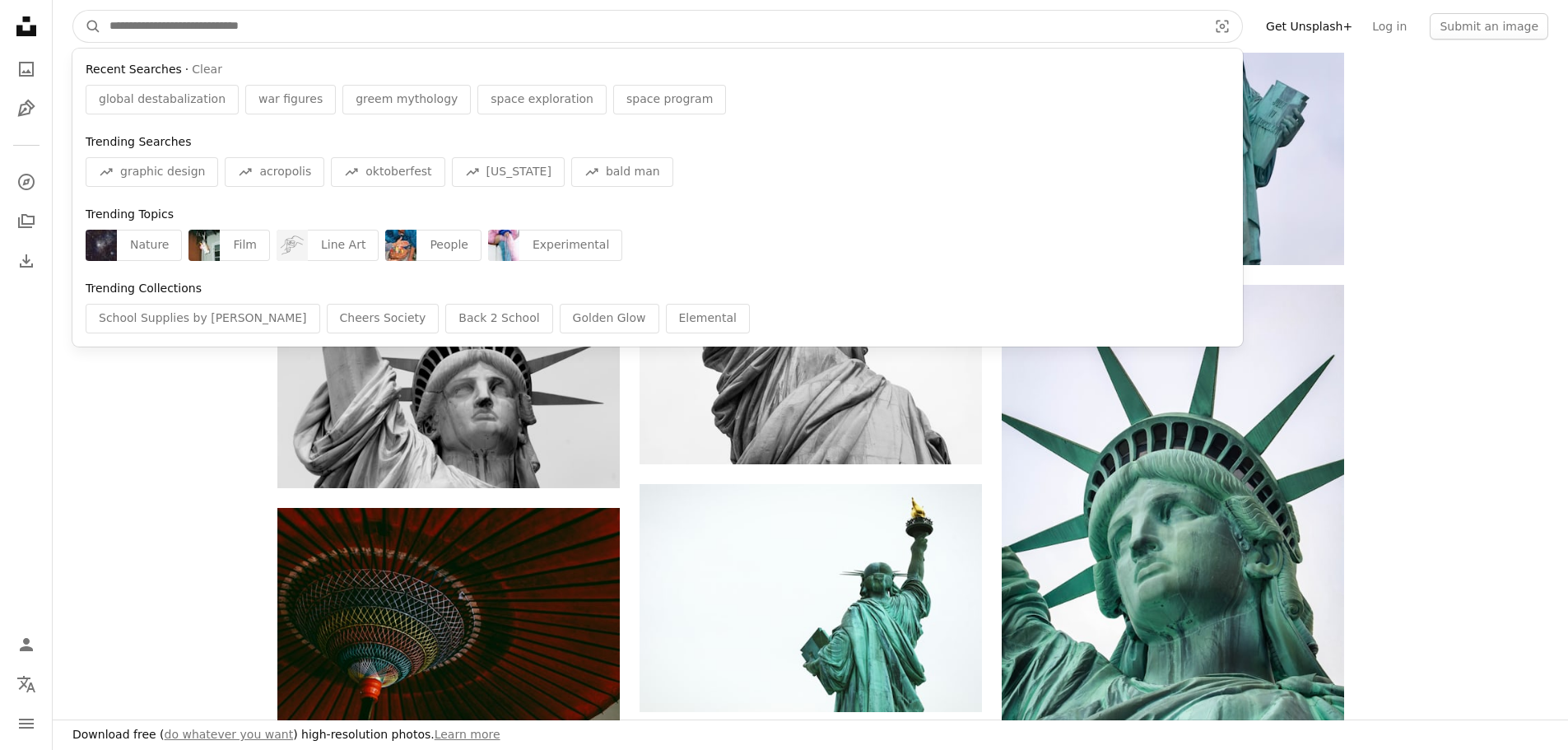
click at [354, 33] on input "Find visuals sitewide" at bounding box center [651, 27] width 1102 height 32
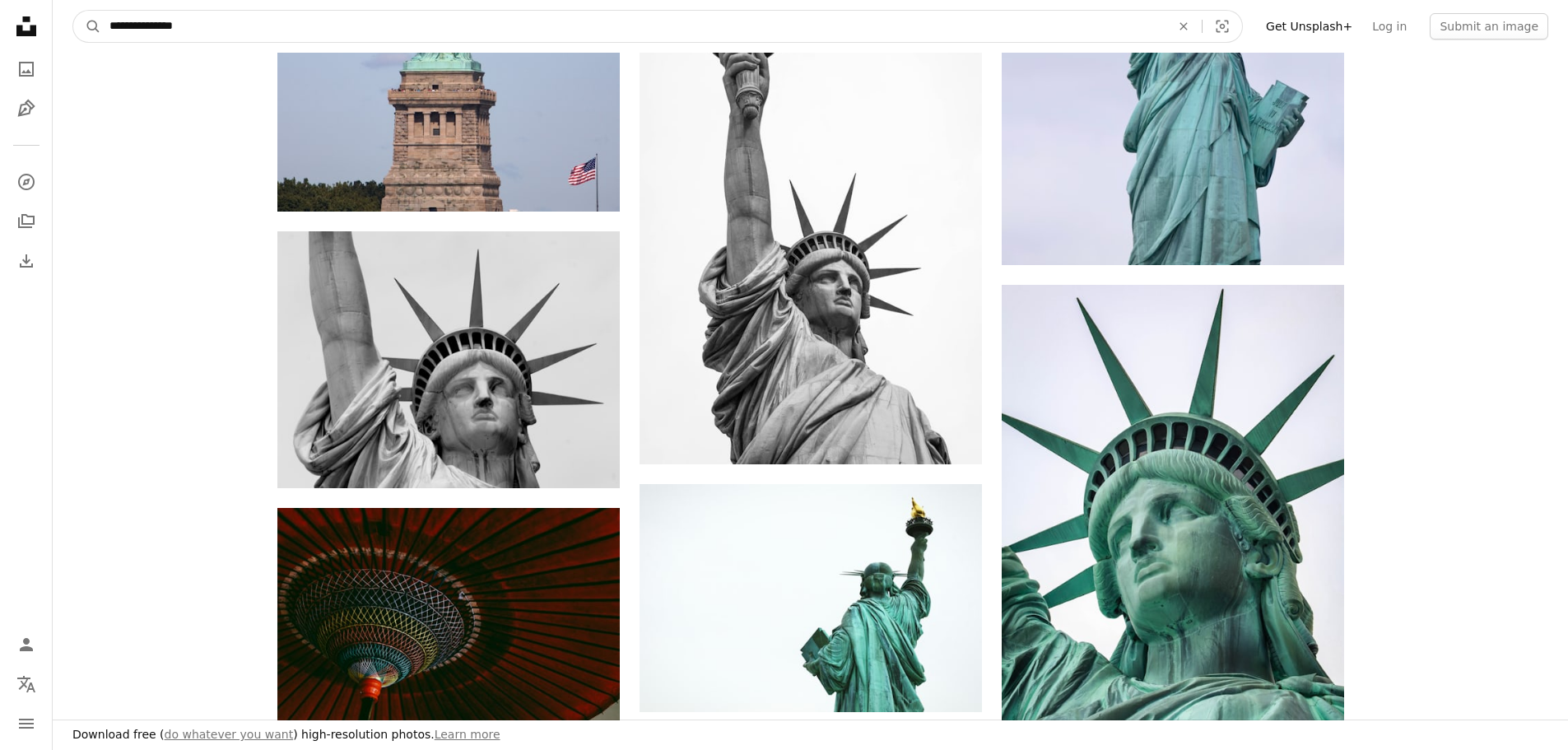
type input "**********"
click at [73, 11] on button "A magnifying glass" at bounding box center [87, 27] width 28 height 32
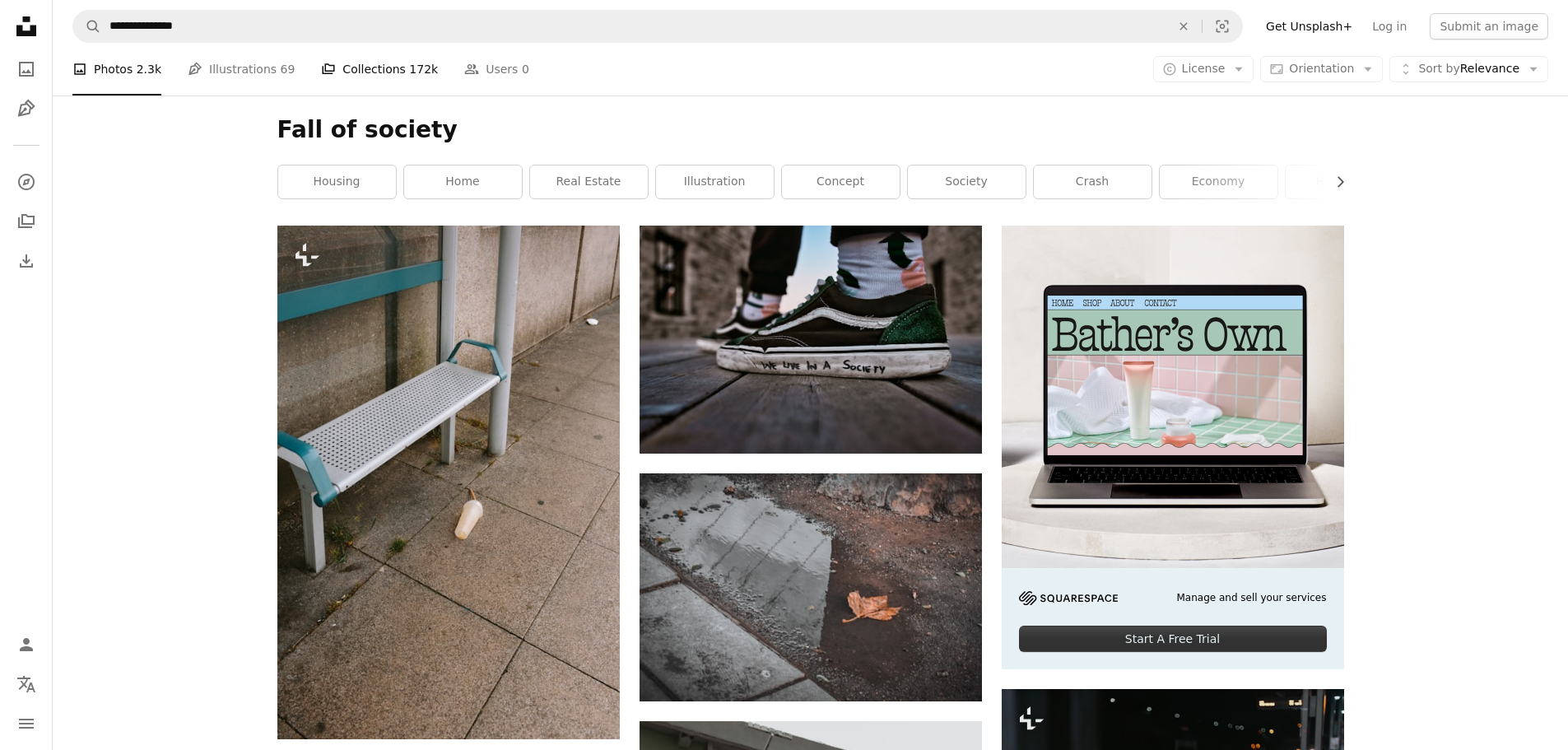
click at [352, 66] on link "A stack of folders Collections 172k" at bounding box center [379, 68] width 117 height 52
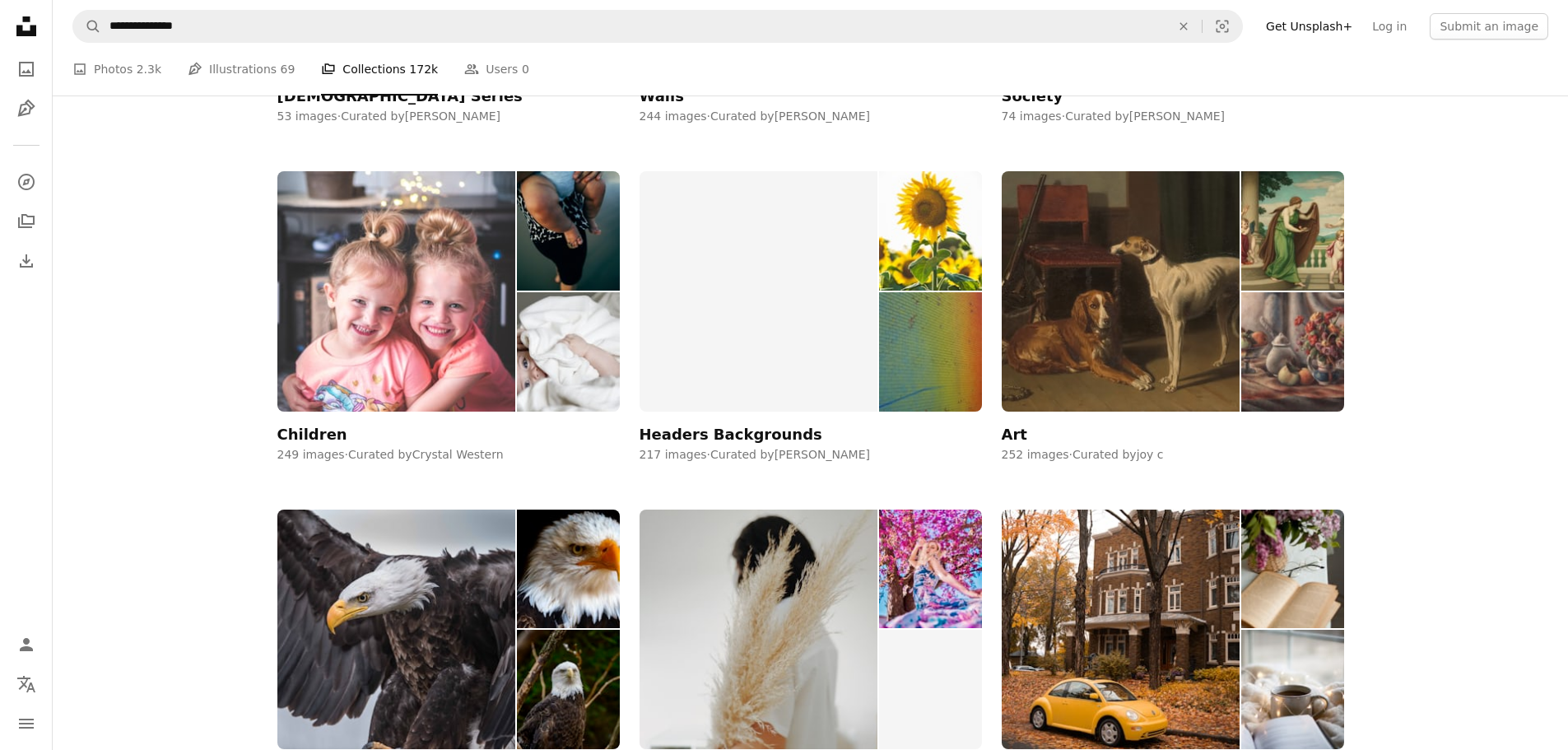
scroll to position [1098, 0]
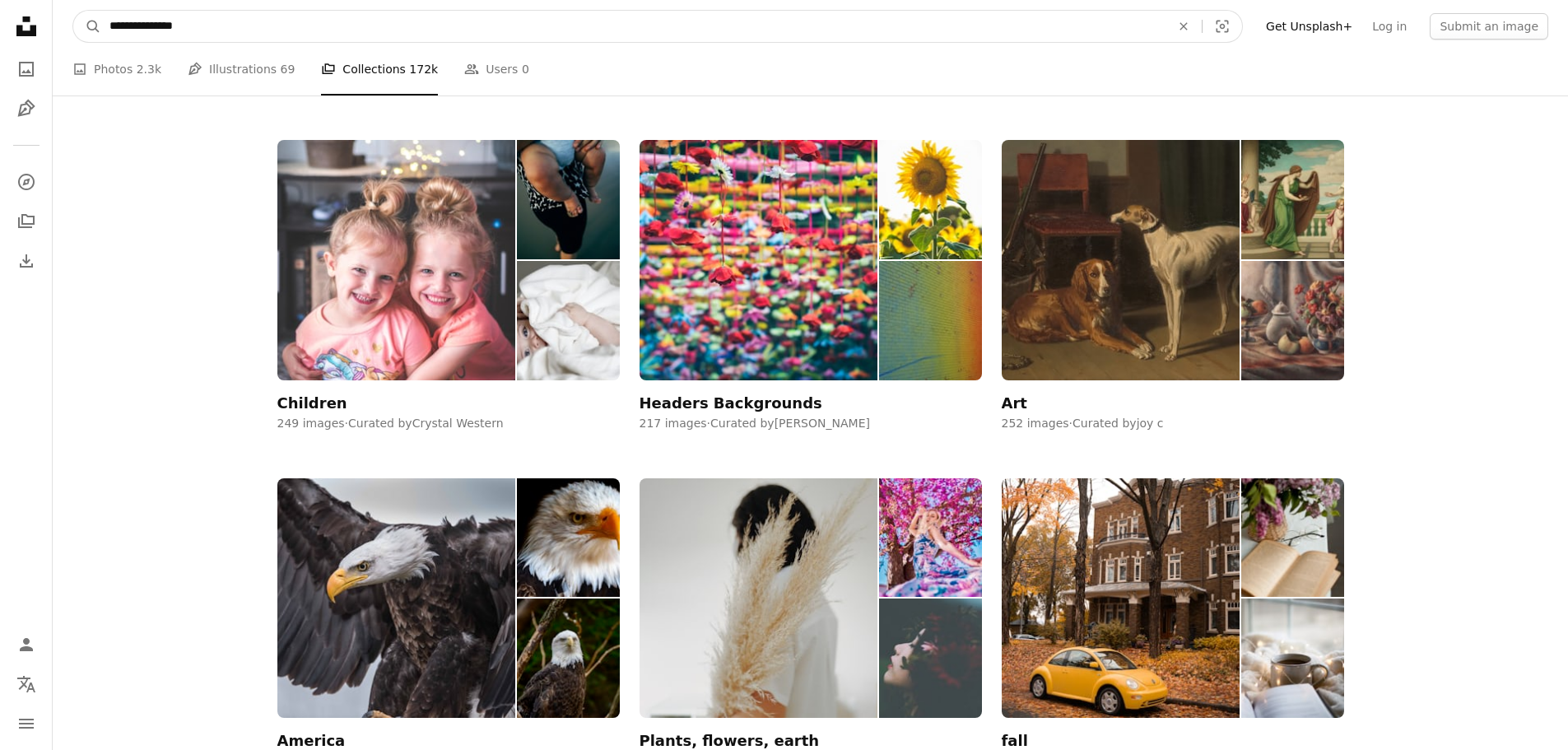
drag, startPoint x: 228, startPoint y: 28, endPoint x: 162, endPoint y: 31, distance: 66.1
click at [163, 31] on input "**********" at bounding box center [633, 27] width 1064 height 32
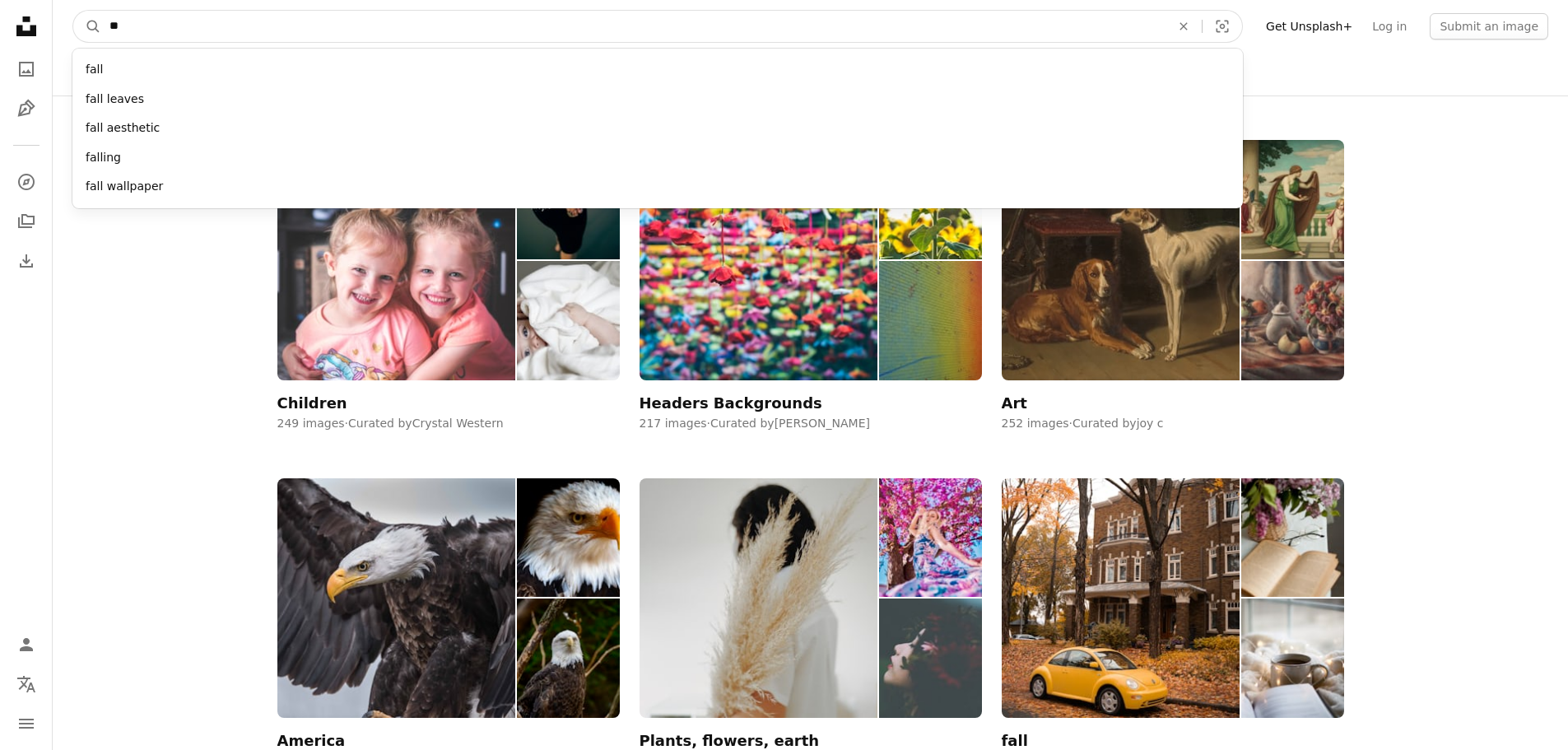
type input "*"
type input "**********"
click at [73, 11] on button "A magnifying glass" at bounding box center [87, 27] width 28 height 32
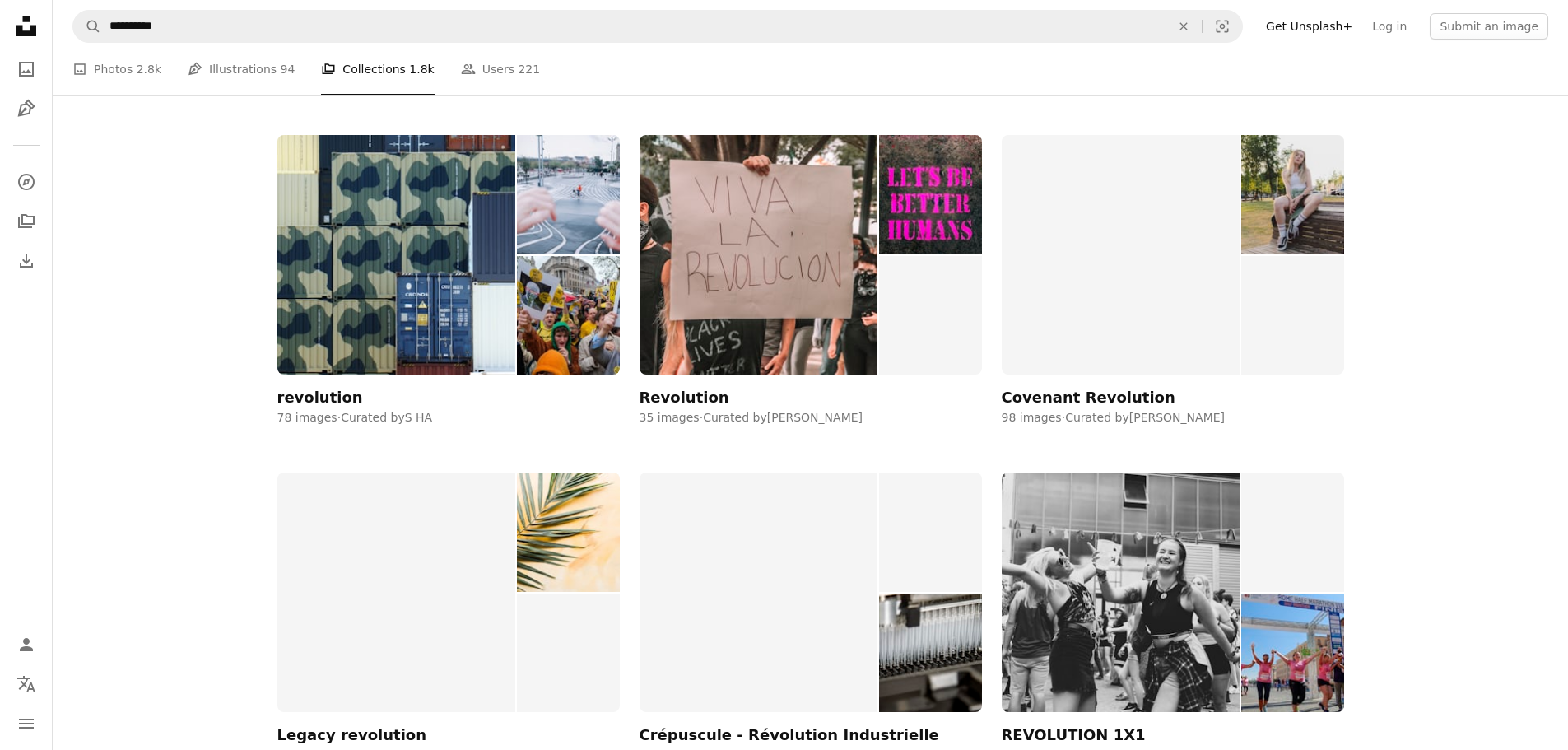
scroll to position [438, 0]
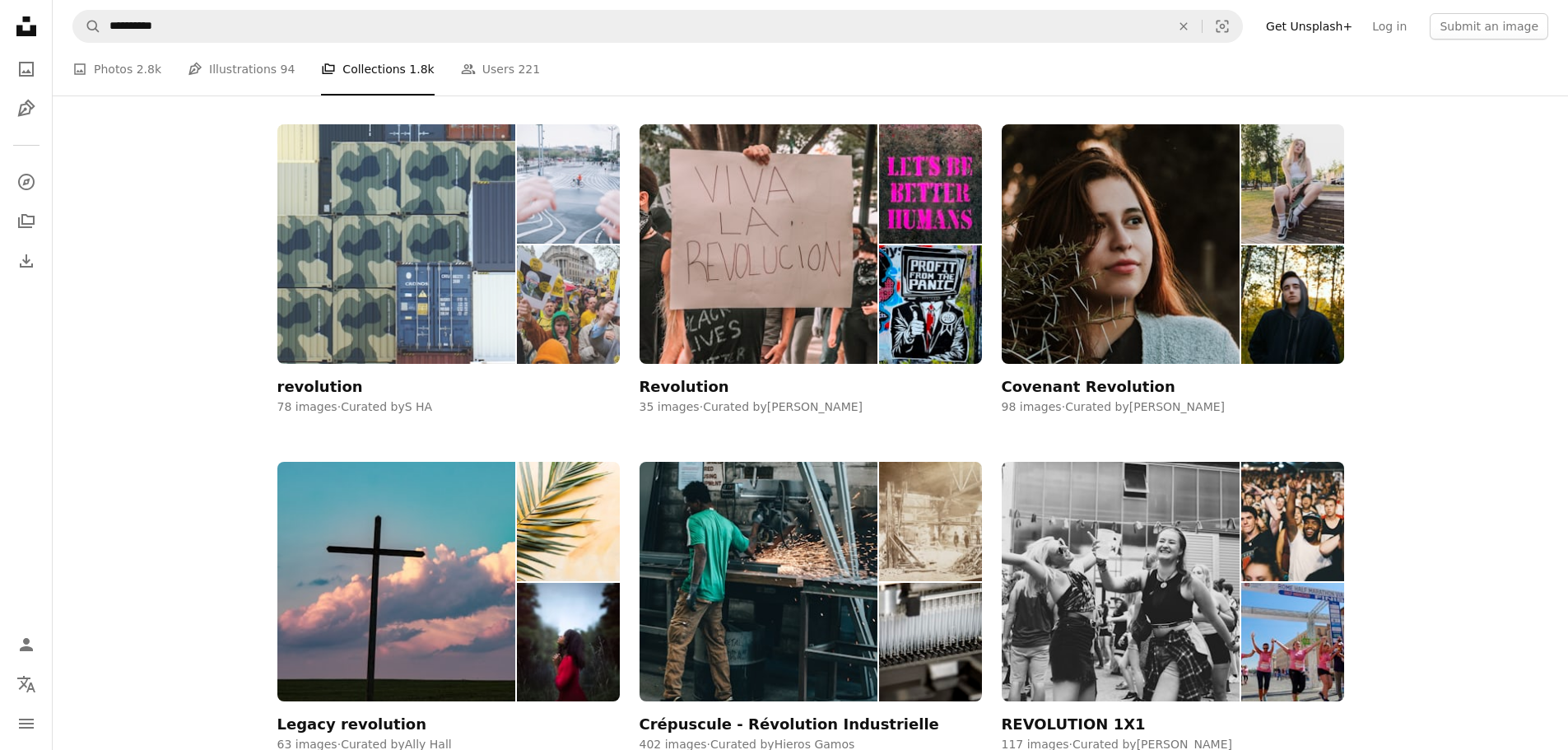
click at [448, 256] on img at bounding box center [396, 244] width 239 height 239
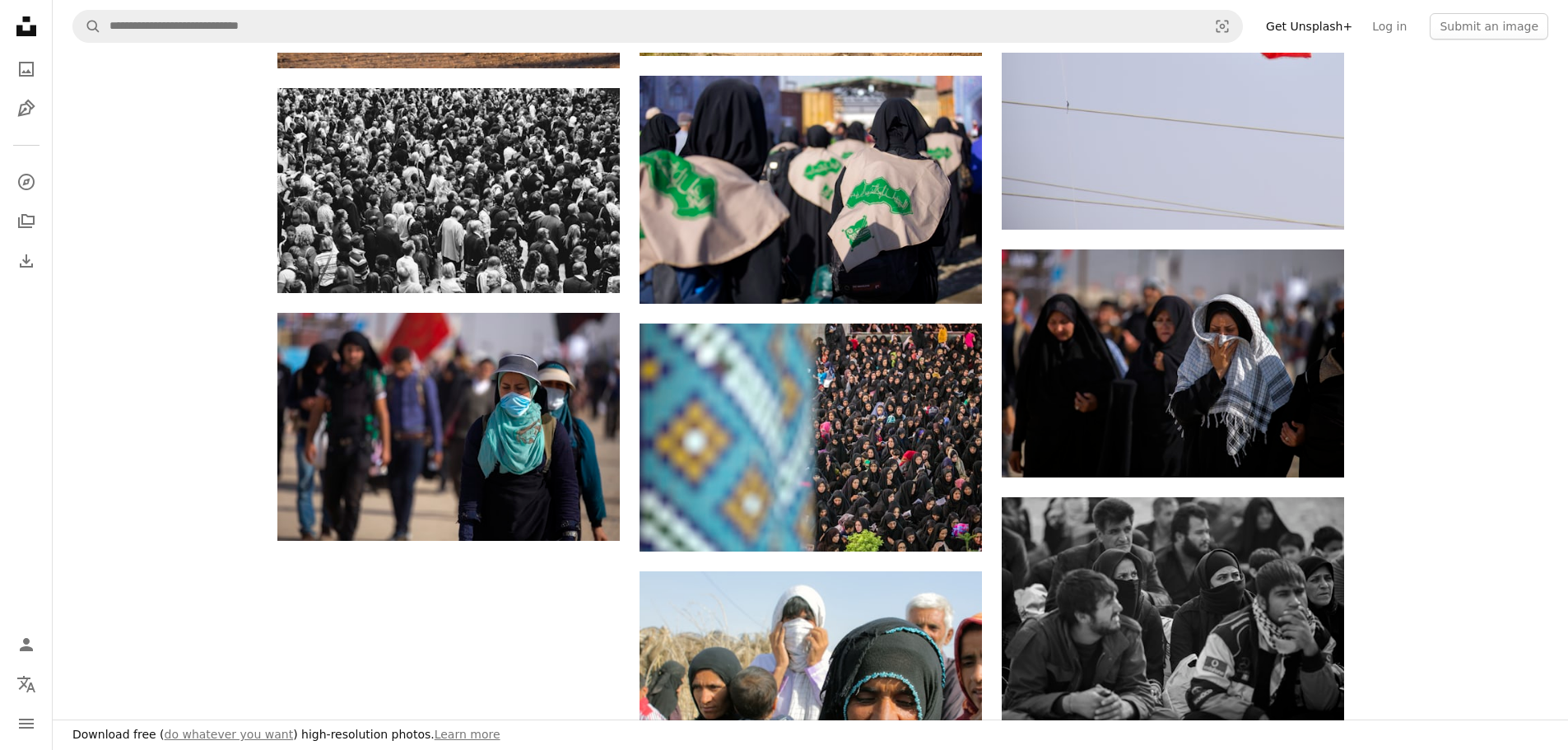
scroll to position [1756, 0]
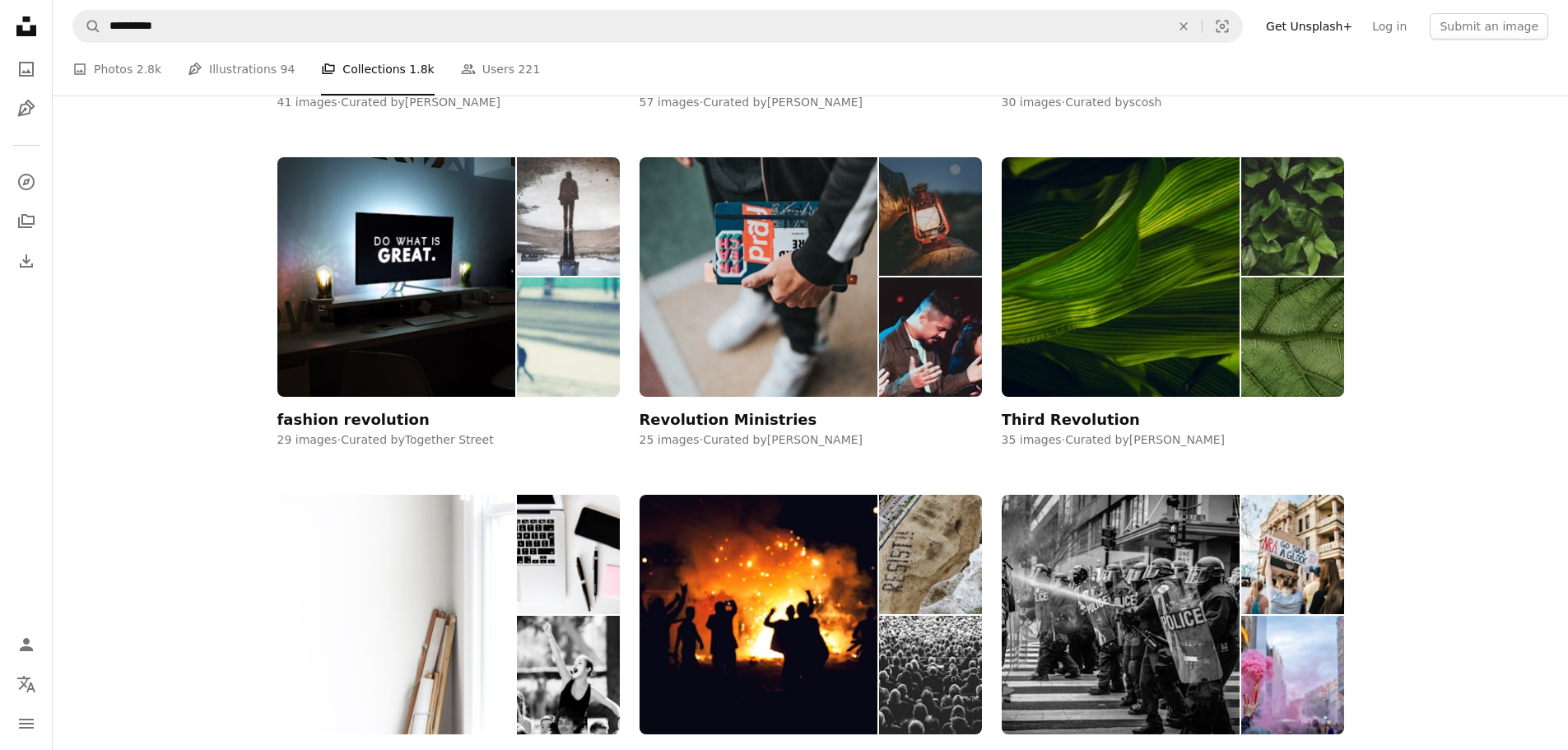
scroll to position [438, 0]
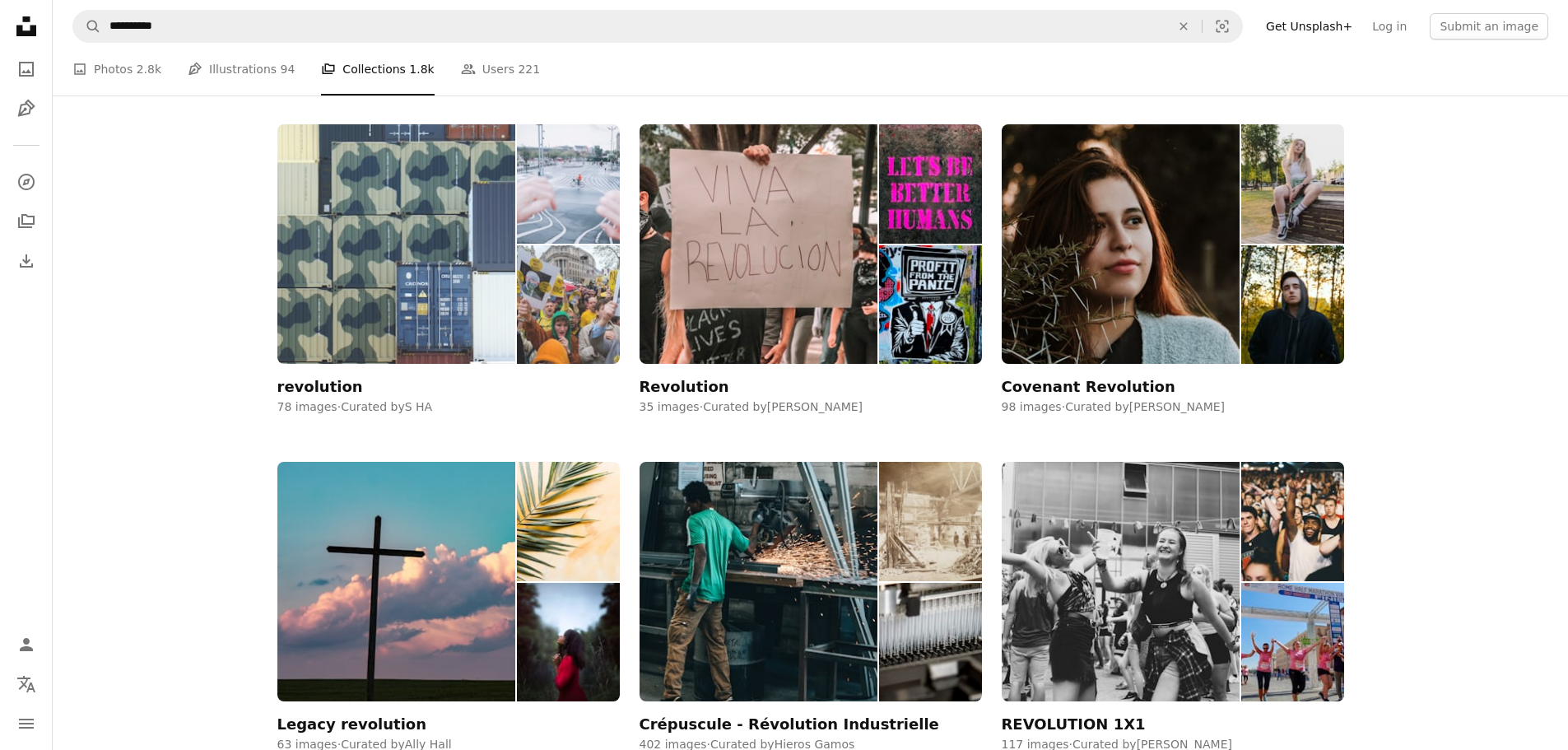
click at [466, 228] on img at bounding box center [396, 244] width 239 height 239
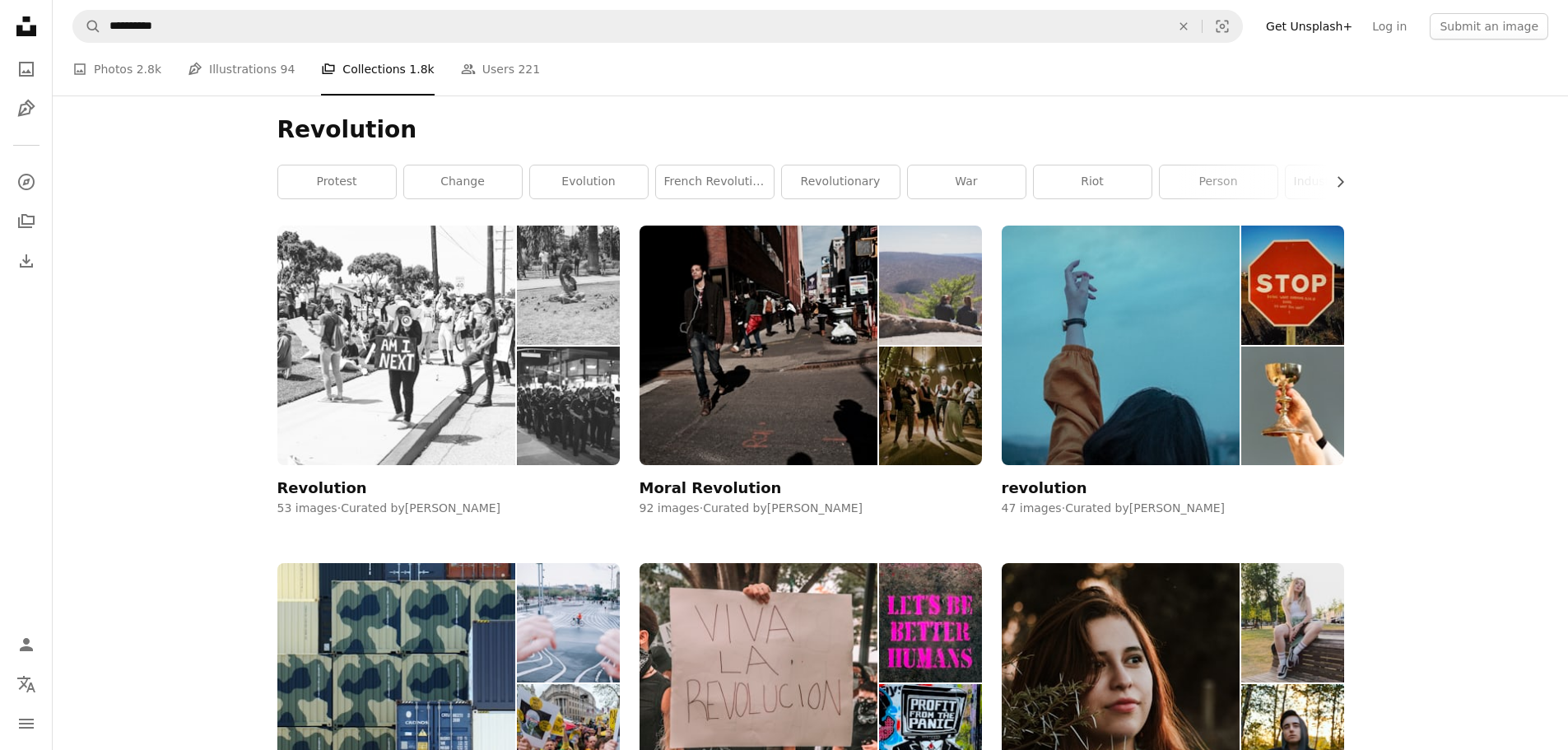
click at [447, 326] on img at bounding box center [396, 345] width 239 height 239
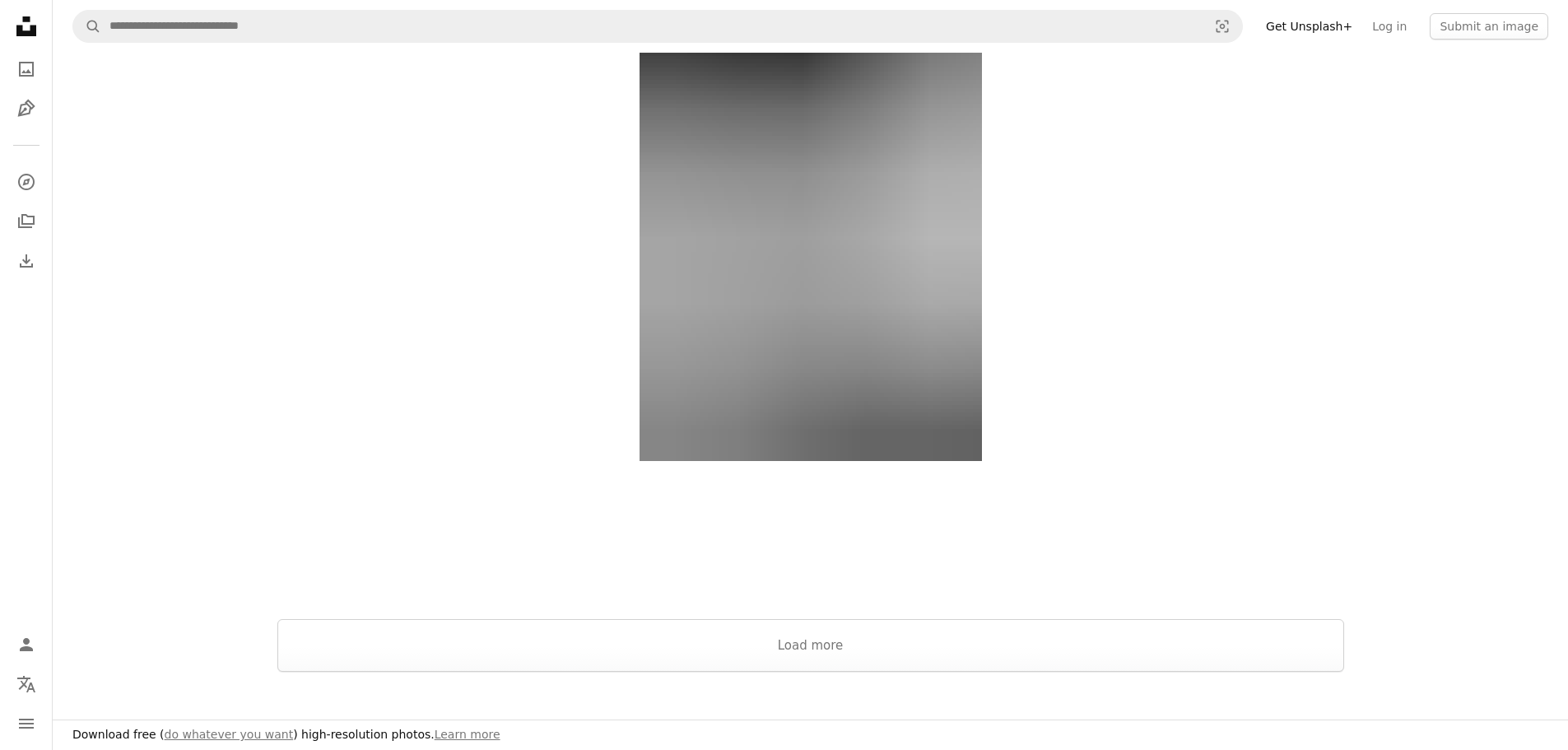
scroll to position [3292, 0]
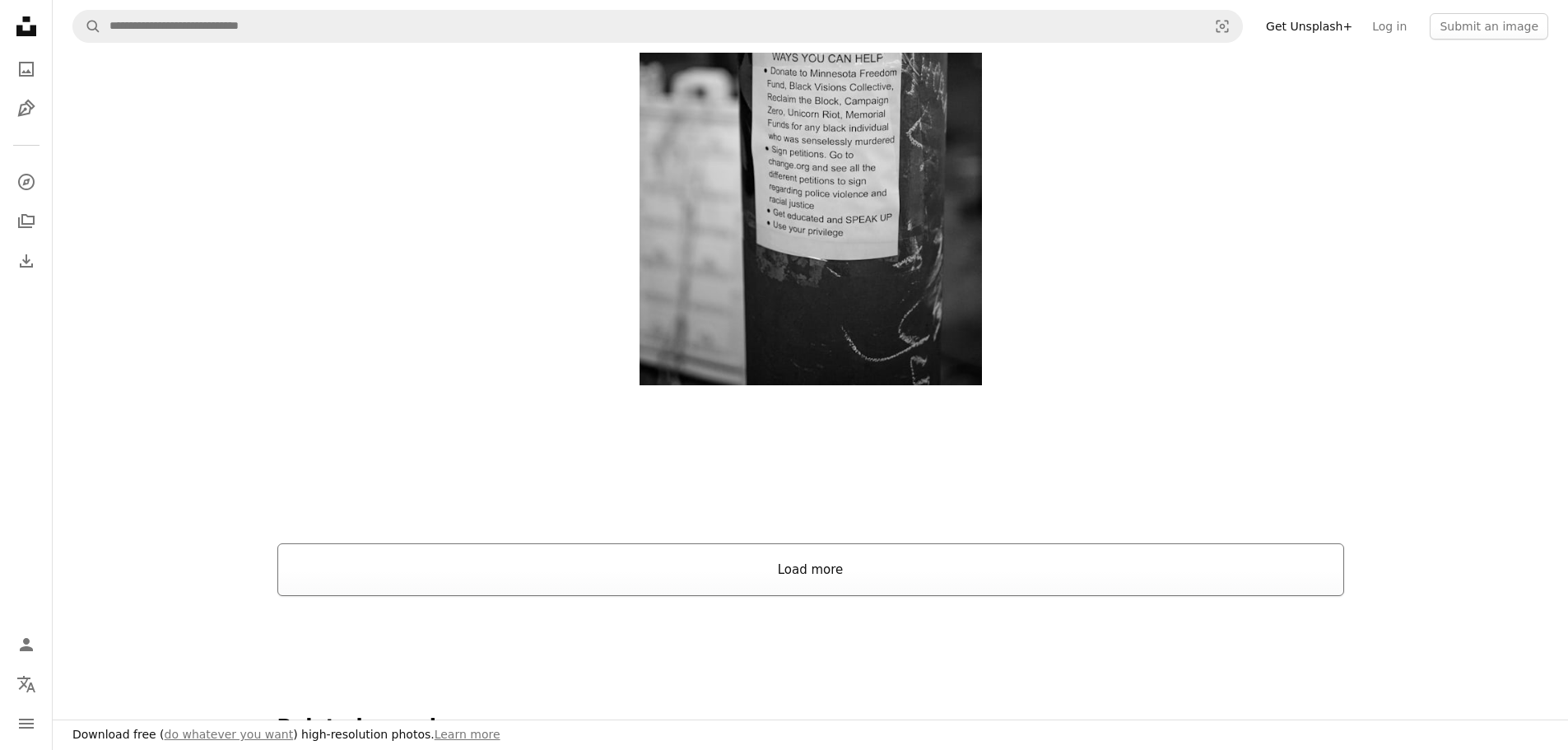
click at [776, 561] on button "Load more" at bounding box center [811, 569] width 1067 height 52
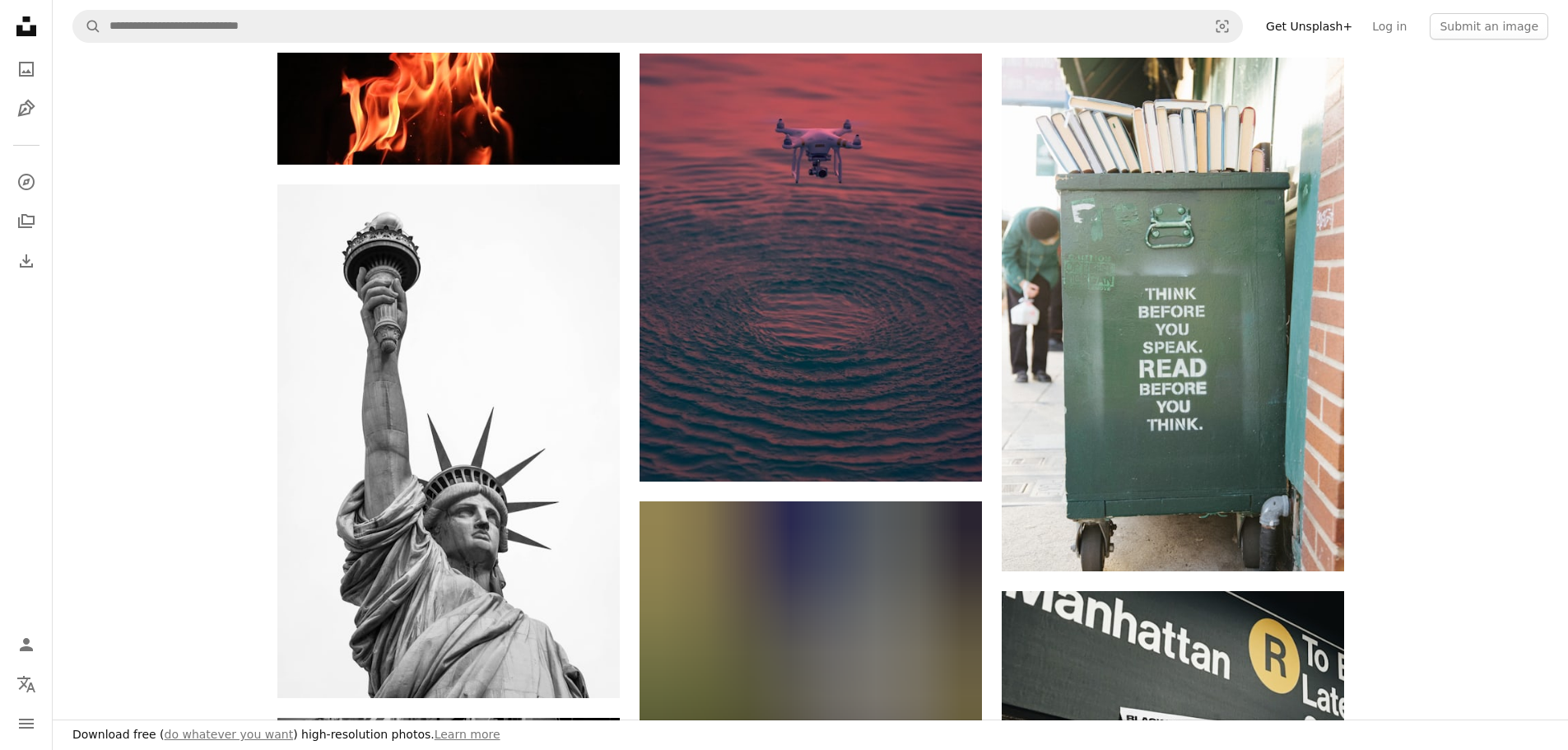
scroll to position [3730, 0]
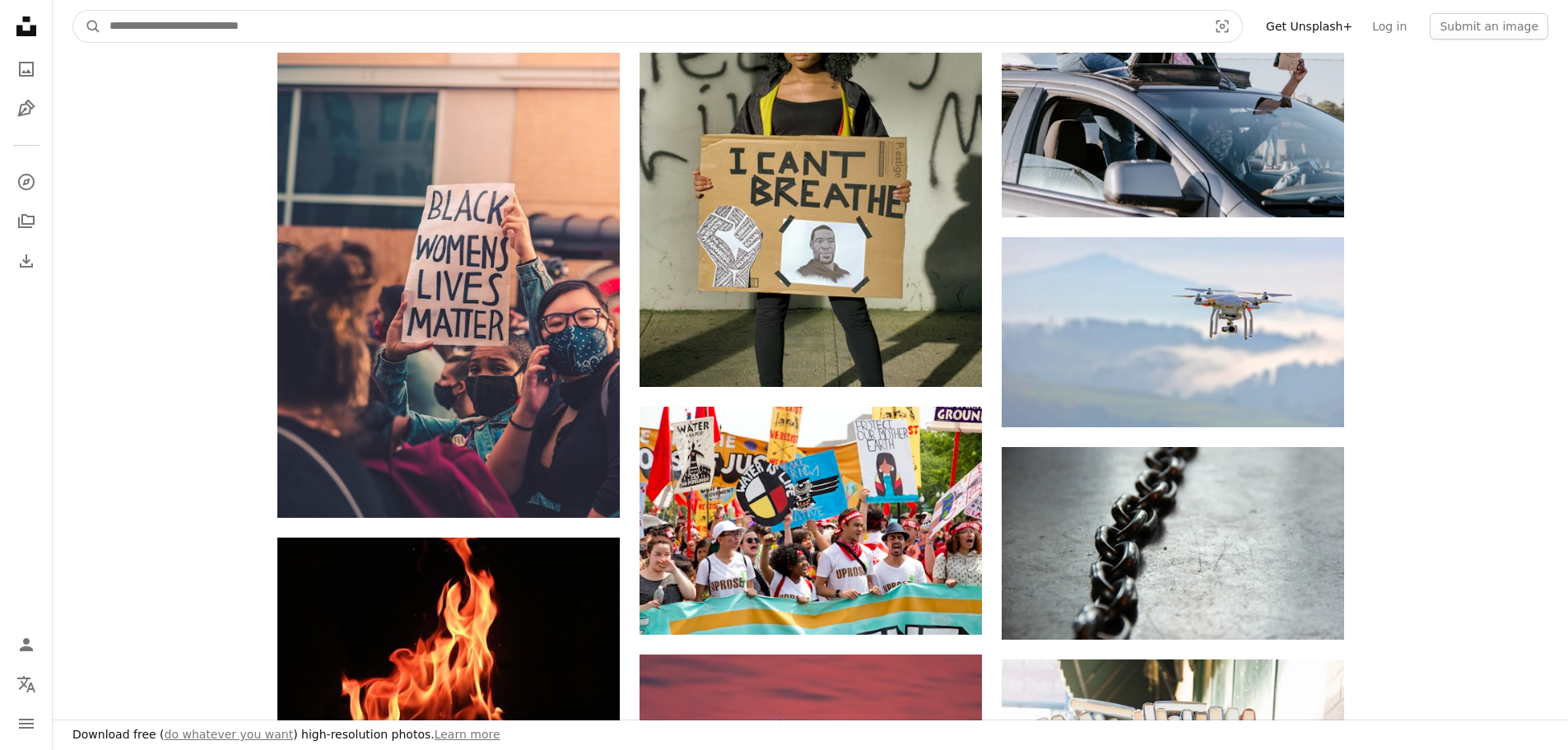
click at [223, 32] on input "Find visuals sitewide" at bounding box center [651, 27] width 1102 height 32
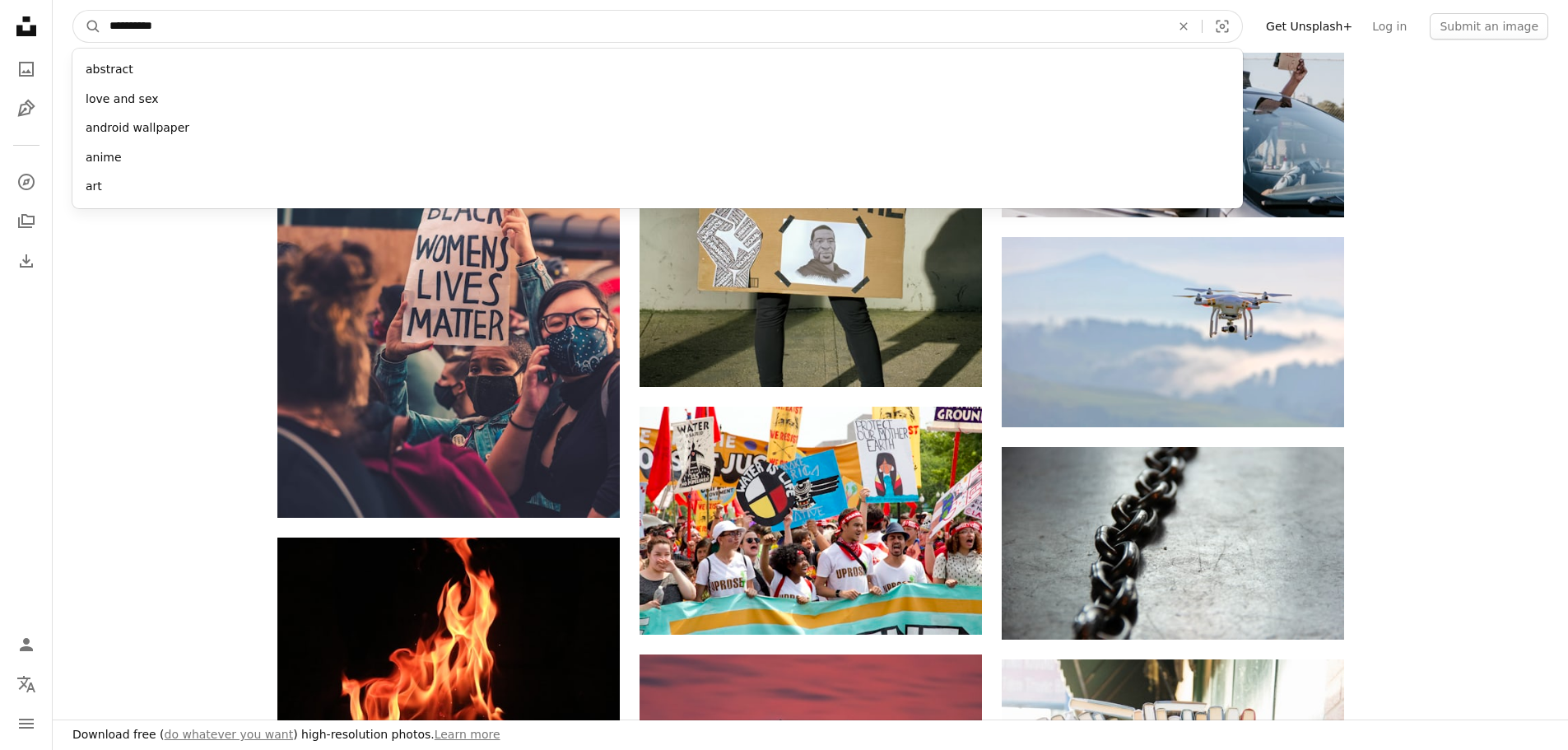
type input "**********"
click button "A magnifying glass" at bounding box center [87, 27] width 28 height 32
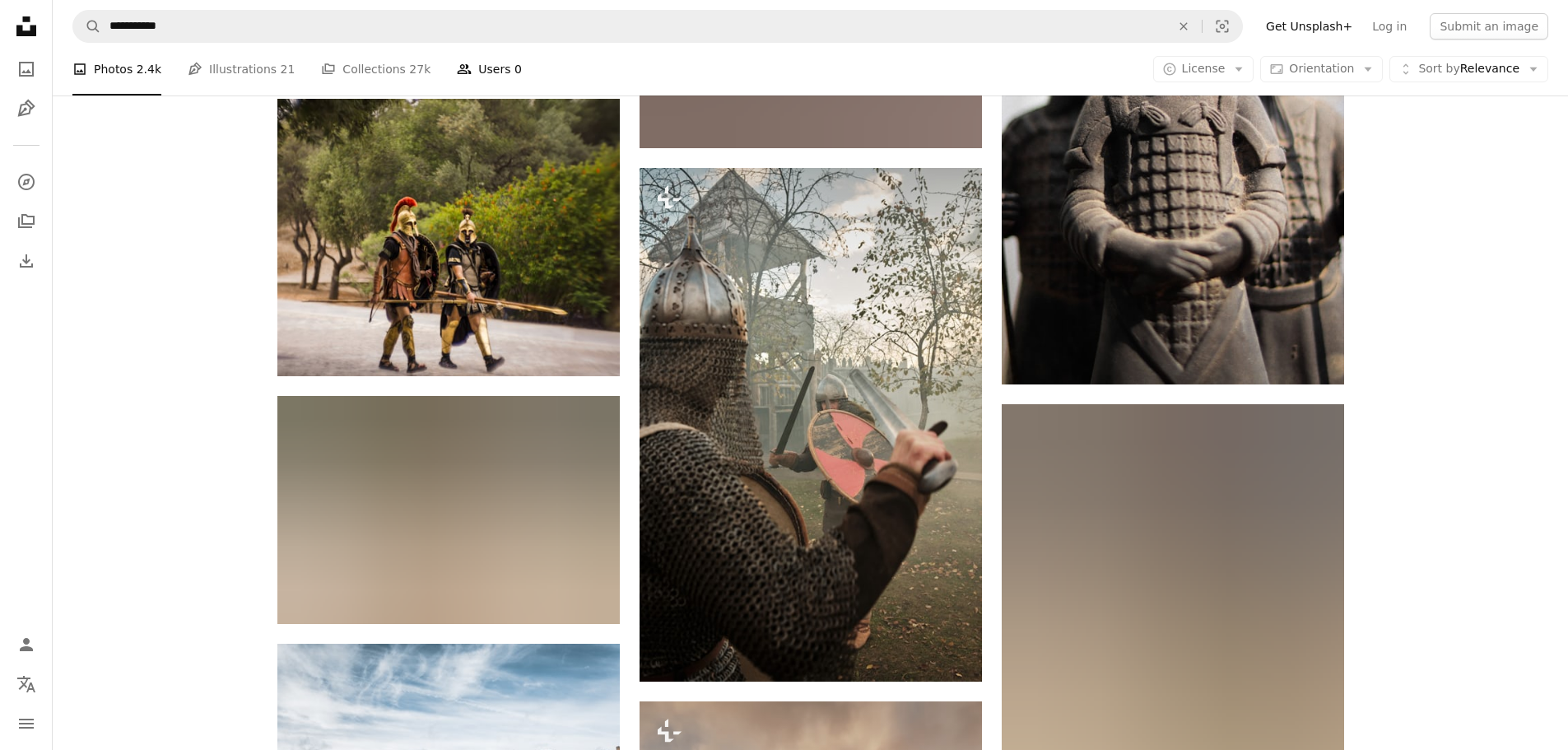
scroll to position [658, 0]
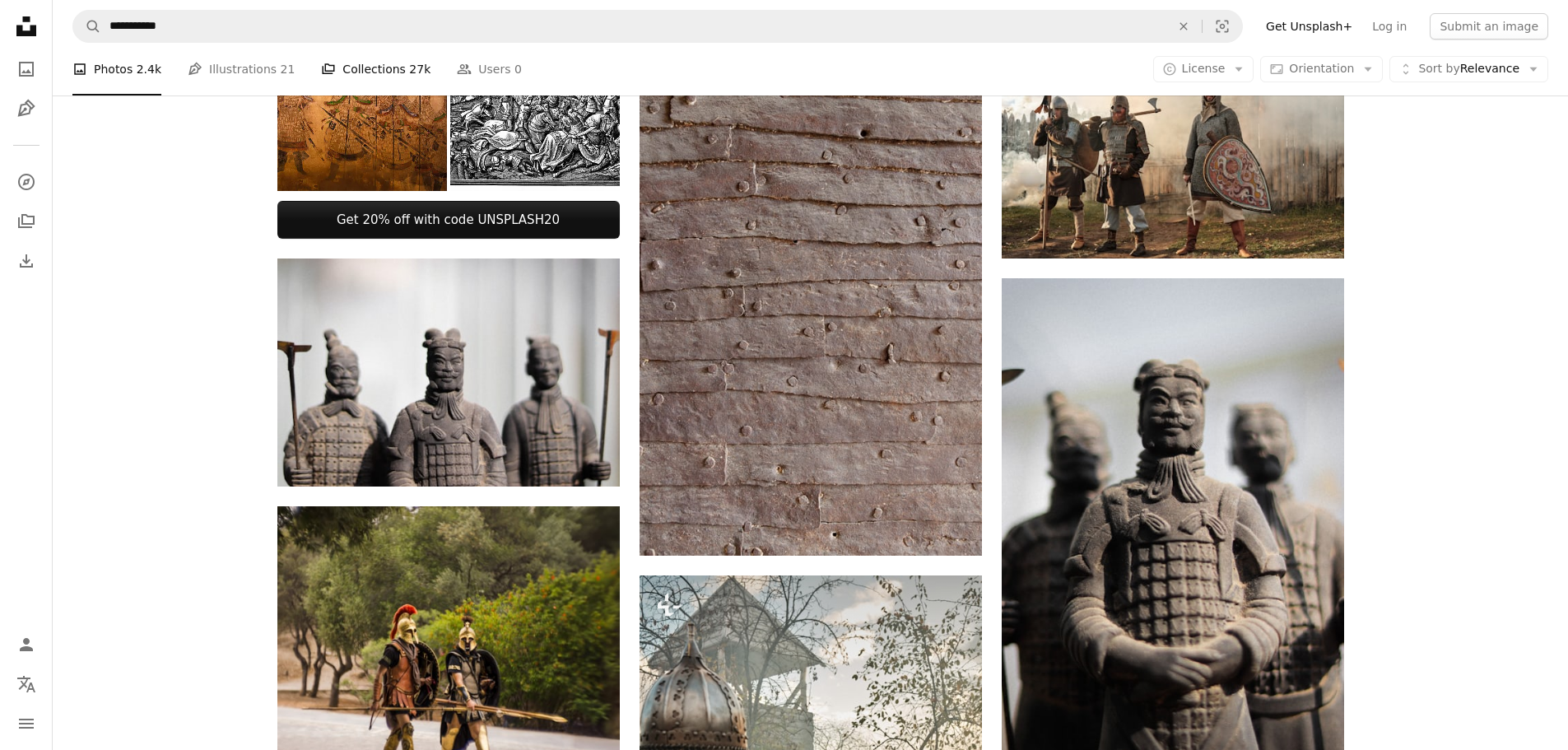
click at [345, 66] on link "A stack of folders Collections 27k" at bounding box center [375, 68] width 110 height 52
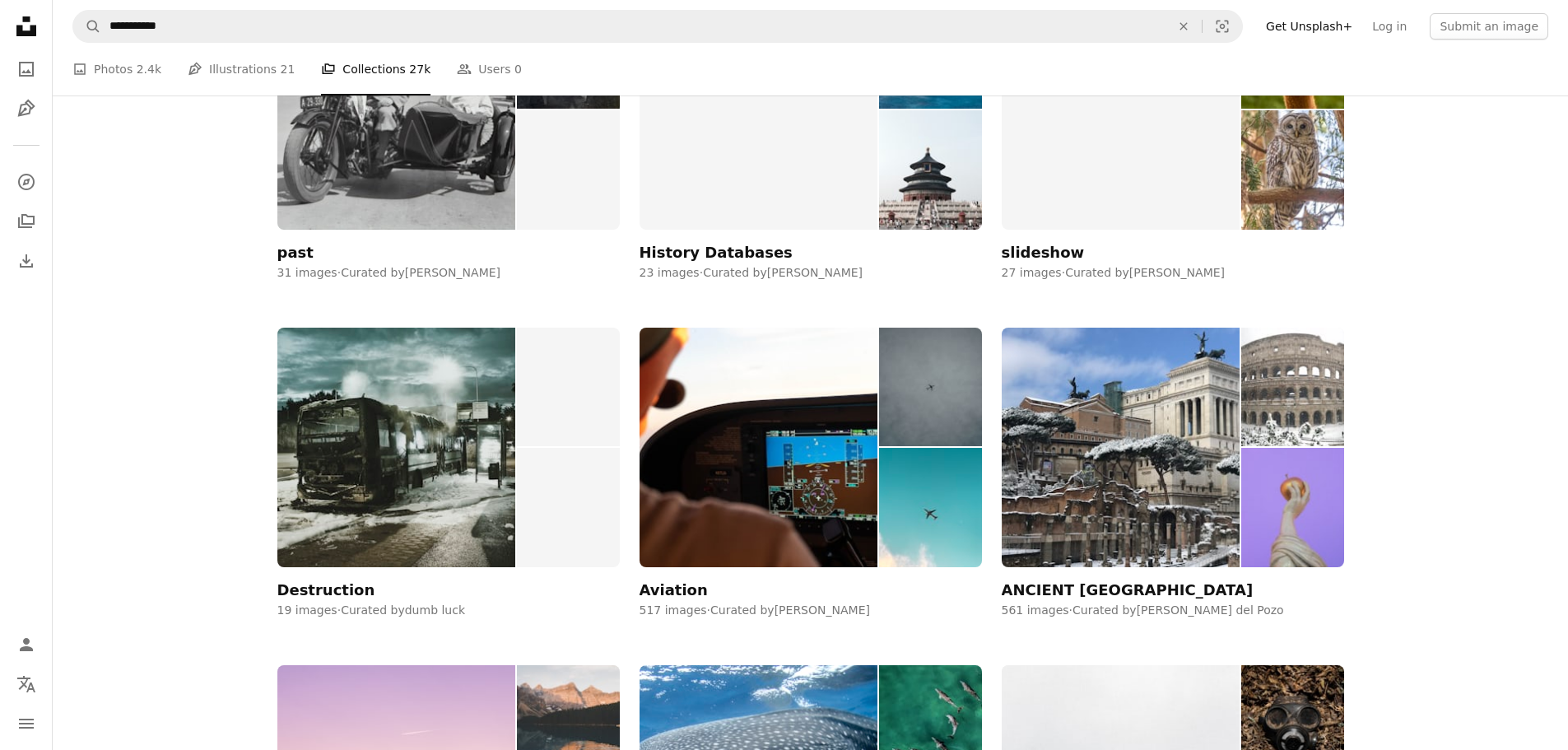
scroll to position [3512, 0]
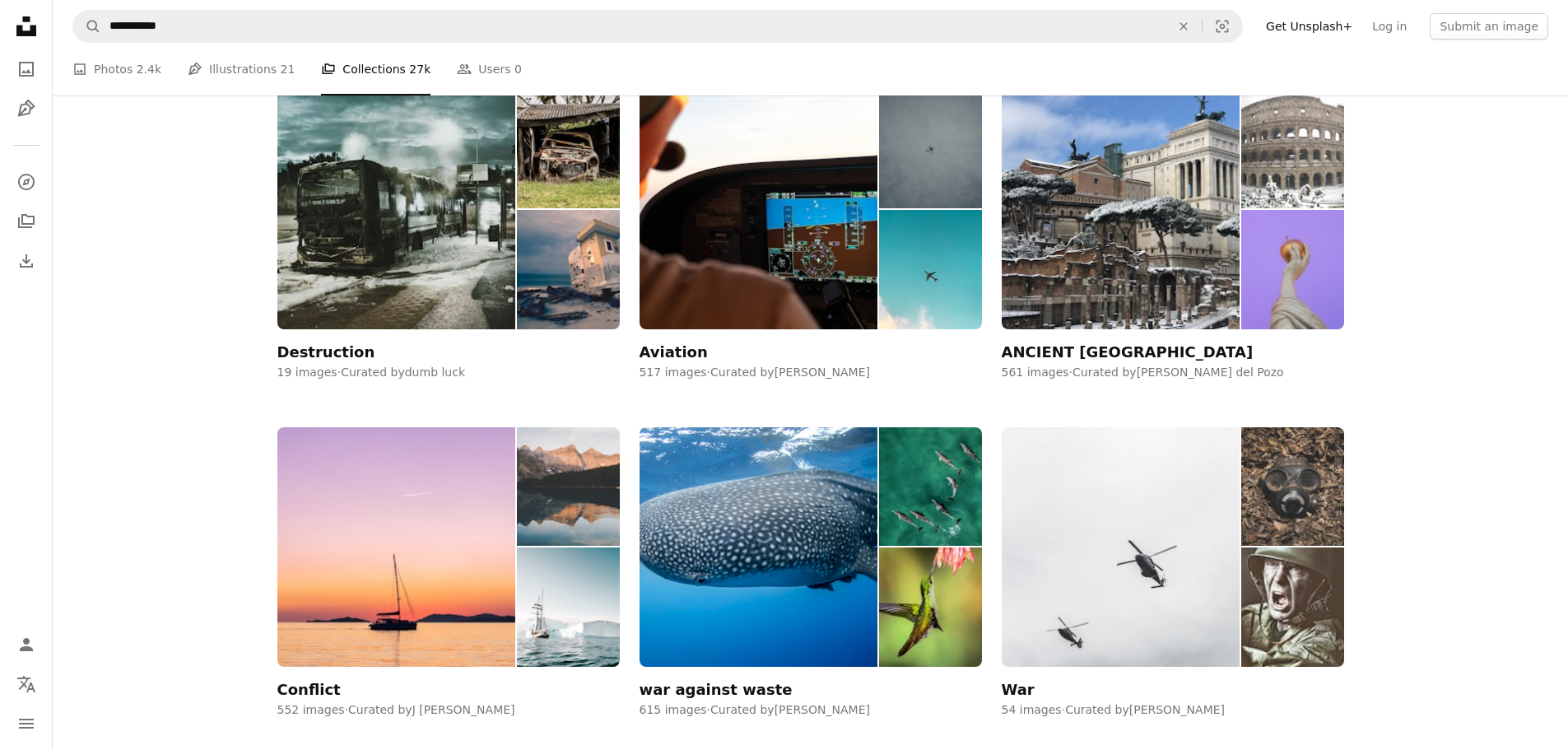
click at [1109, 523] on img at bounding box center [1121, 547] width 239 height 239
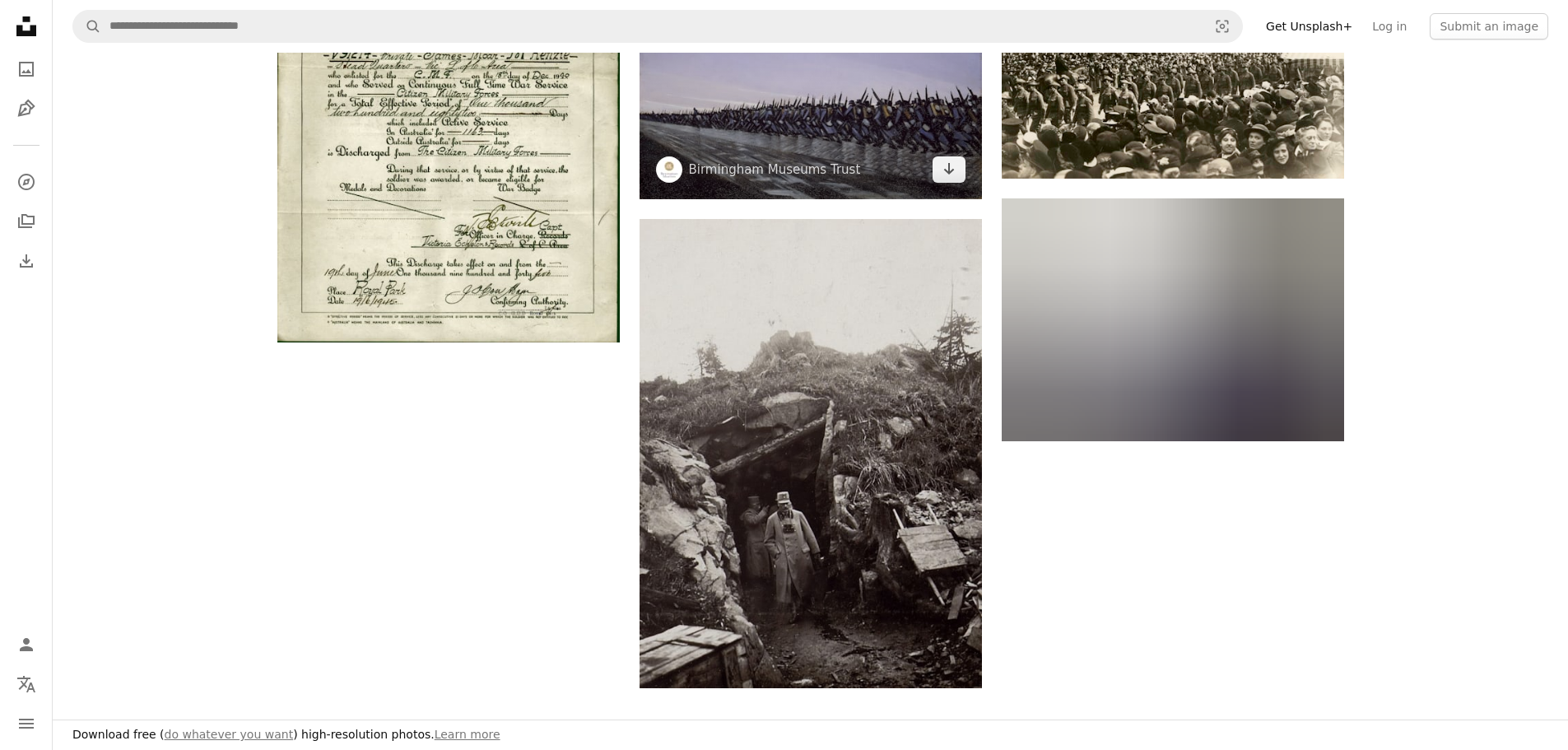
scroll to position [2413, 0]
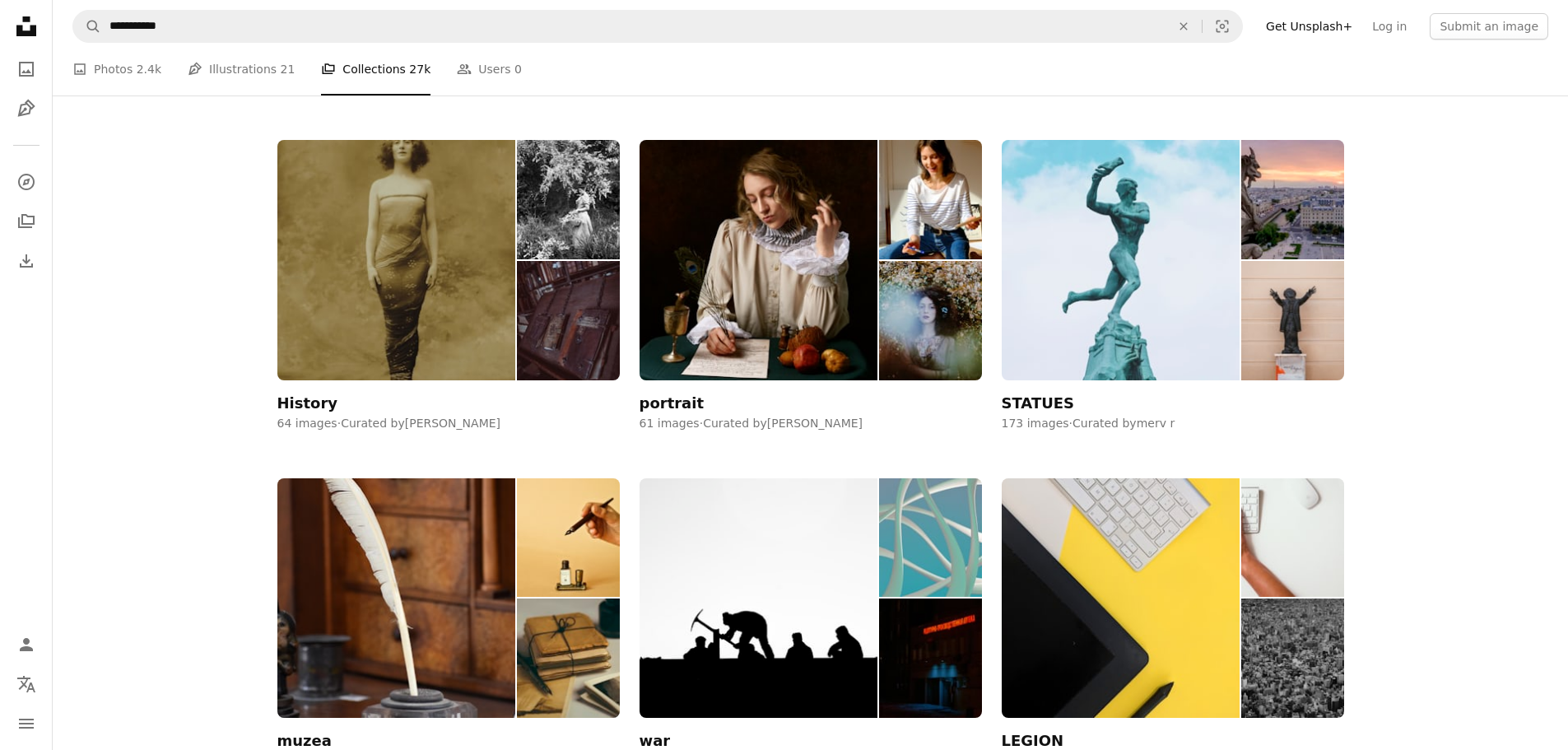
scroll to position [878, 0]
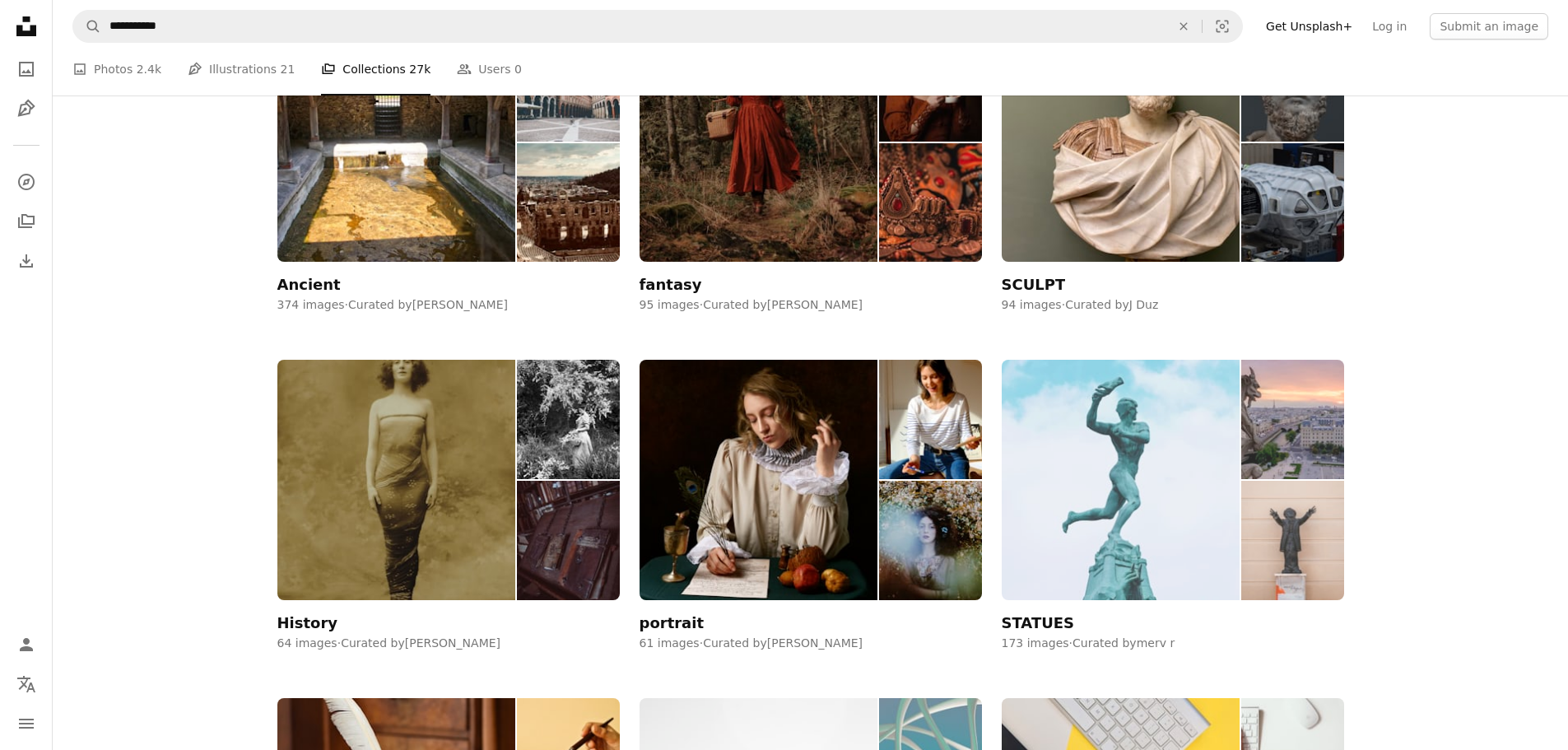
click at [1092, 428] on img at bounding box center [1121, 479] width 239 height 239
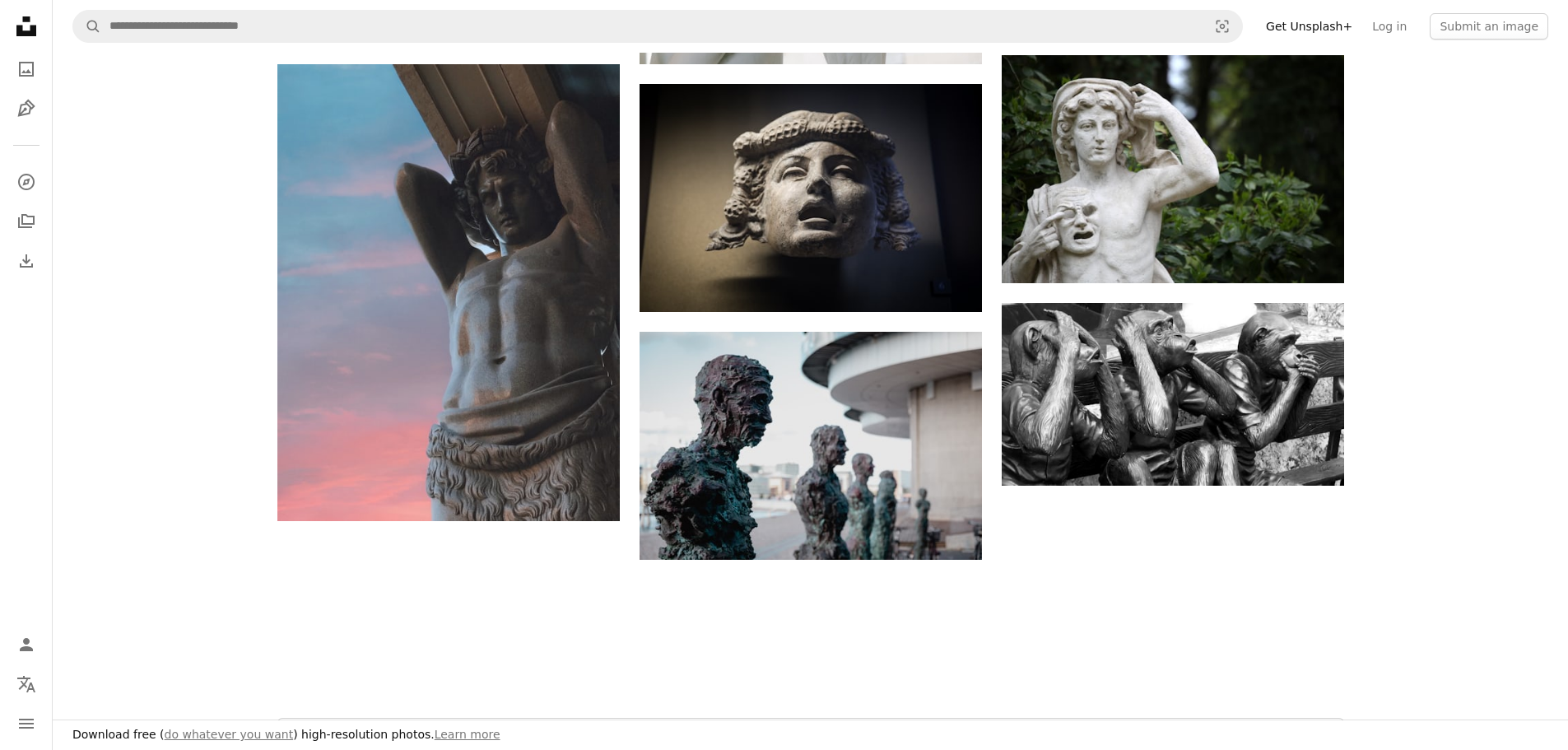
scroll to position [2195, 0]
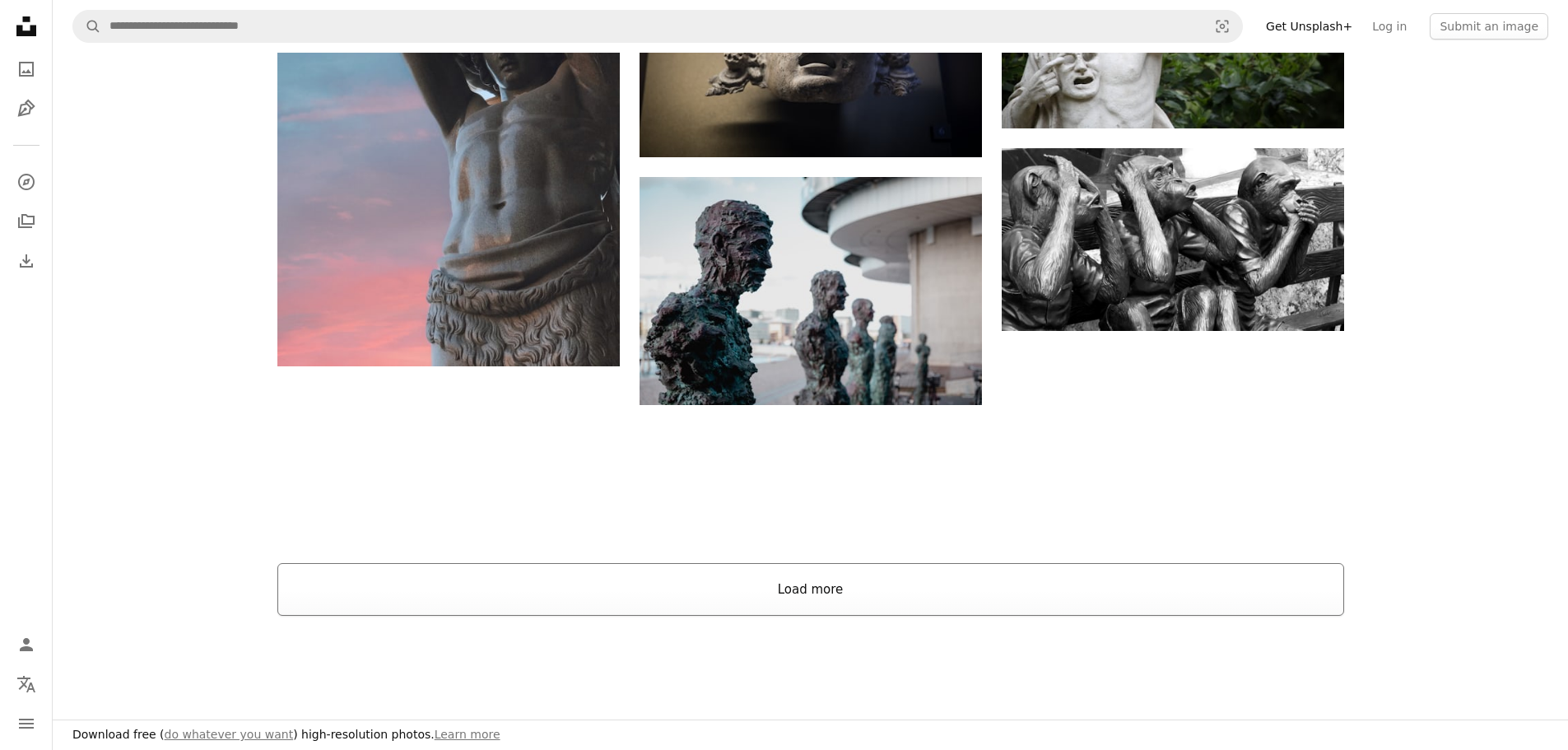
click at [854, 584] on button "Load more" at bounding box center [811, 589] width 1067 height 52
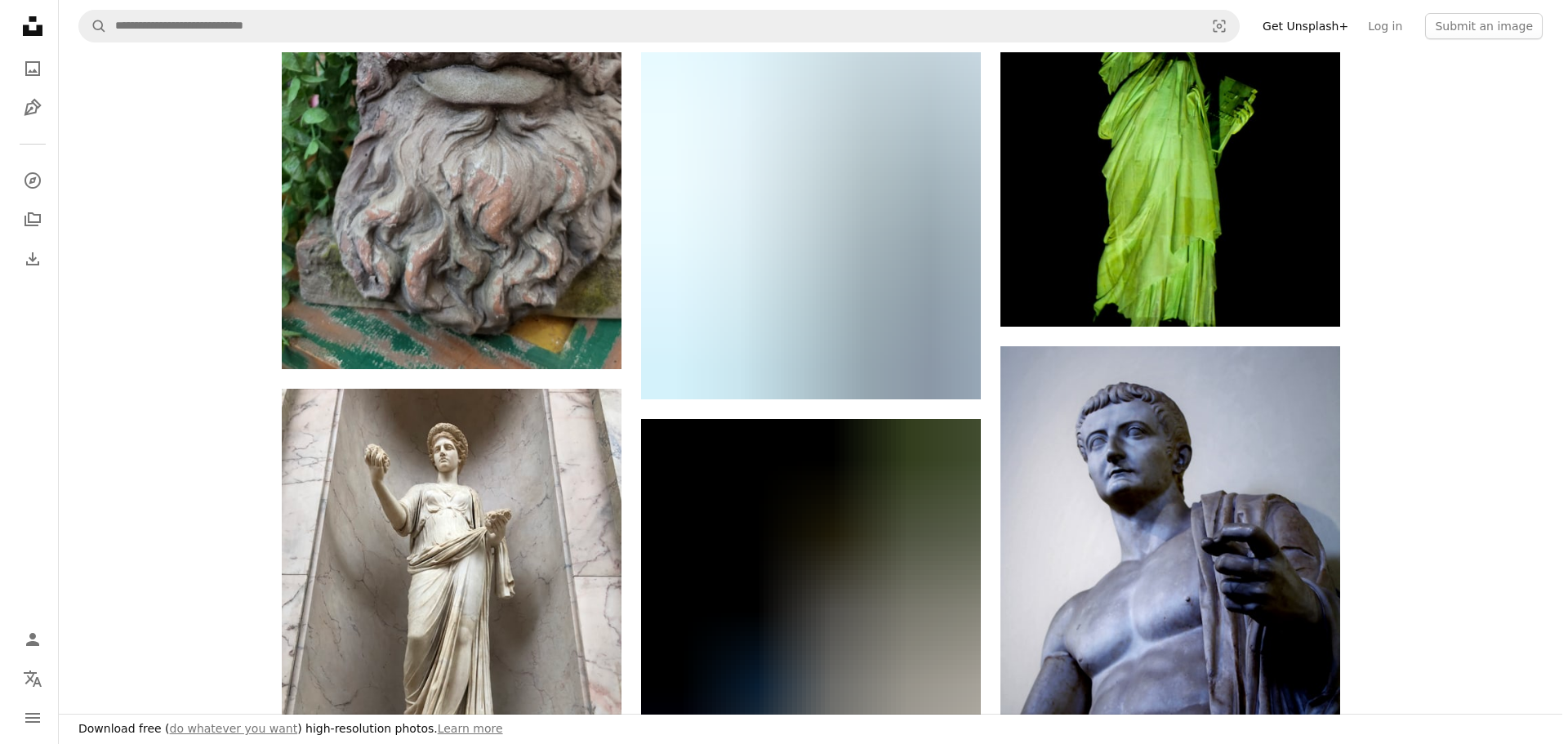
scroll to position [3701, 0]
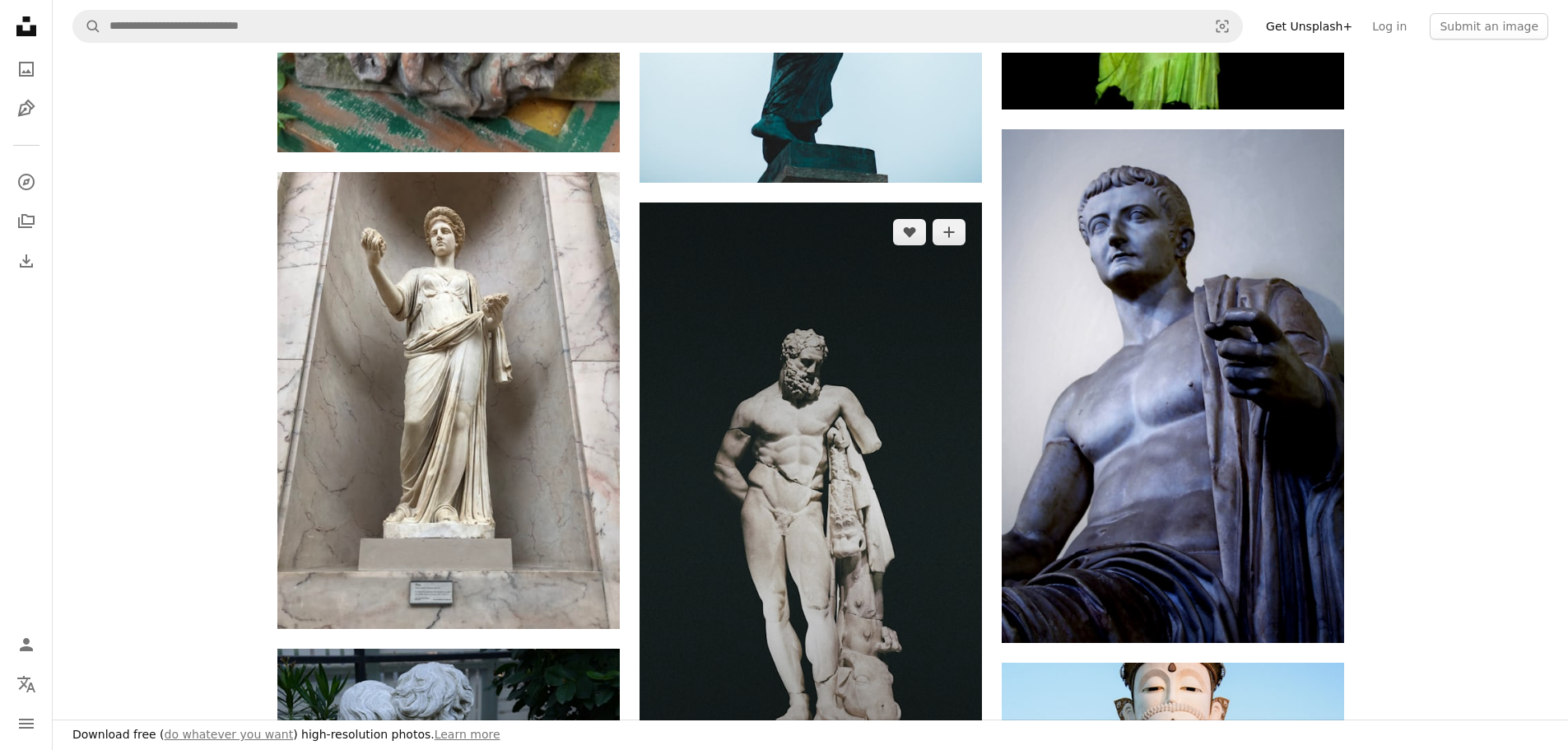
click at [780, 448] on img at bounding box center [811, 507] width 343 height 609
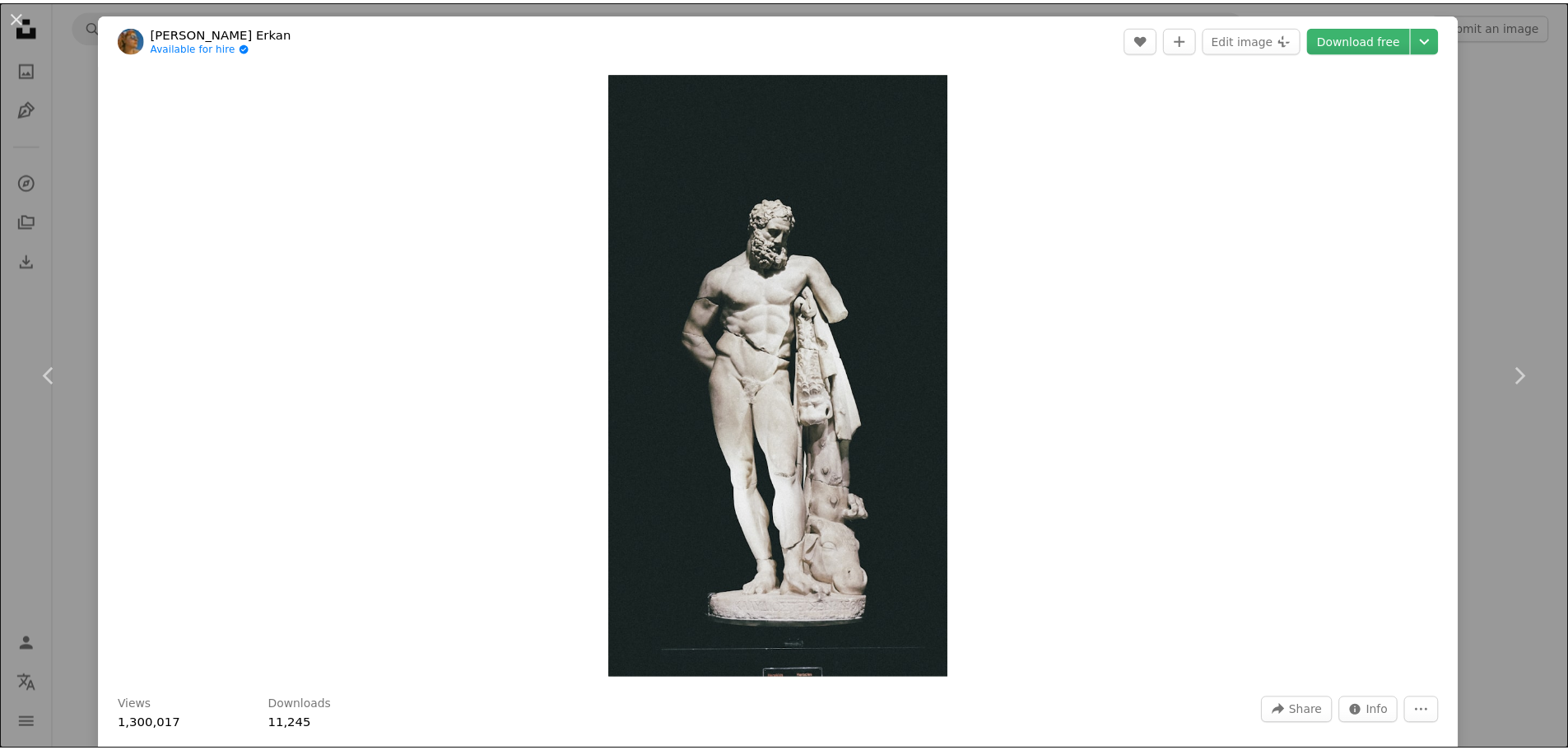
scroll to position [220, 0]
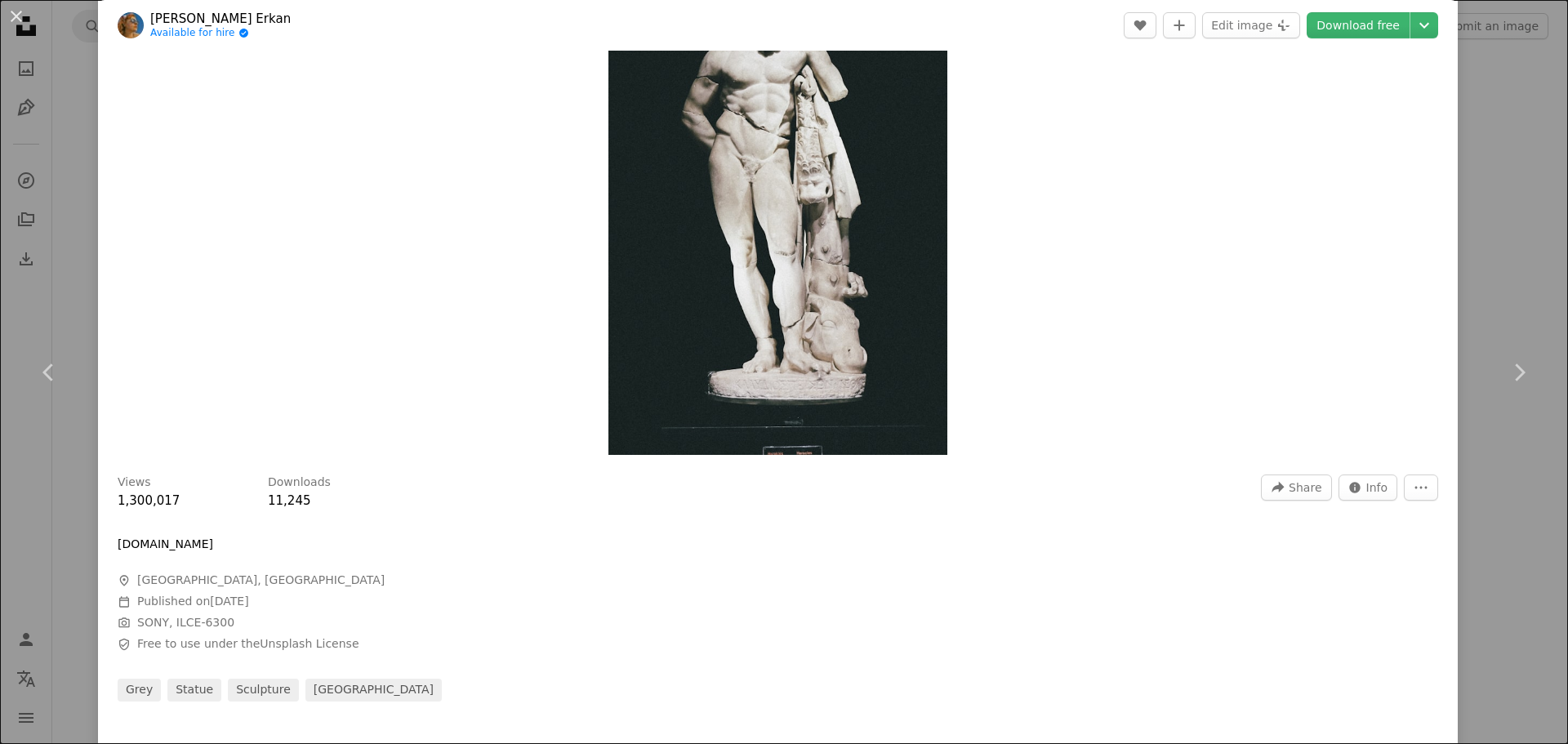
click at [76, 228] on div "An X shape Chevron left Chevron right [PERSON_NAME] Erkan Available for hire A …" at bounding box center [784, 372] width 1568 height 744
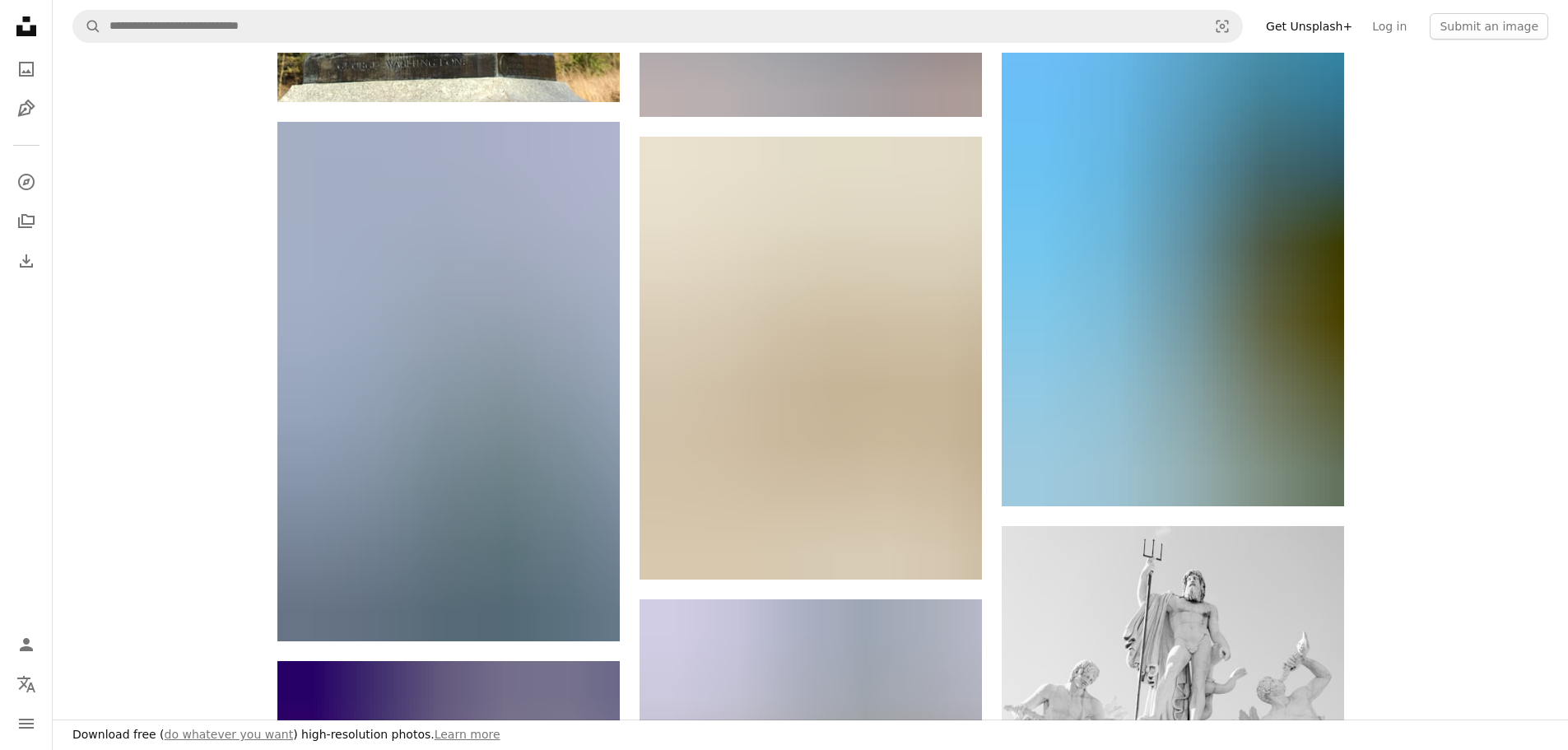
scroll to position [9876, 0]
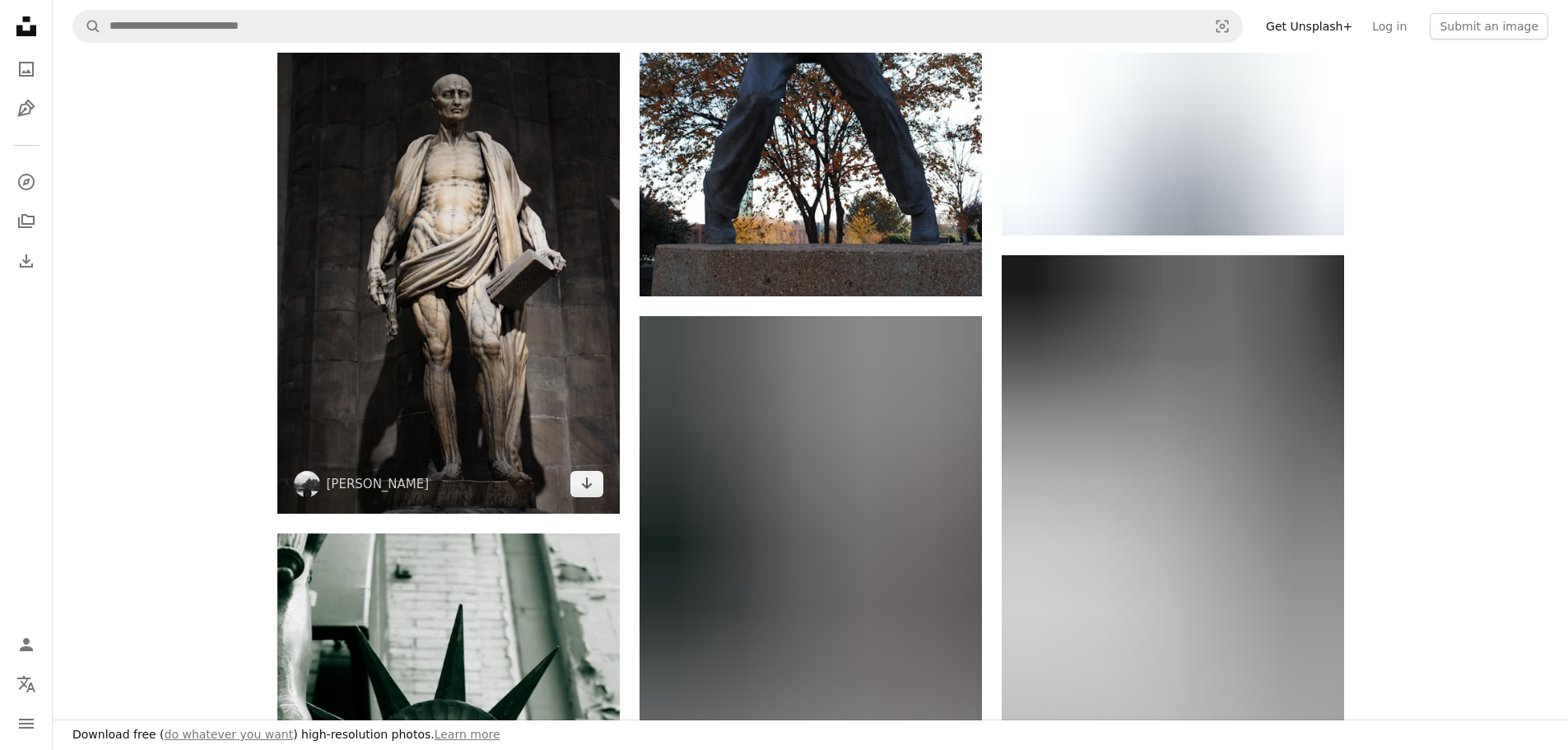
scroll to position [12290, 0]
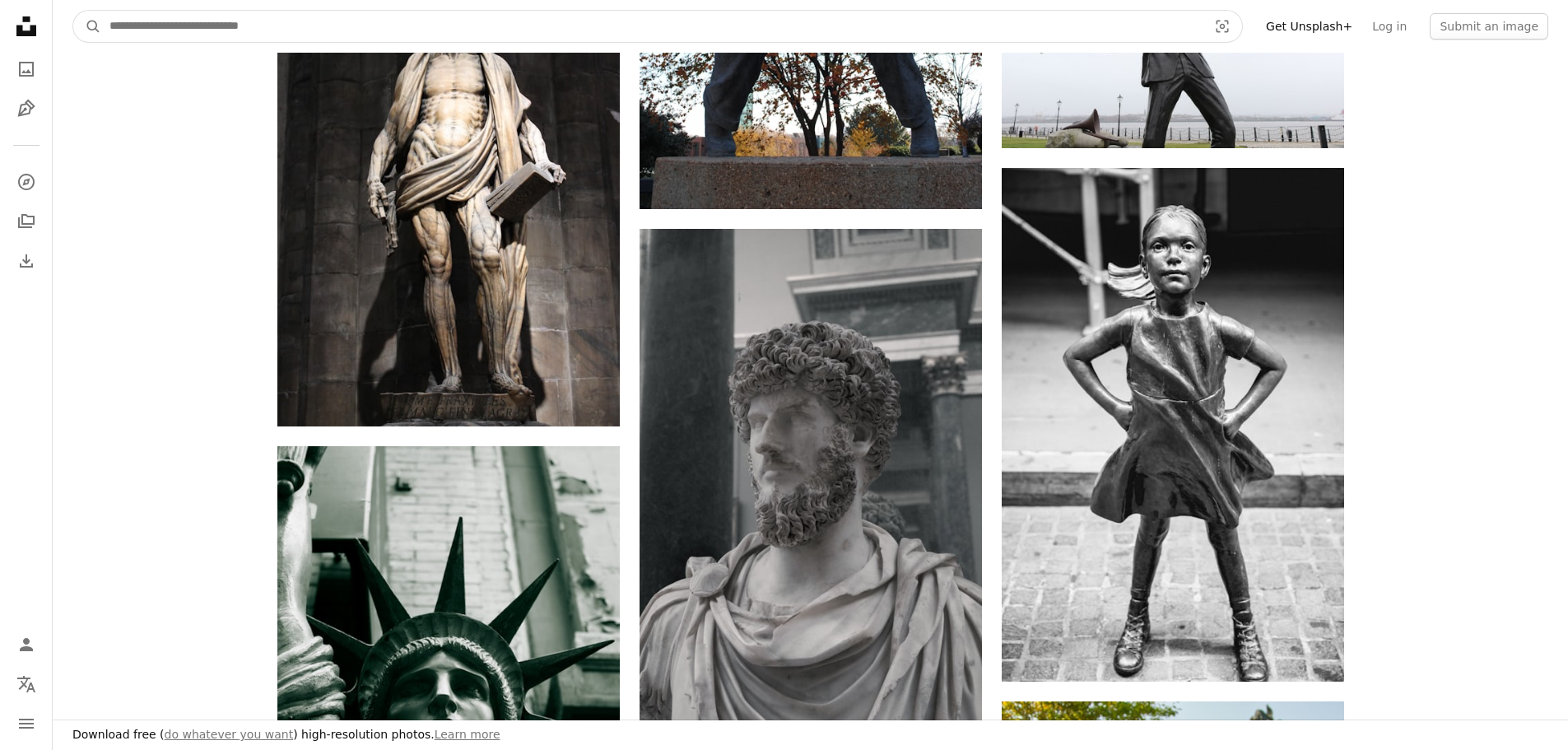
click at [278, 31] on input "Find visuals sitewide" at bounding box center [651, 27] width 1102 height 32
type input "**********"
click button "A magnifying glass" at bounding box center [87, 27] width 28 height 32
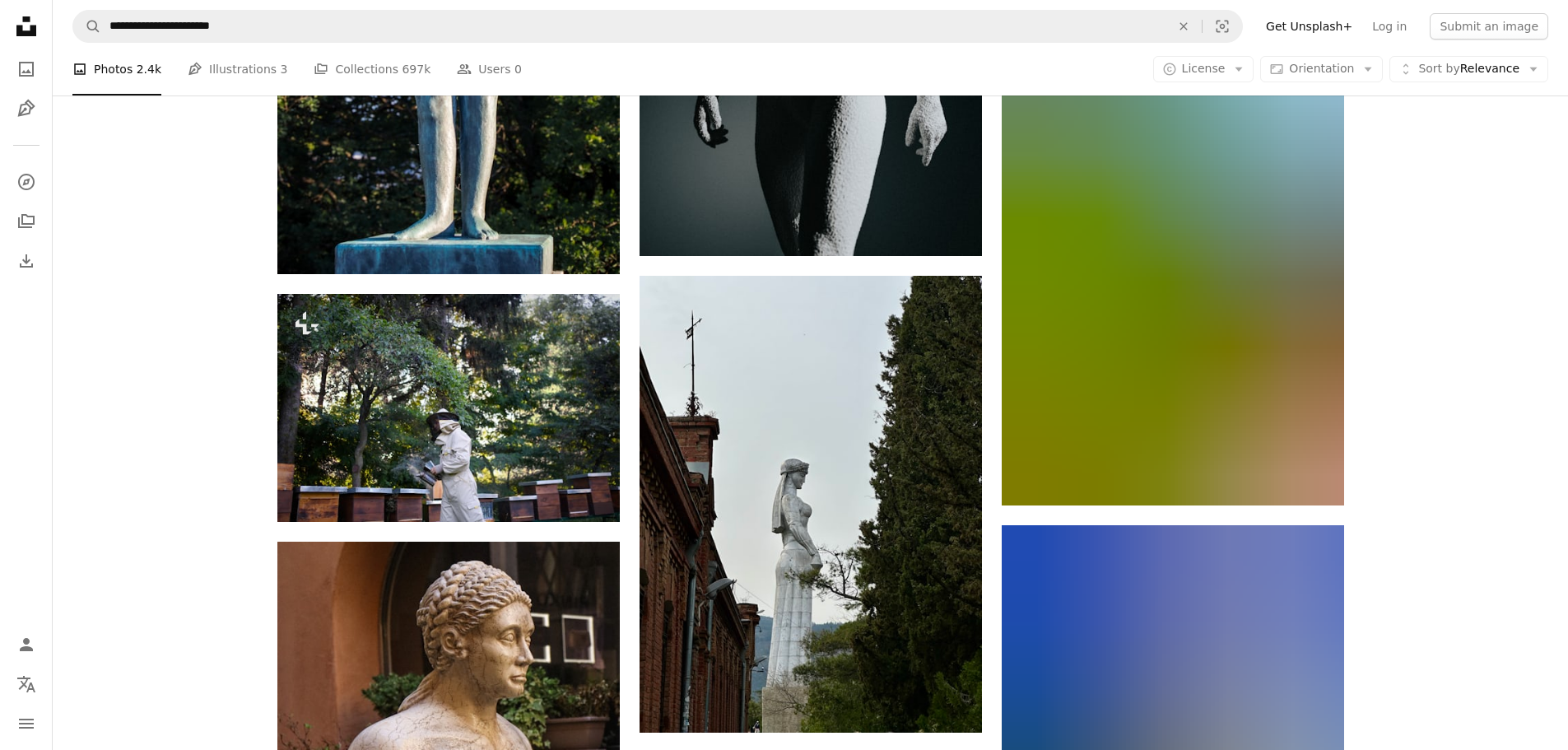
scroll to position [2340, 0]
